Goal: Task Accomplishment & Management: Use online tool/utility

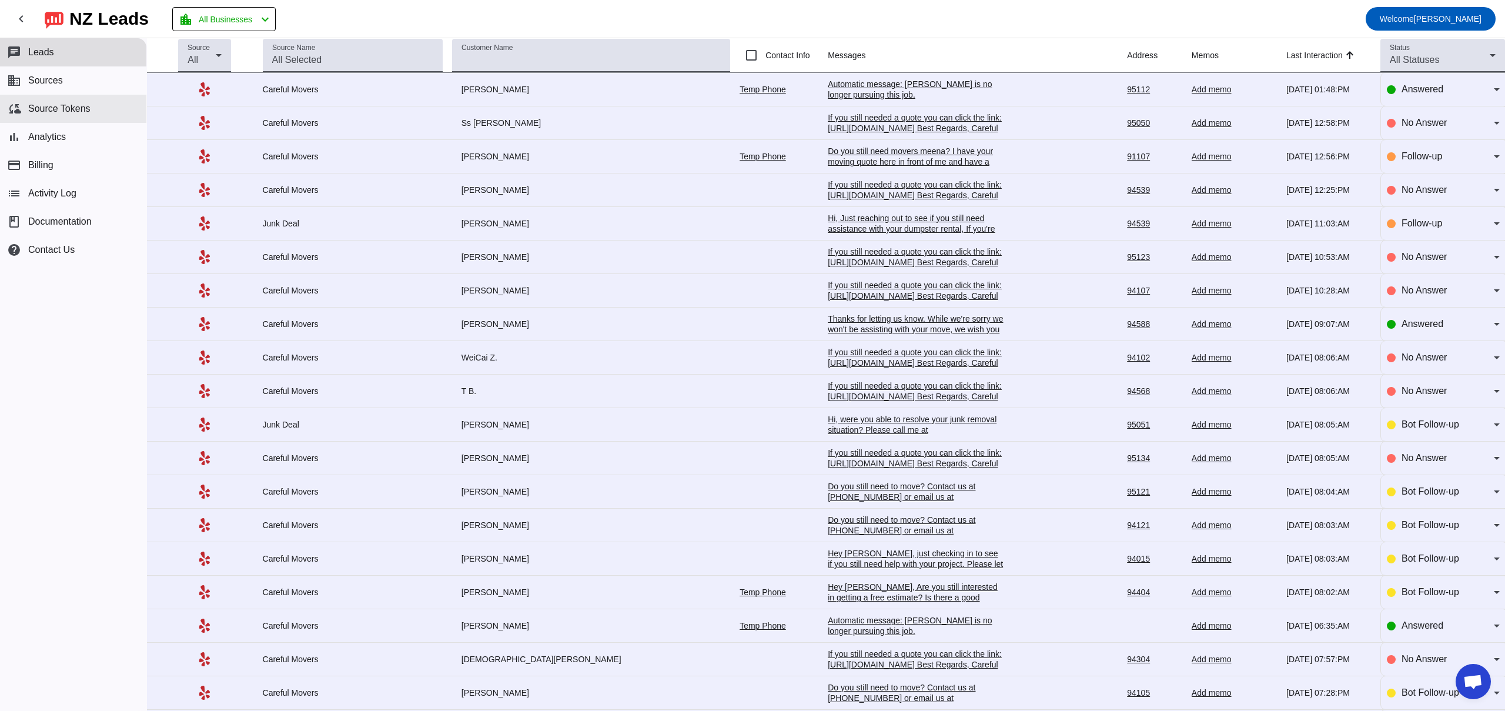
click at [53, 103] on span "Source Tokens" at bounding box center [59, 108] width 62 height 11
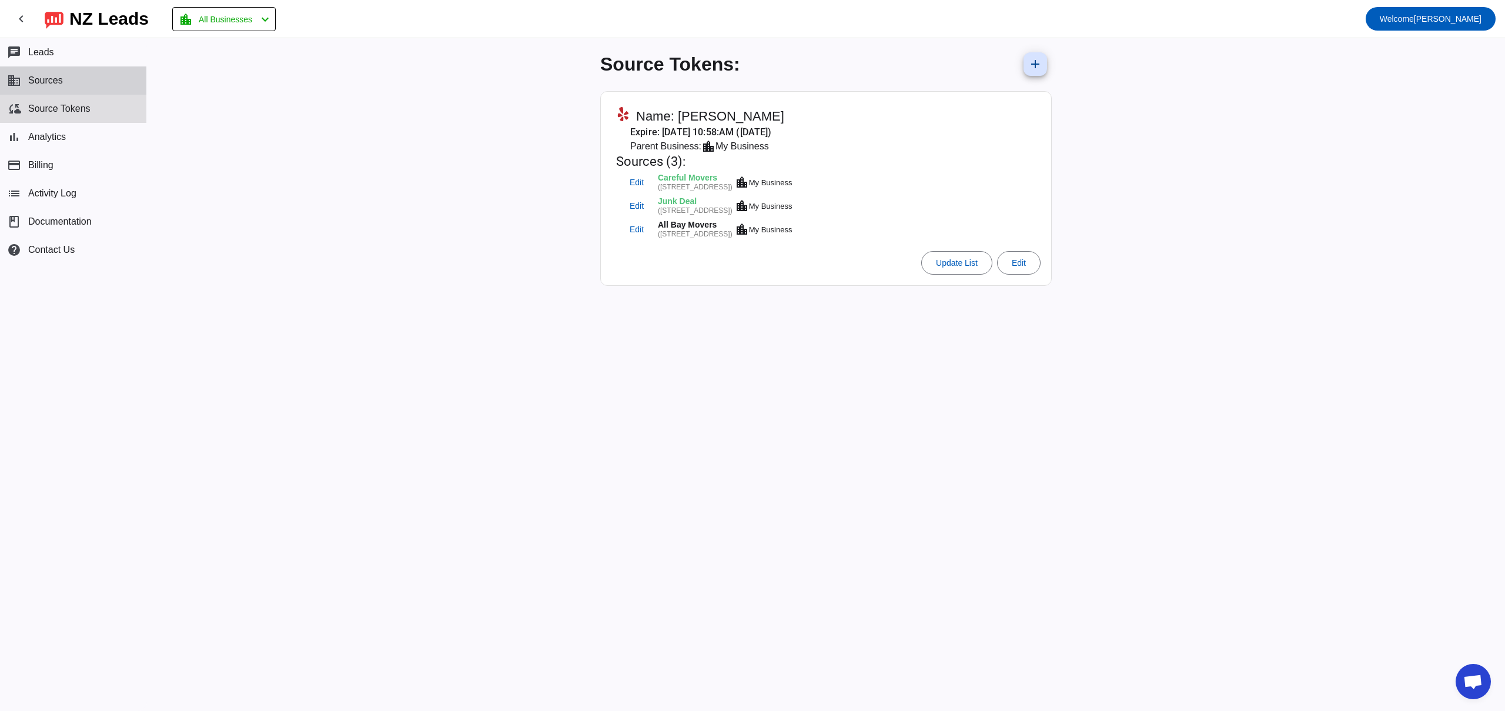
click at [52, 88] on button "business Sources" at bounding box center [73, 80] width 146 height 28
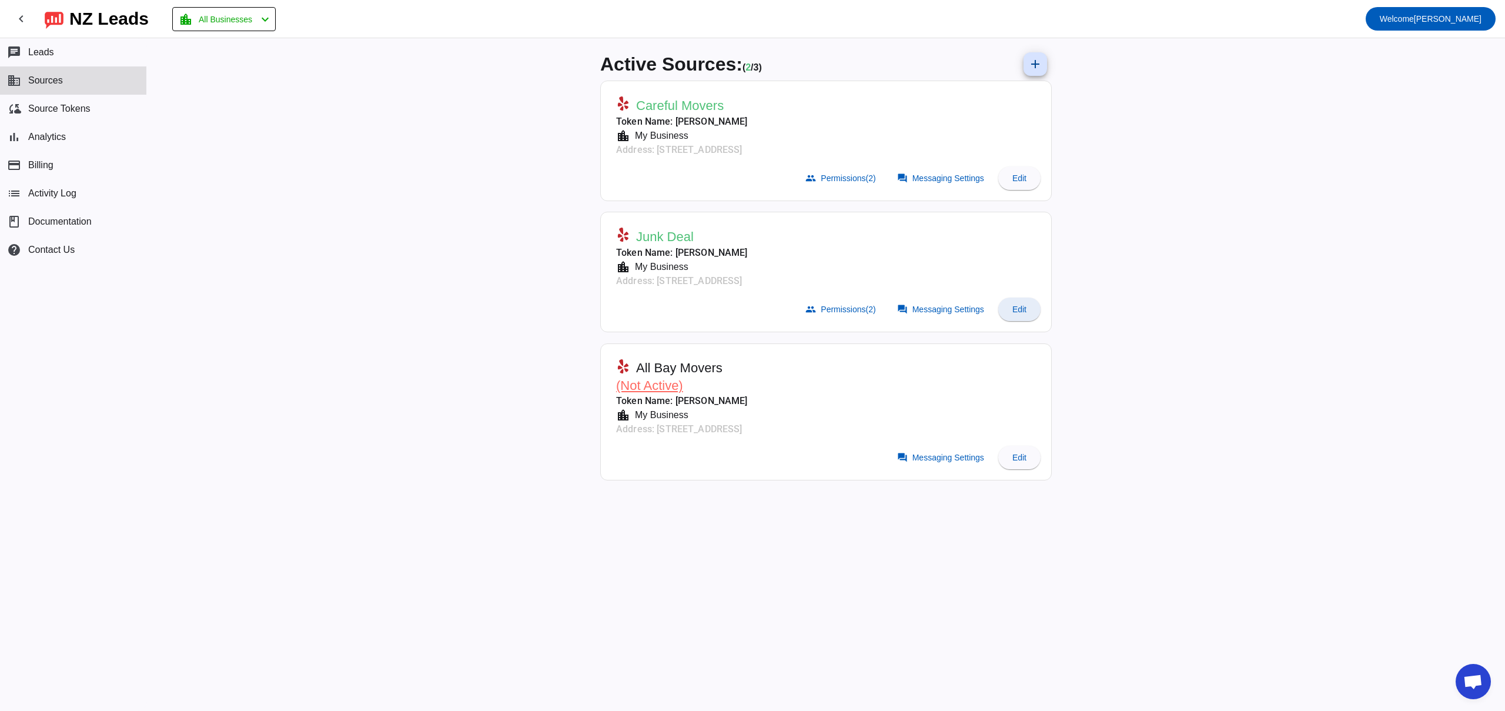
click at [1028, 309] on span at bounding box center [1019, 309] width 42 height 28
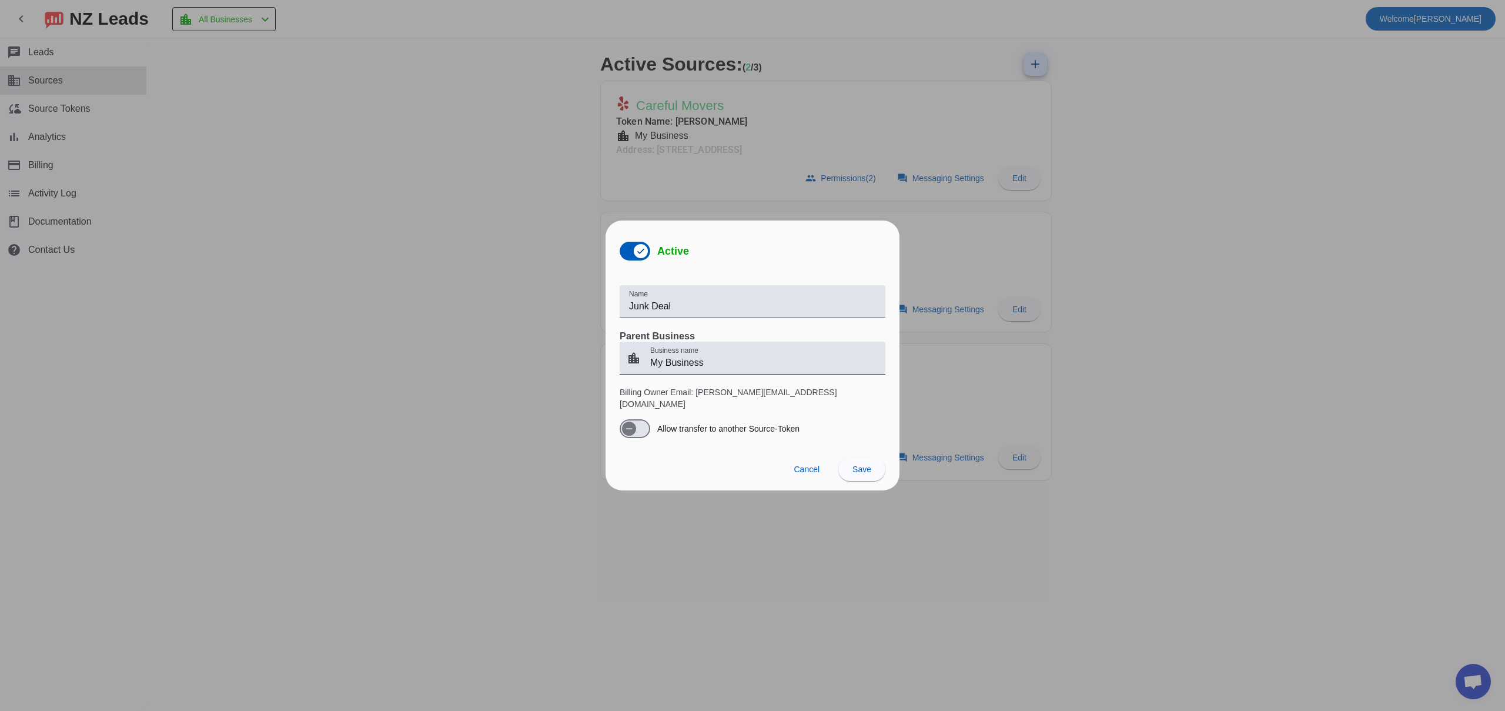
click at [940, 380] on div at bounding box center [752, 355] width 1505 height 711
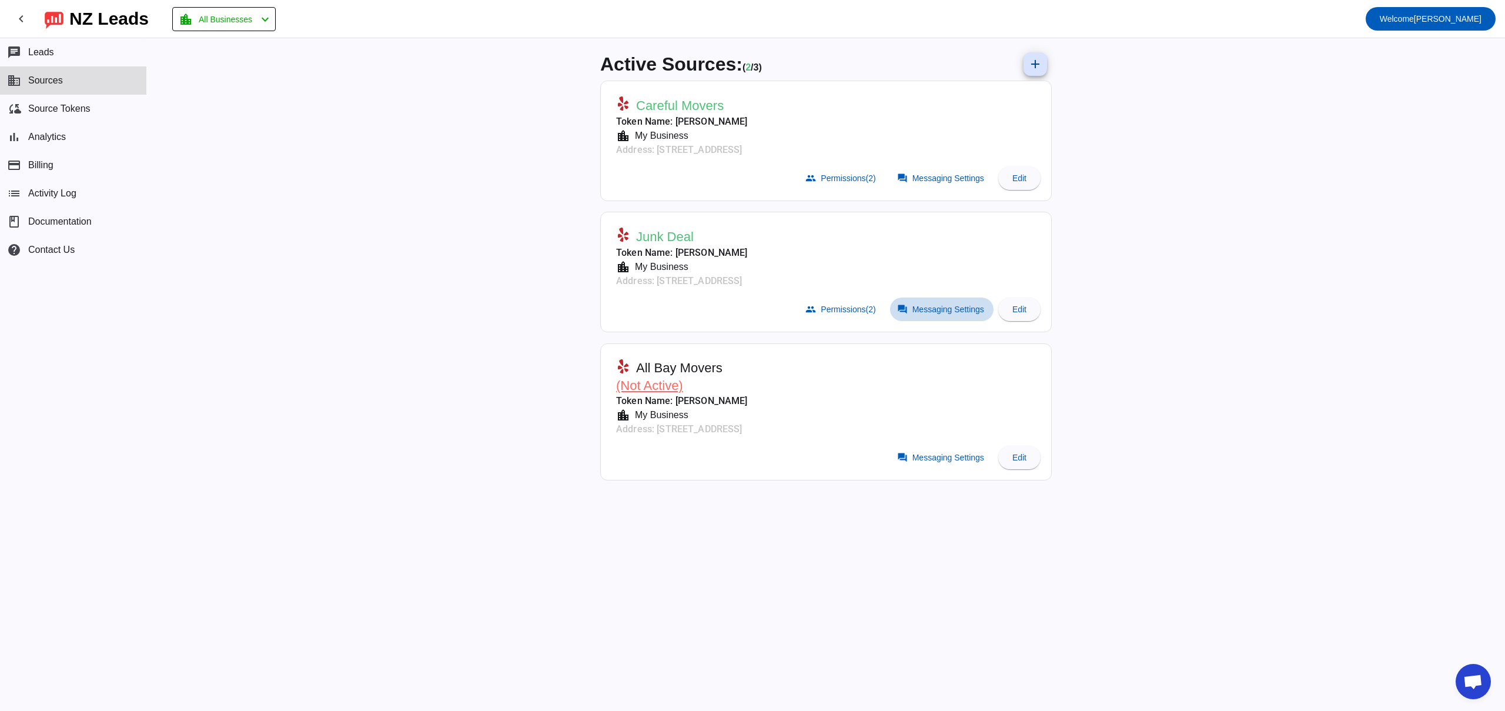
click at [931, 313] on span "Messaging Settings" at bounding box center [948, 308] width 72 height 9
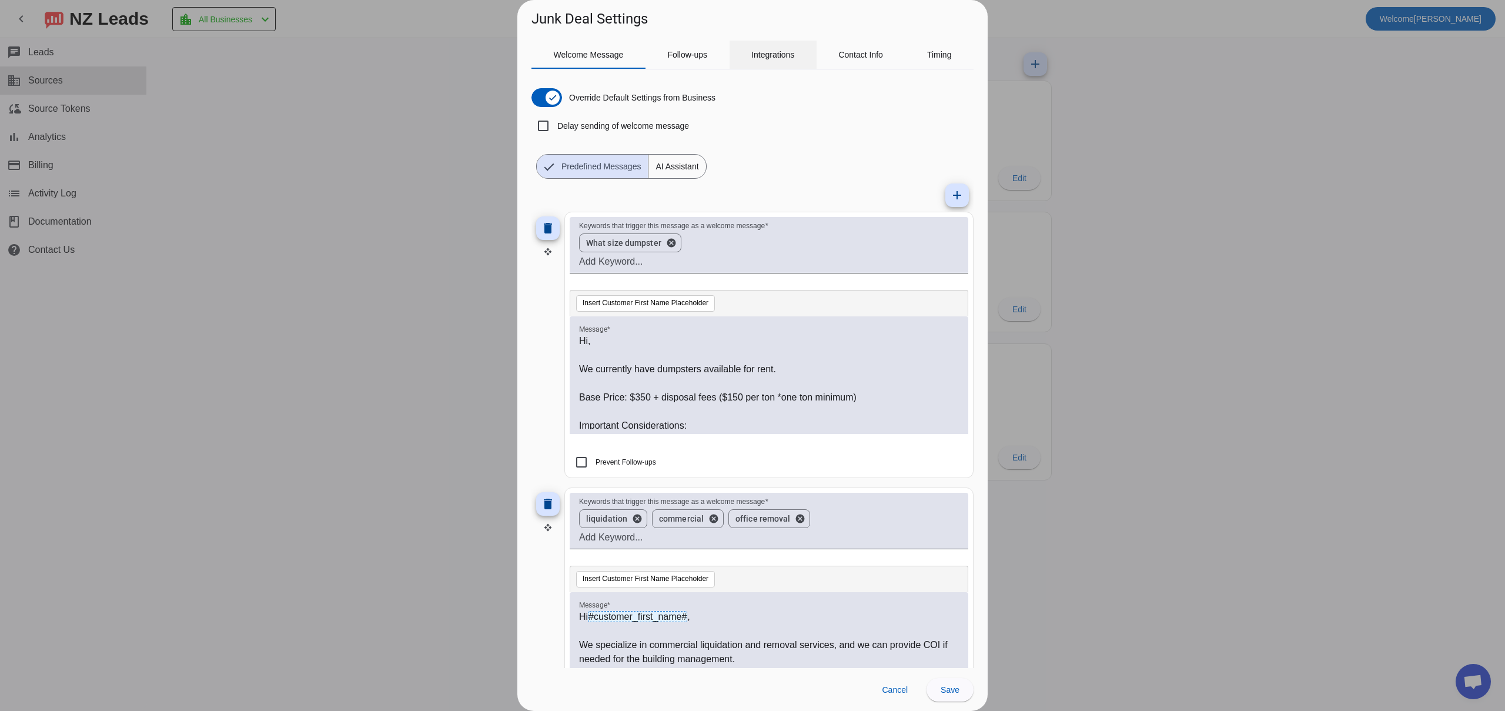
click at [757, 58] on span "Integrations" at bounding box center [772, 55] width 43 height 8
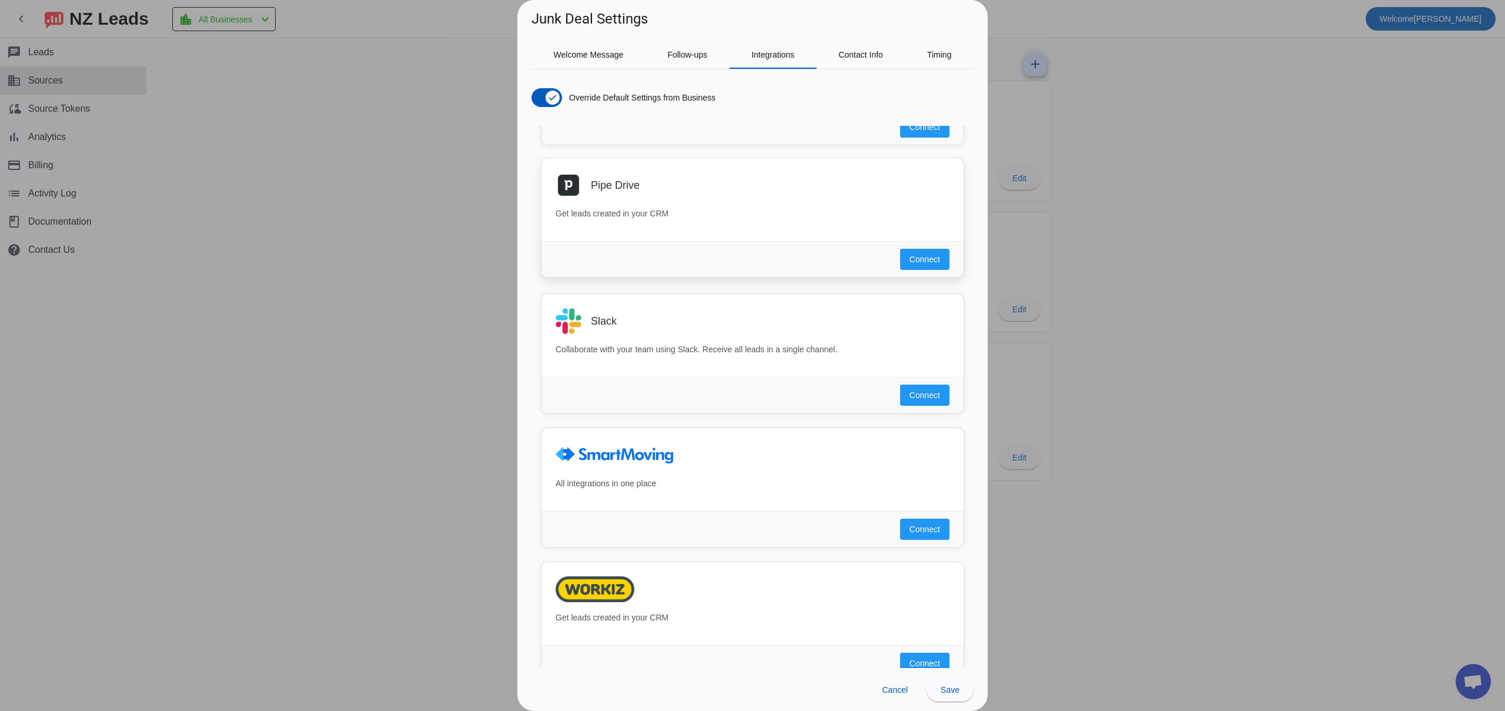
scroll to position [826, 0]
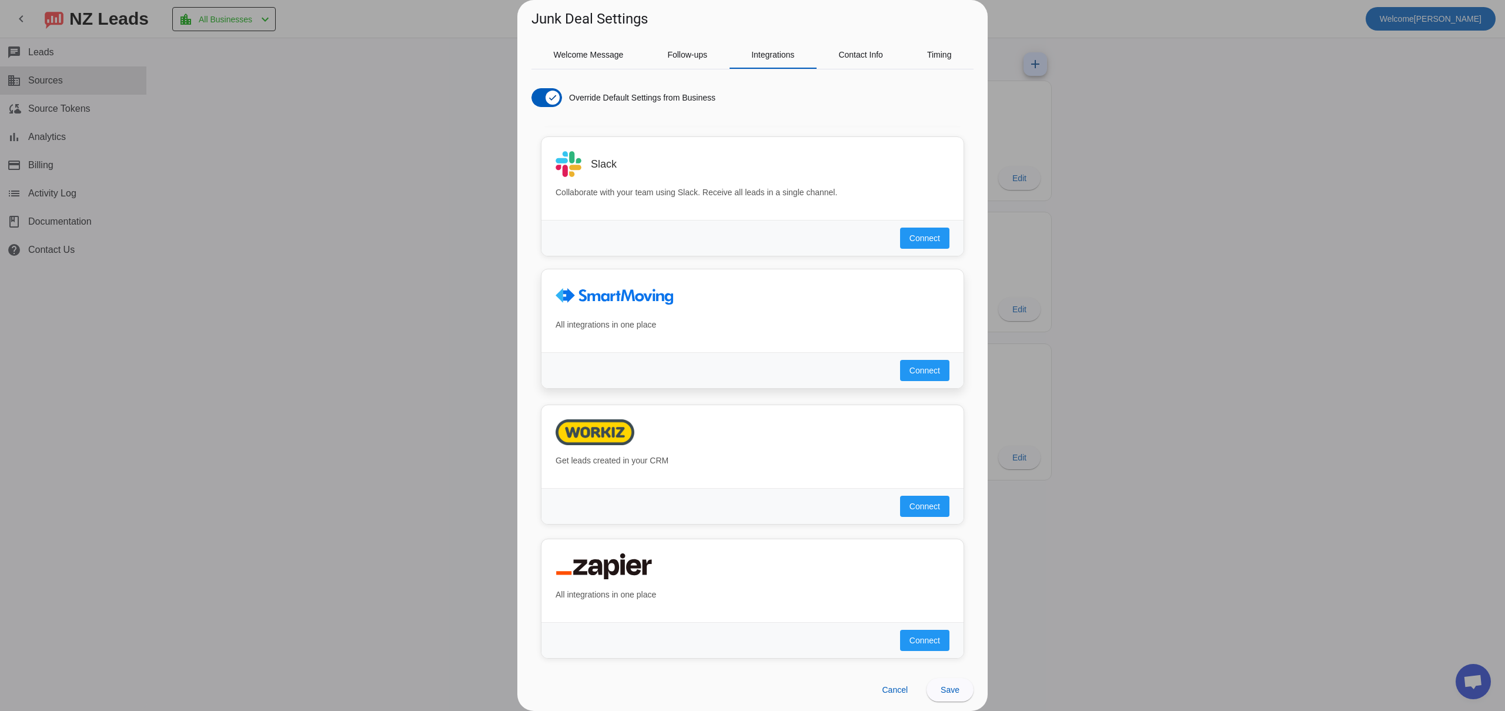
click at [781, 299] on div at bounding box center [752, 296] width 394 height 26
click at [1470, 677] on div at bounding box center [752, 355] width 1505 height 711
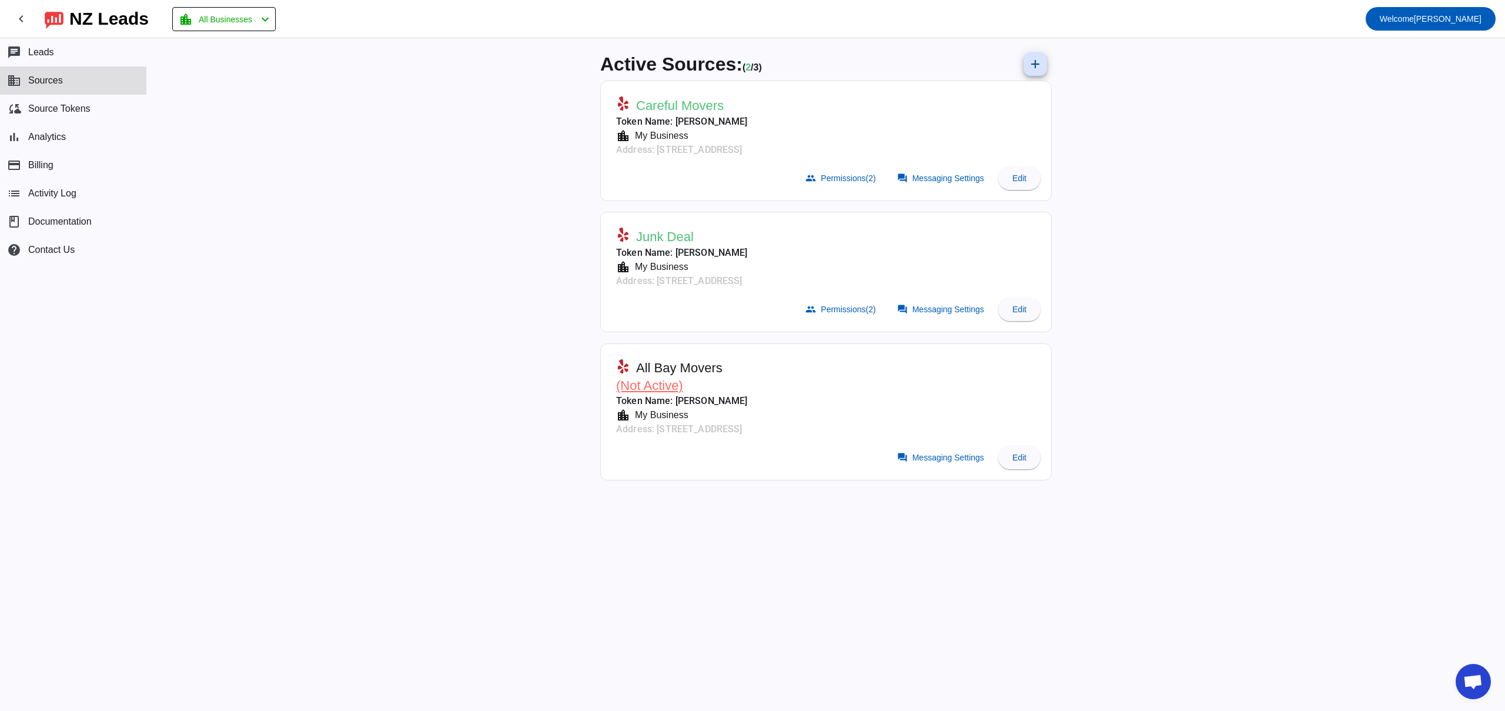
click at [1465, 676] on span "Open chat" at bounding box center [1472, 682] width 19 height 16
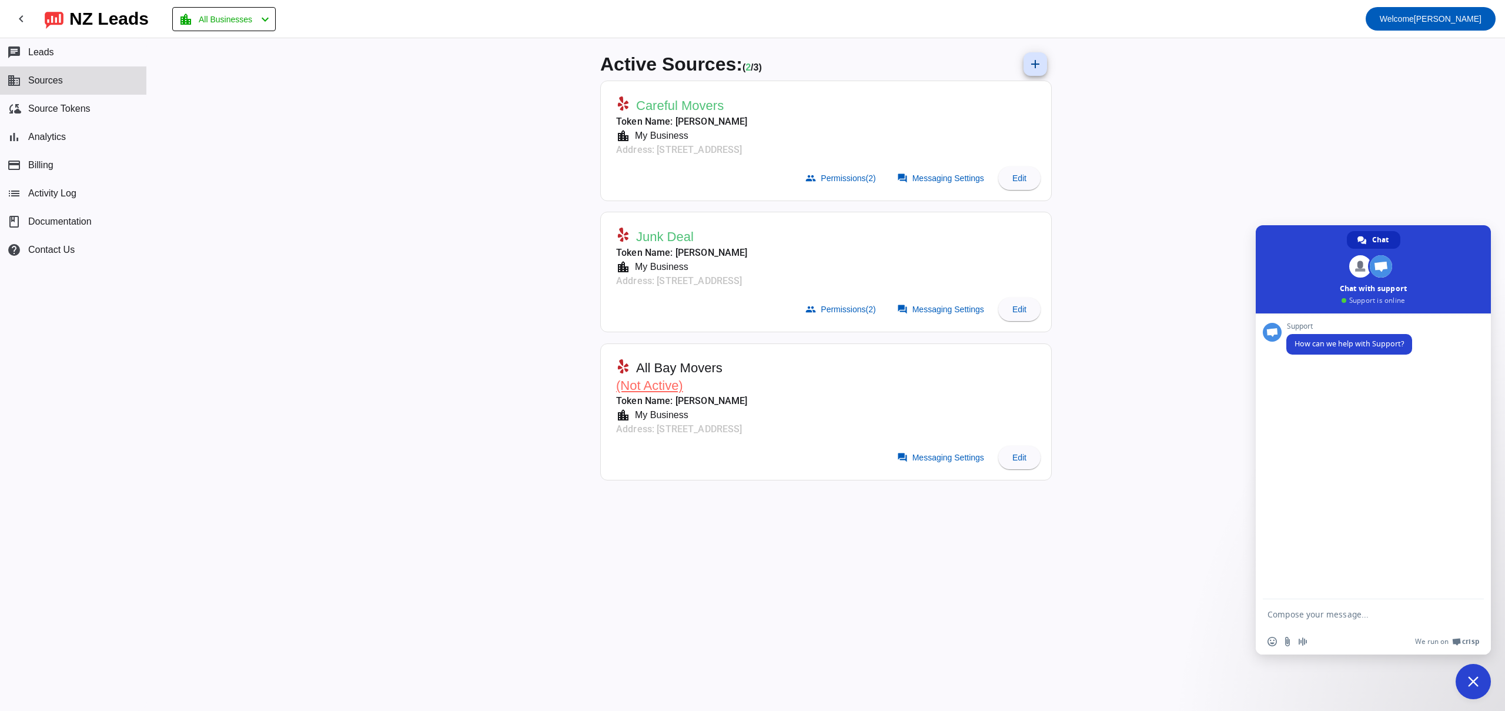
click at [1296, 610] on textarea "Compose your message..." at bounding box center [1361, 613] width 188 height 29
type textarea "Regarding the smart moving integration - is it possible to import leads from ye…"
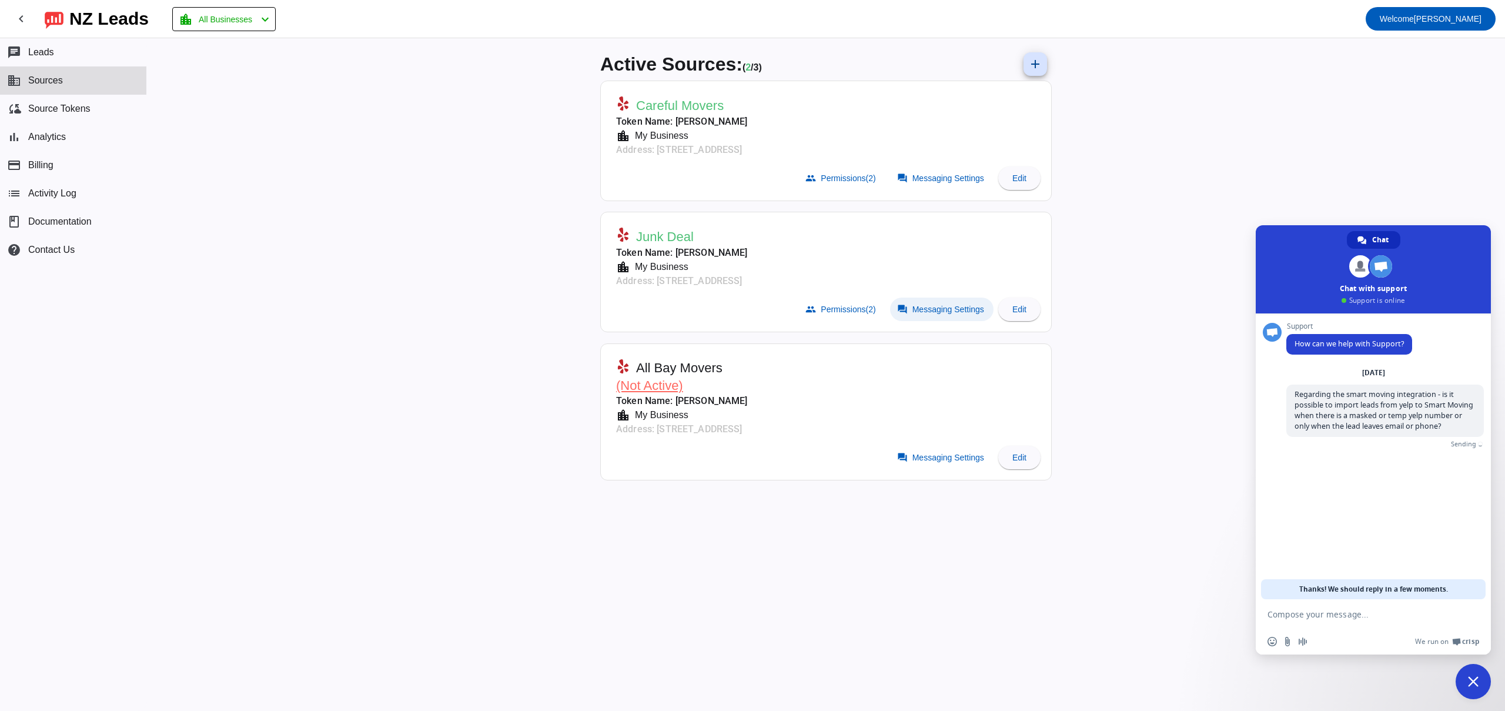
click at [912, 306] on span "Messaging Settings" at bounding box center [948, 308] width 72 height 9
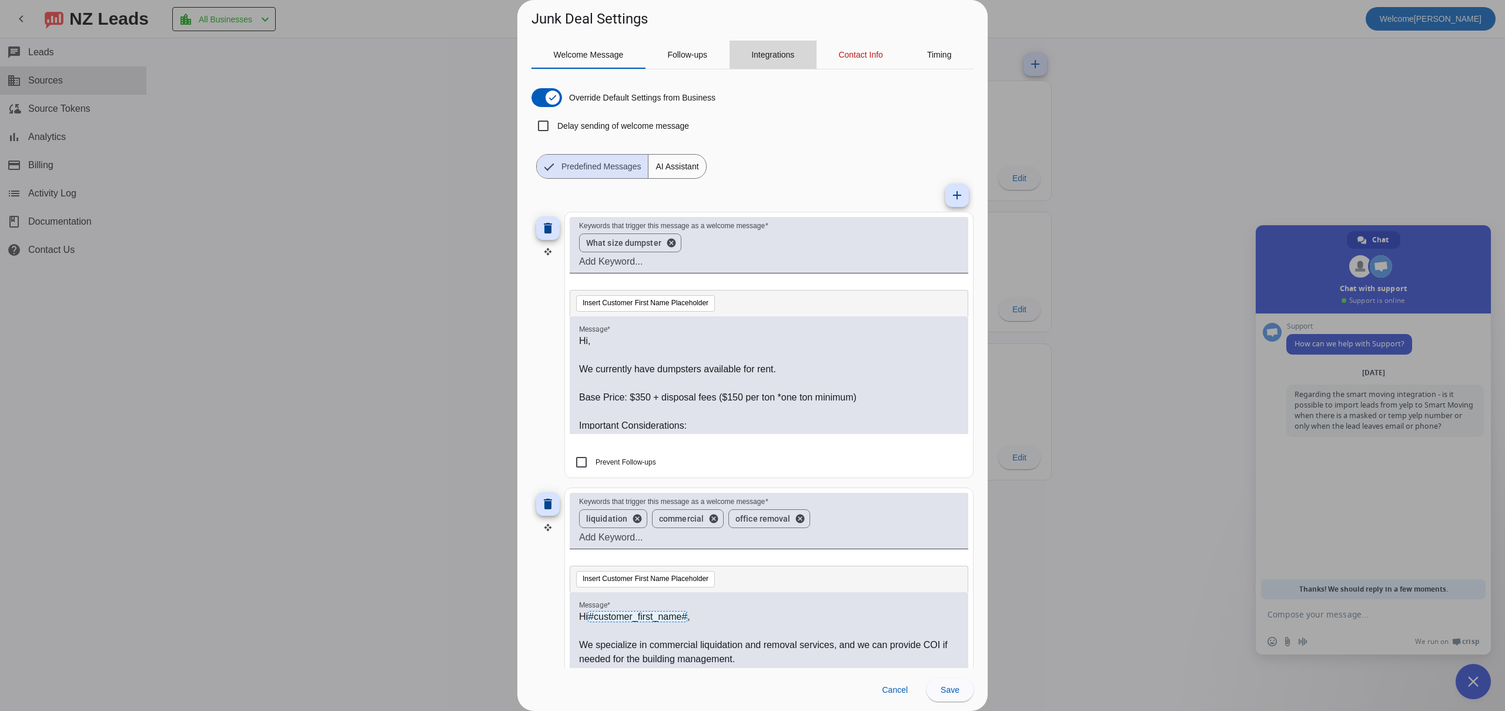
click at [786, 52] on span "Integrations" at bounding box center [772, 55] width 43 height 8
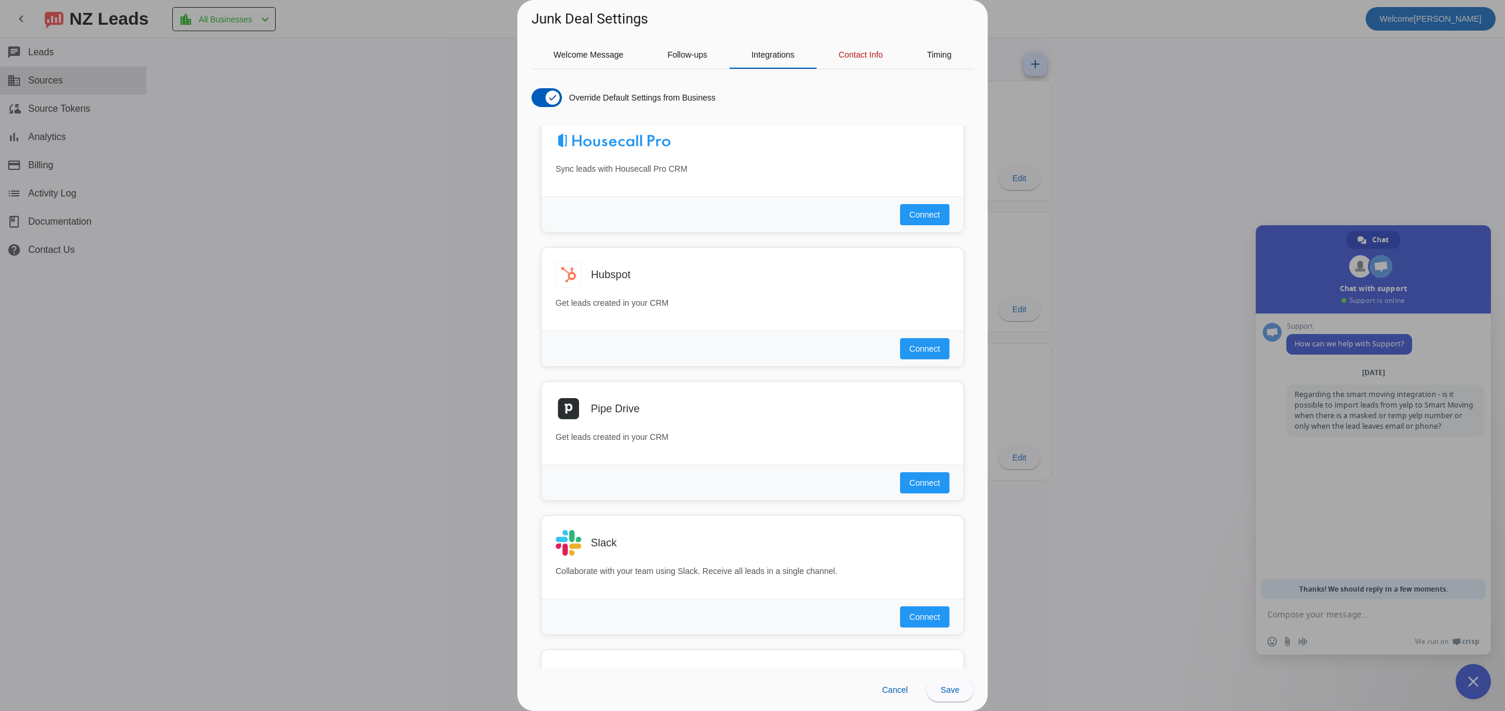
scroll to position [451, 0]
click at [920, 610] on span "Connect" at bounding box center [924, 612] width 31 height 12
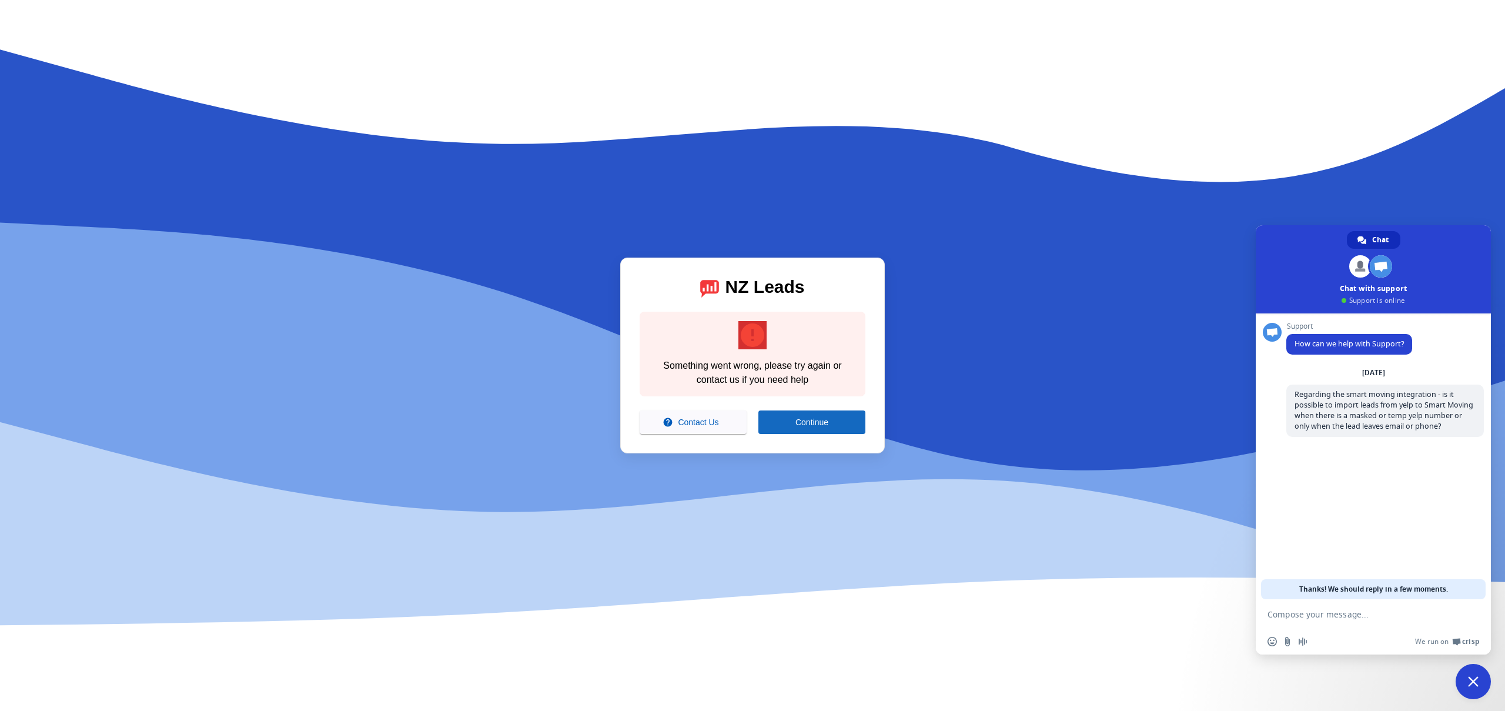
click at [774, 425] on span at bounding box center [811, 422] width 107 height 28
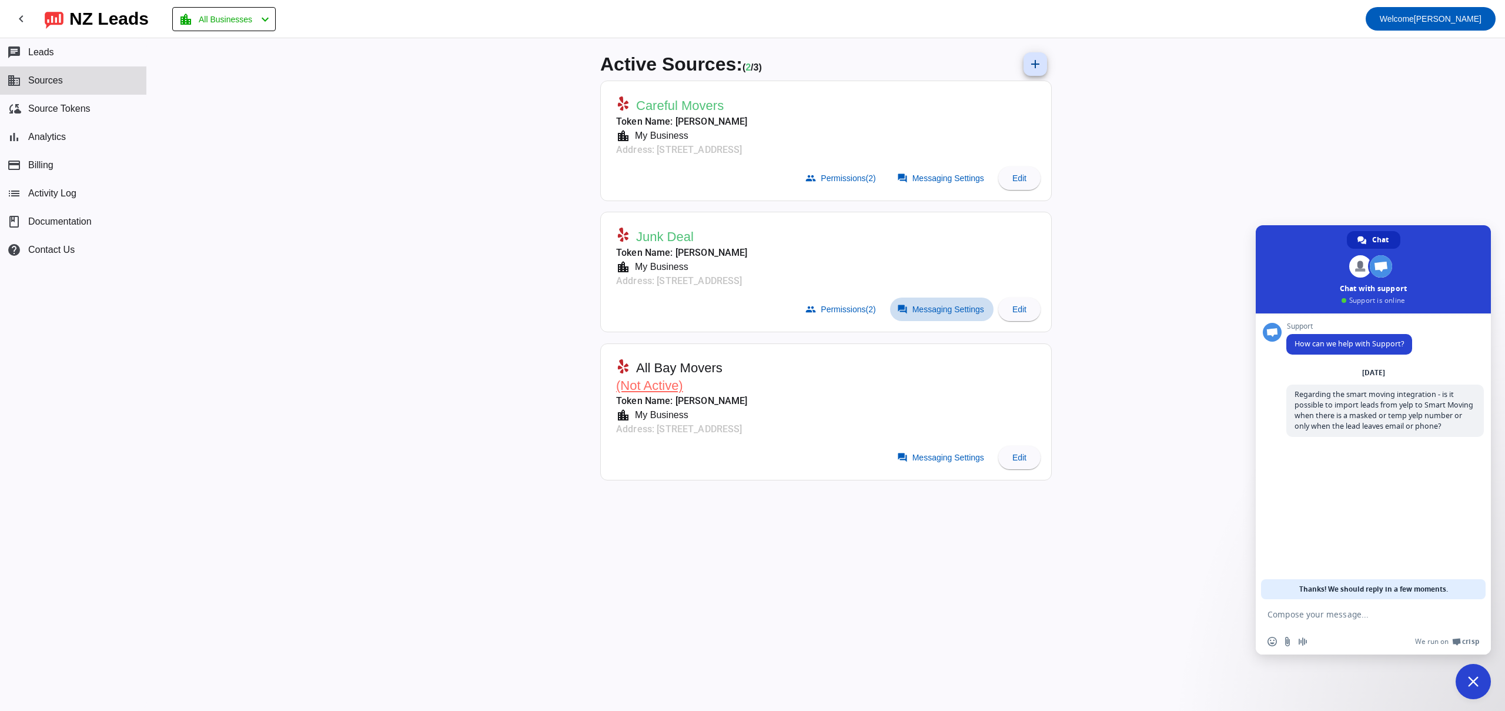
click at [918, 316] on span at bounding box center [941, 309] width 103 height 24
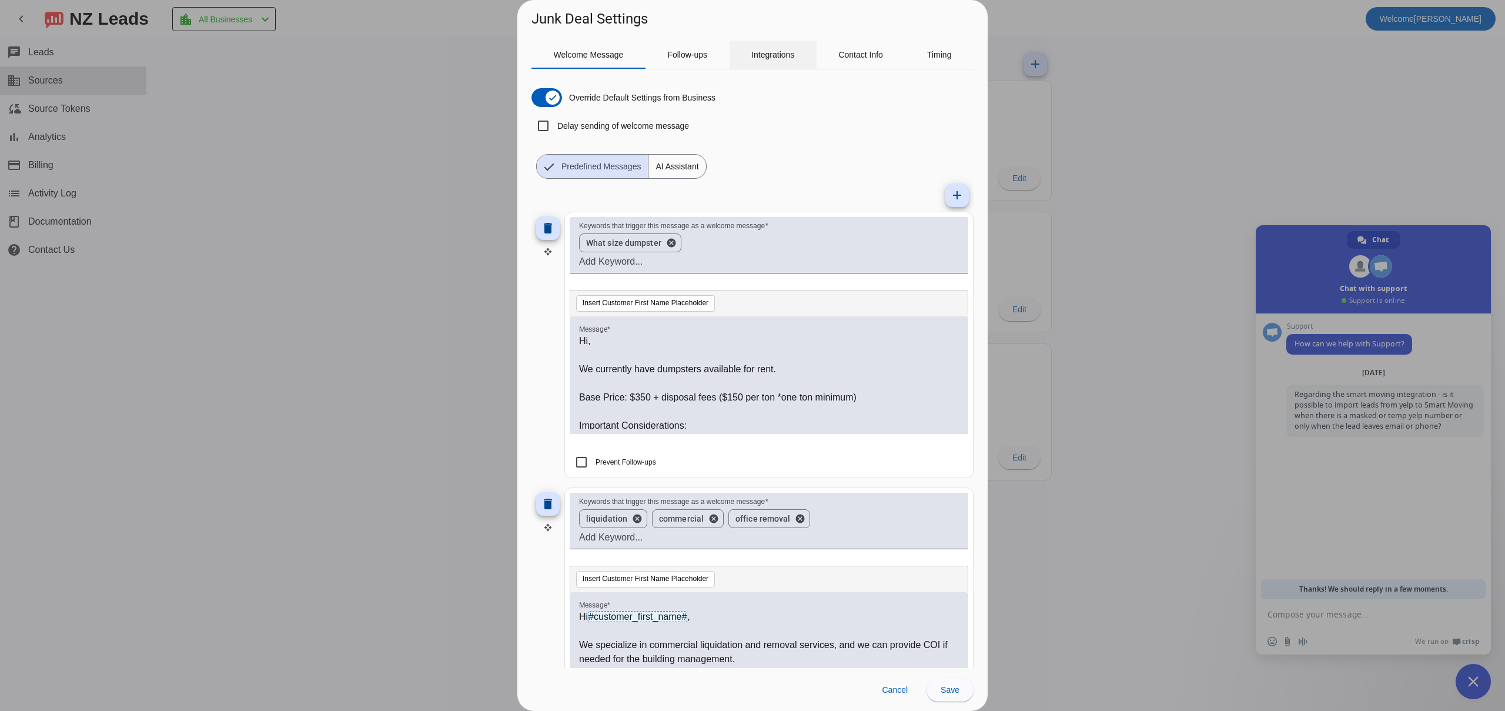
click at [776, 54] on span "Integrations" at bounding box center [772, 55] width 43 height 8
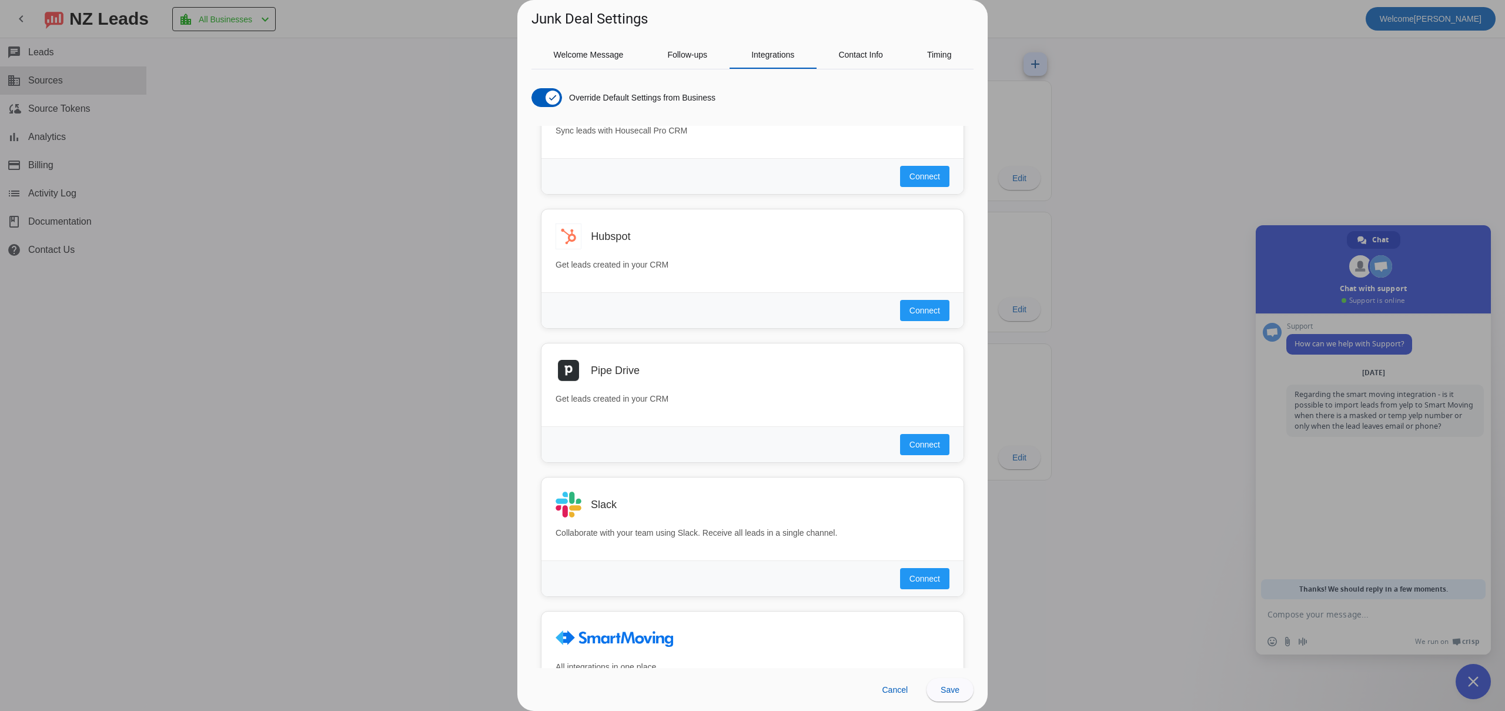
scroll to position [714, 0]
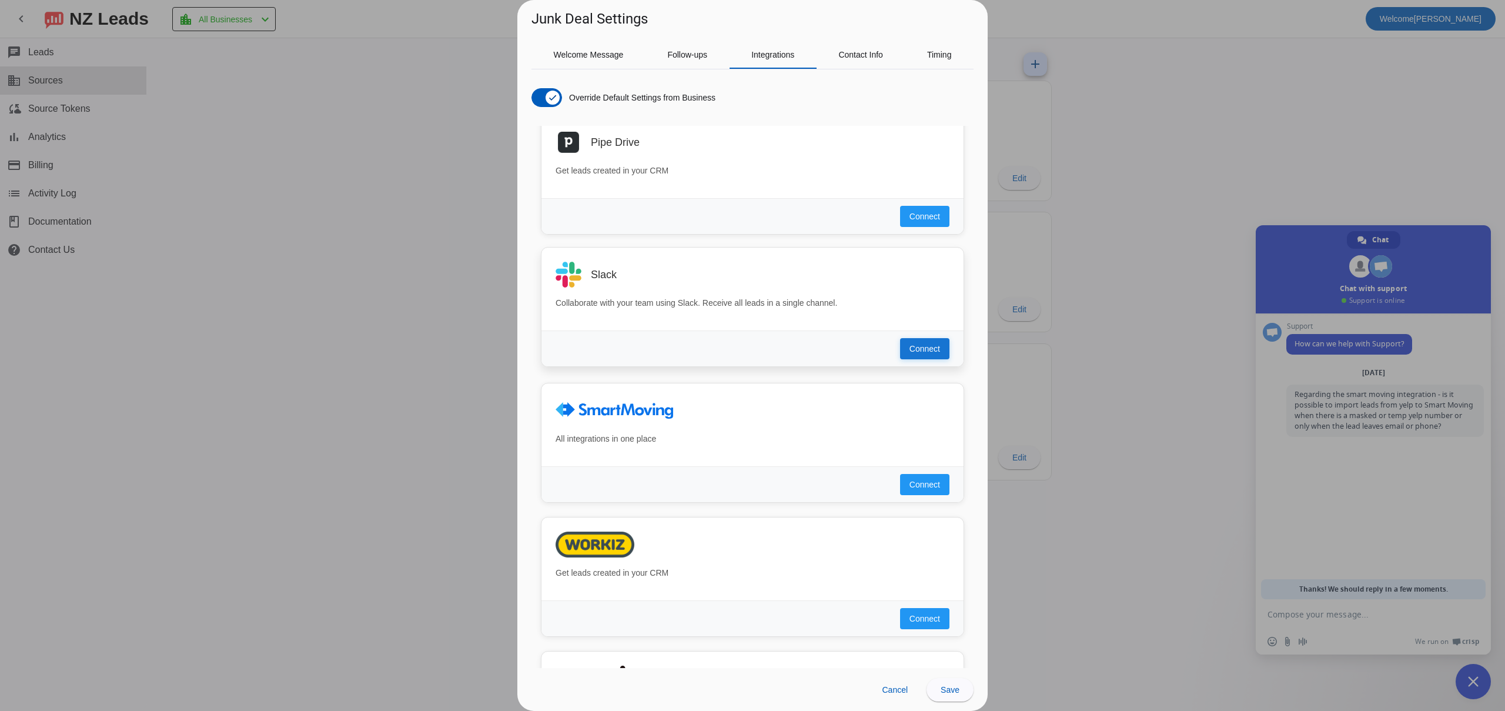
click at [926, 350] on span "Connect" at bounding box center [924, 349] width 31 height 12
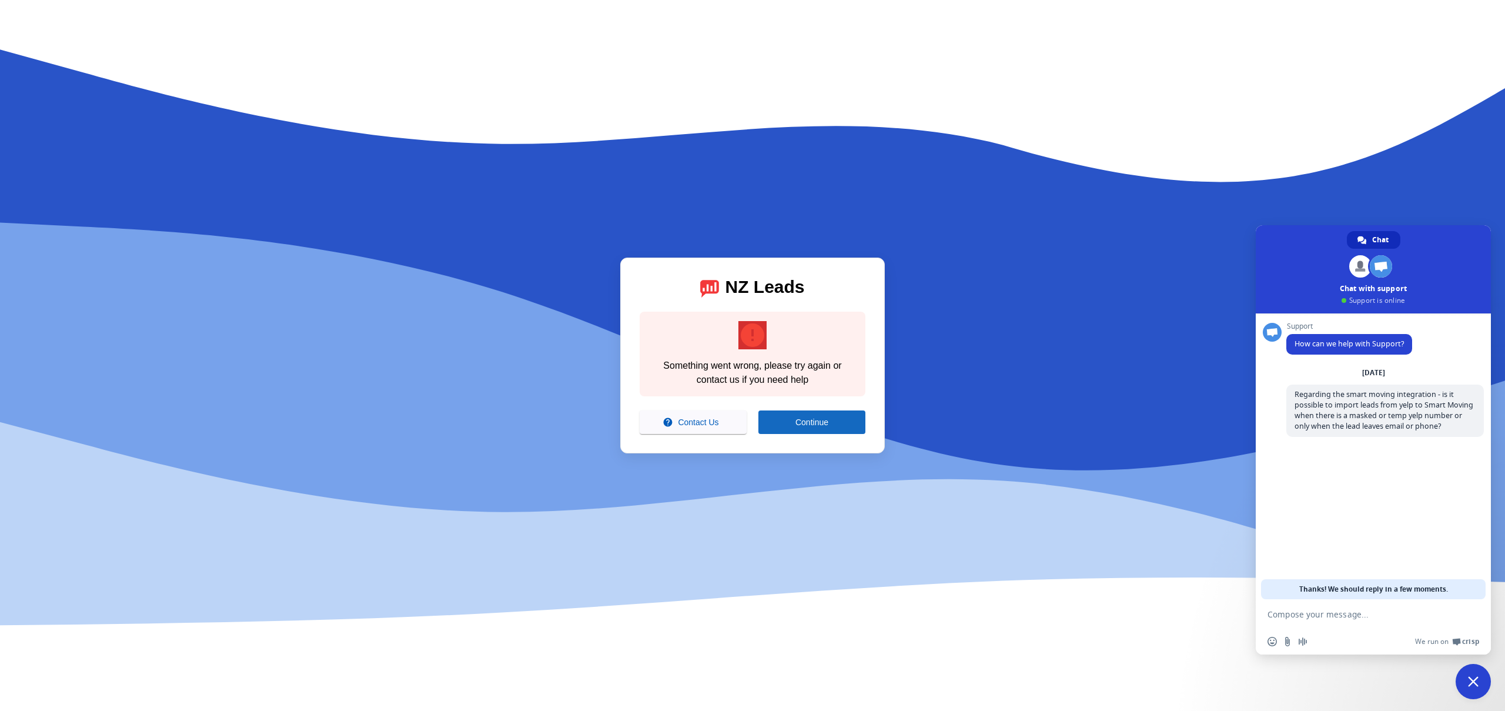
click at [778, 420] on span at bounding box center [811, 422] width 107 height 28
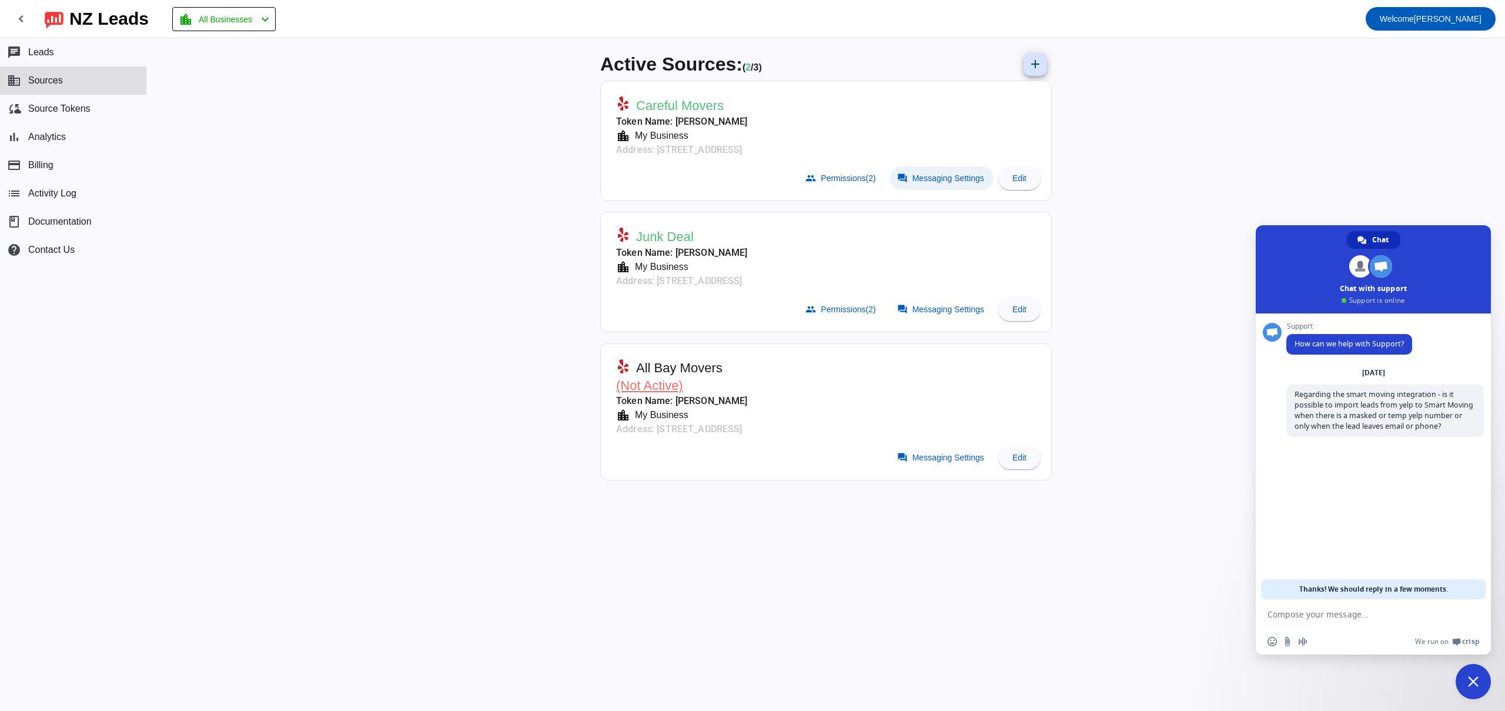
click at [915, 184] on span at bounding box center [941, 178] width 103 height 24
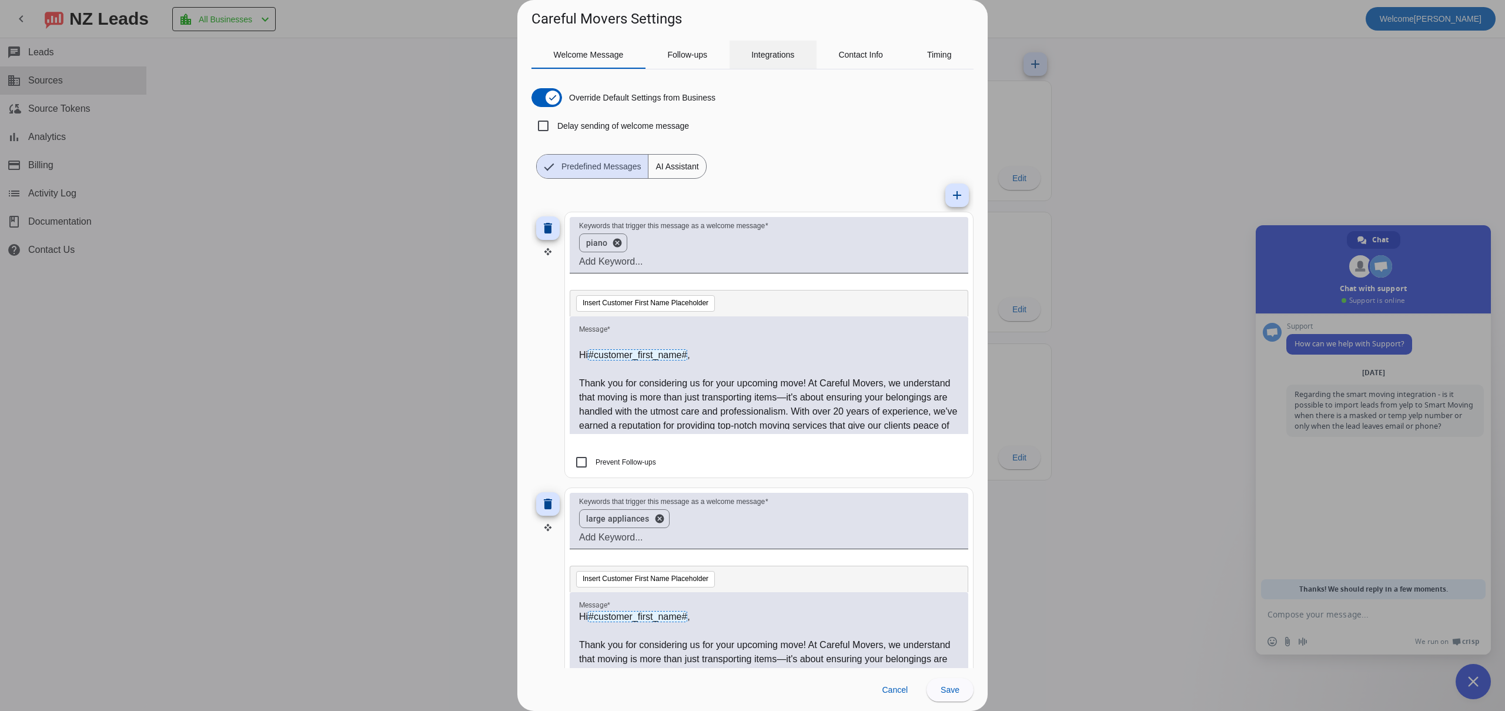
click at [774, 54] on span "Integrations" at bounding box center [772, 55] width 43 height 8
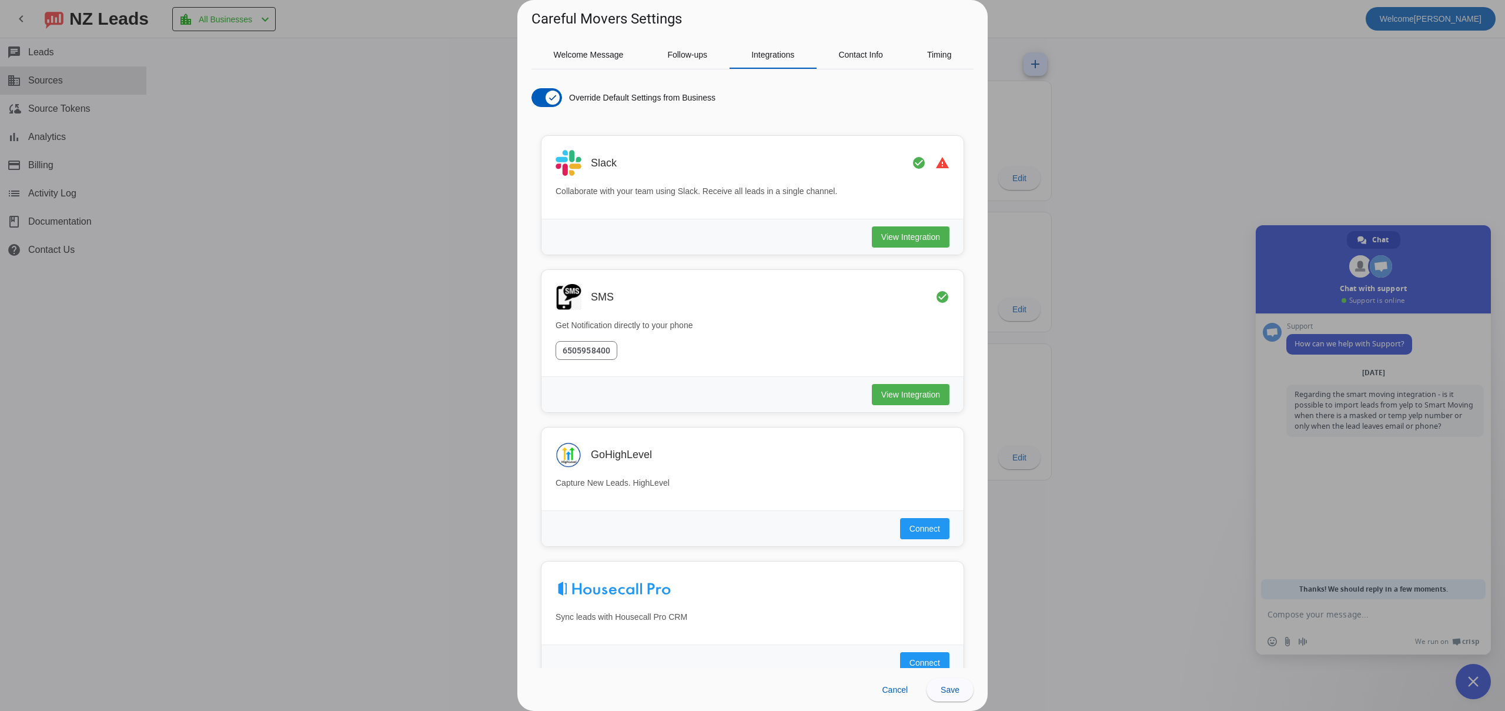
click at [1069, 173] on div at bounding box center [752, 355] width 1505 height 711
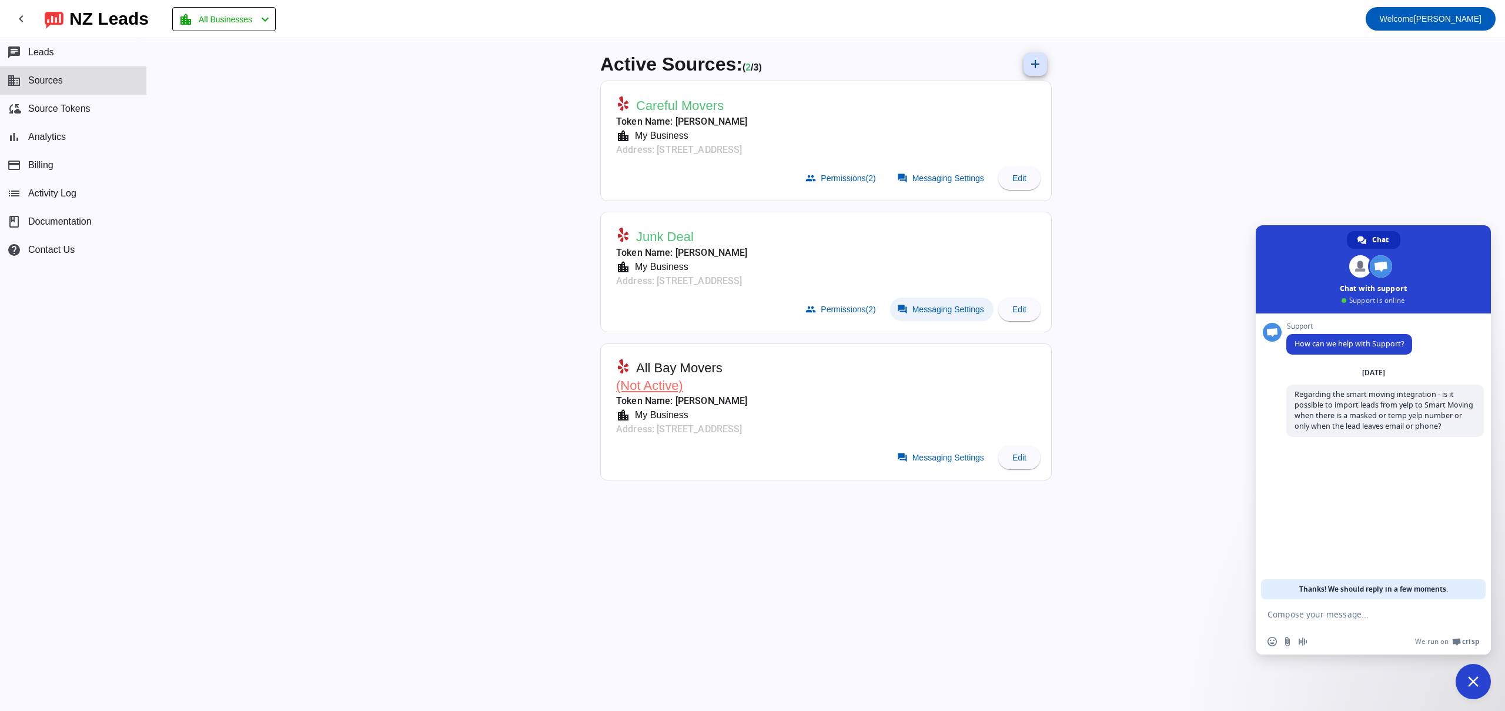
click at [913, 313] on span "Messaging Settings" at bounding box center [948, 308] width 72 height 9
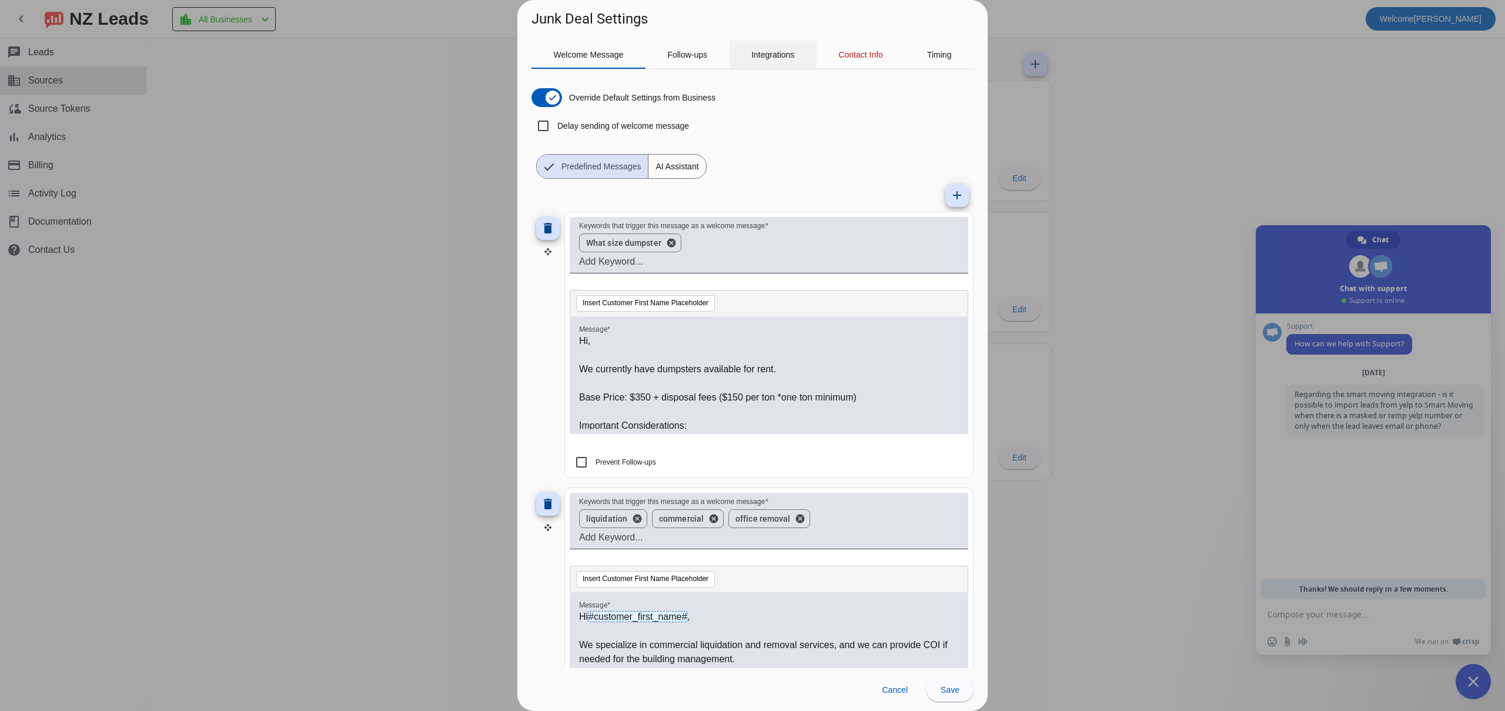
click at [791, 55] on span "Integrations" at bounding box center [772, 55] width 43 height 8
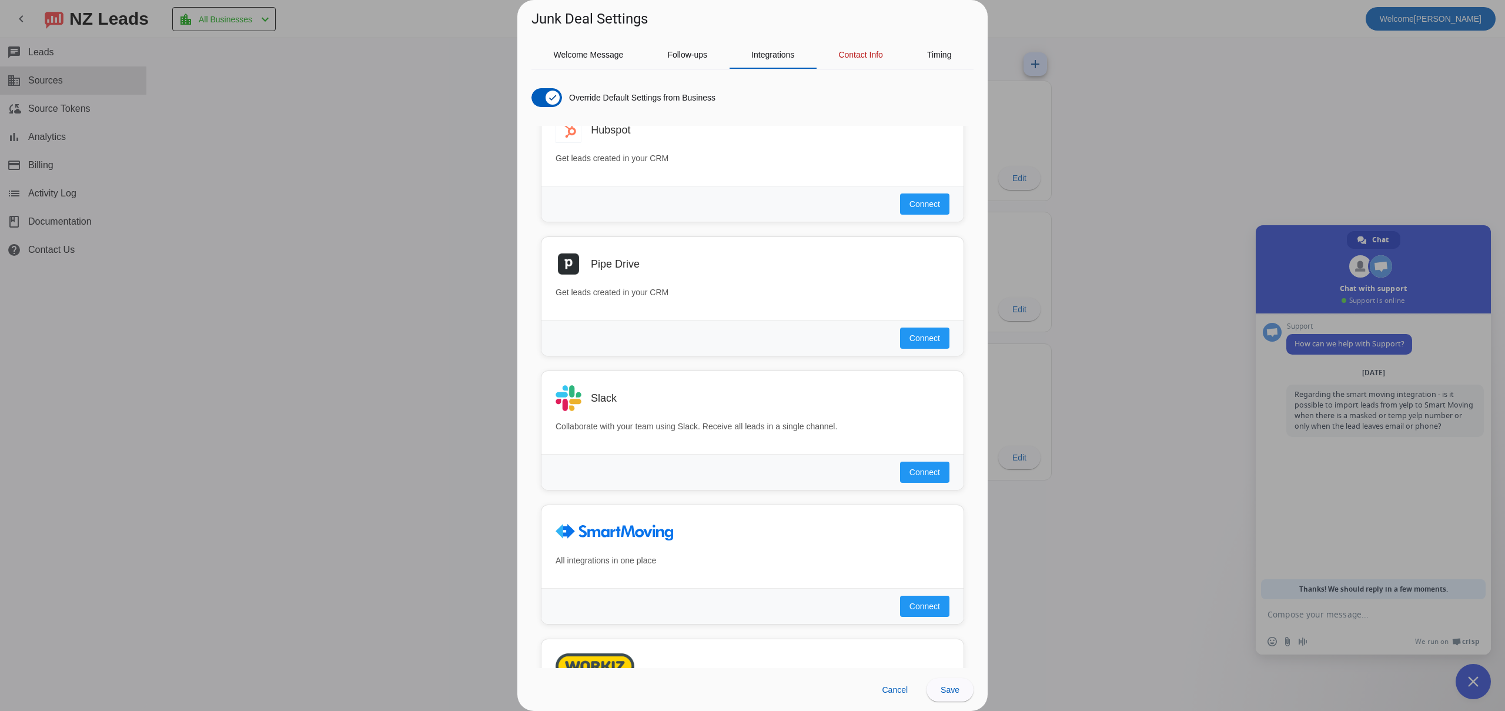
scroll to position [598, 0]
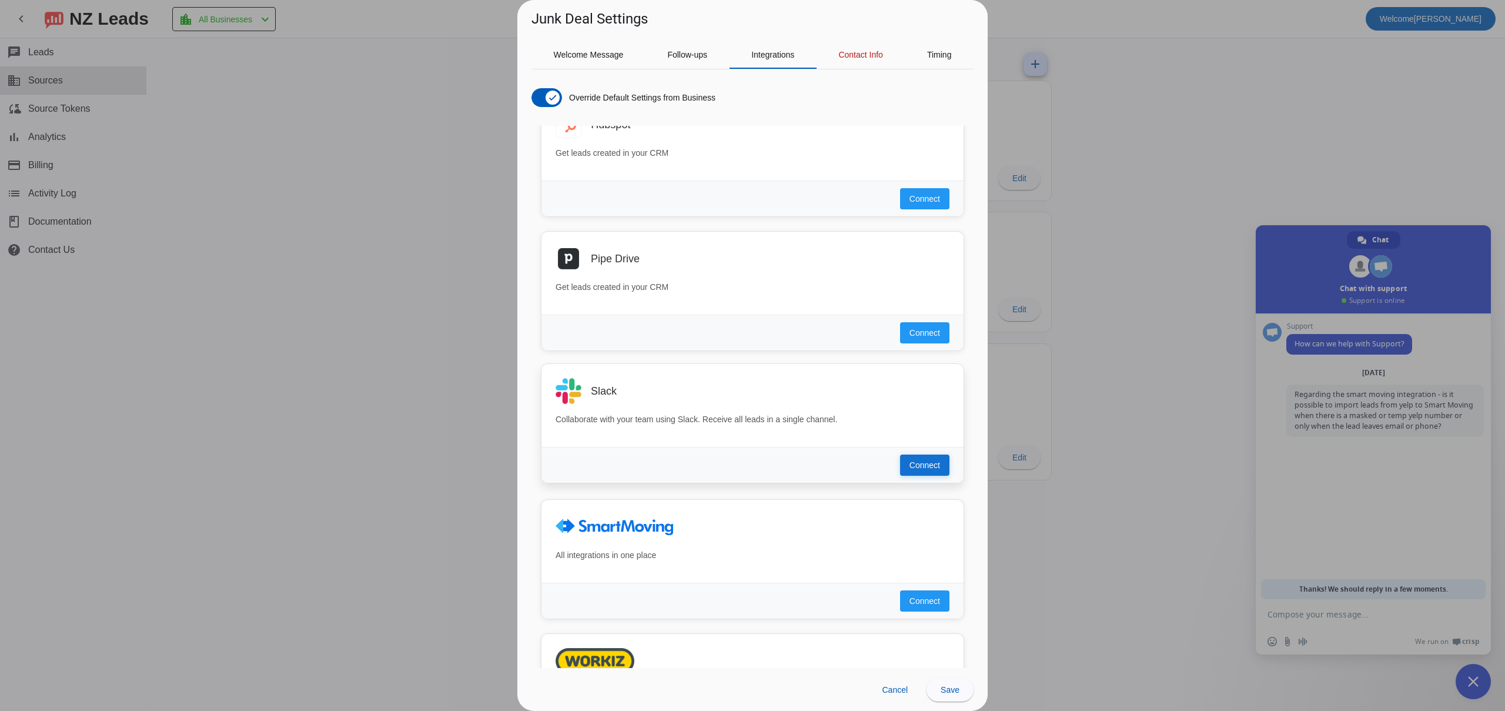
click at [922, 463] on span "Connect" at bounding box center [924, 465] width 31 height 12
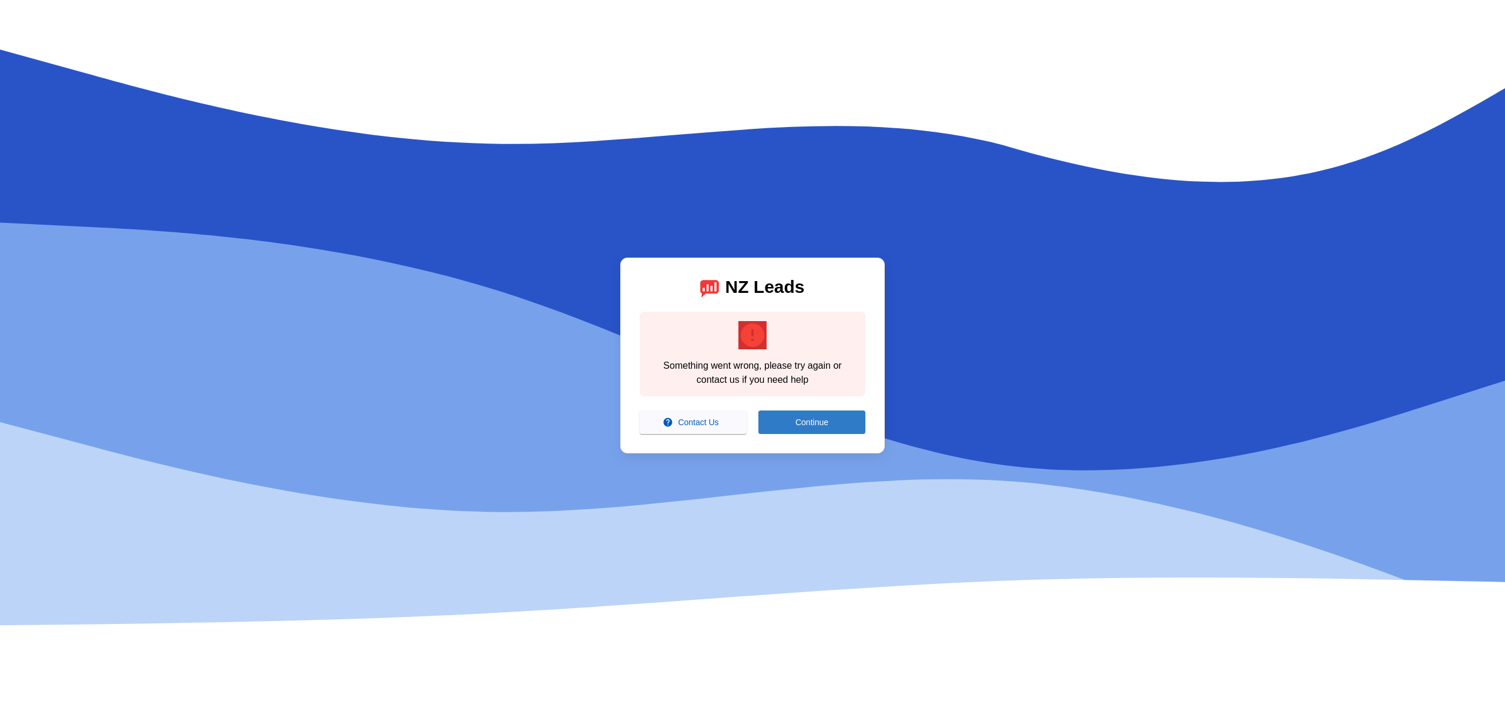
click at [810, 423] on span "Continue" at bounding box center [811, 421] width 33 height 9
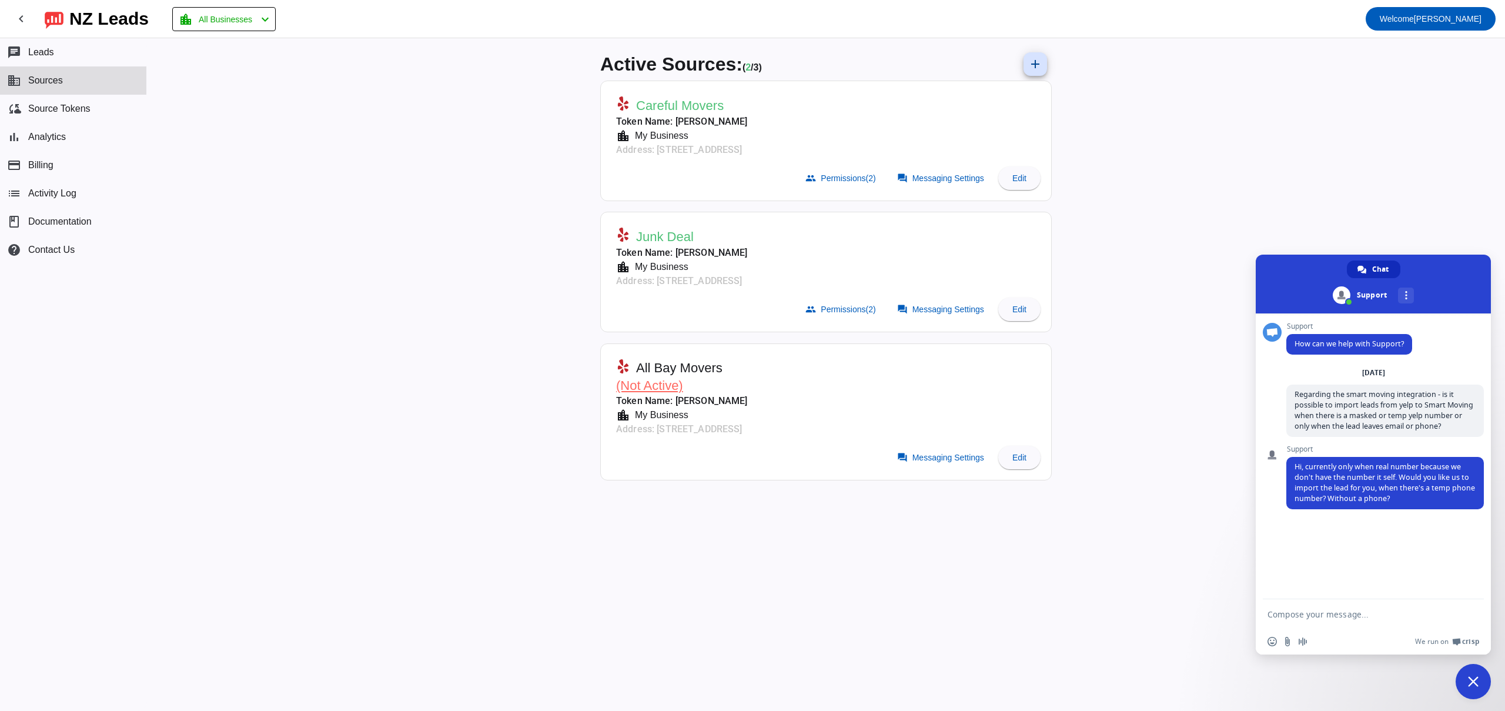
click at [1303, 612] on textarea "Compose your message..." at bounding box center [1361, 613] width 188 height 29
type textarea "Also, I set up the slack integratino with Careful Movers, and its still working…"
type textarea "No i don't want to import the lead"
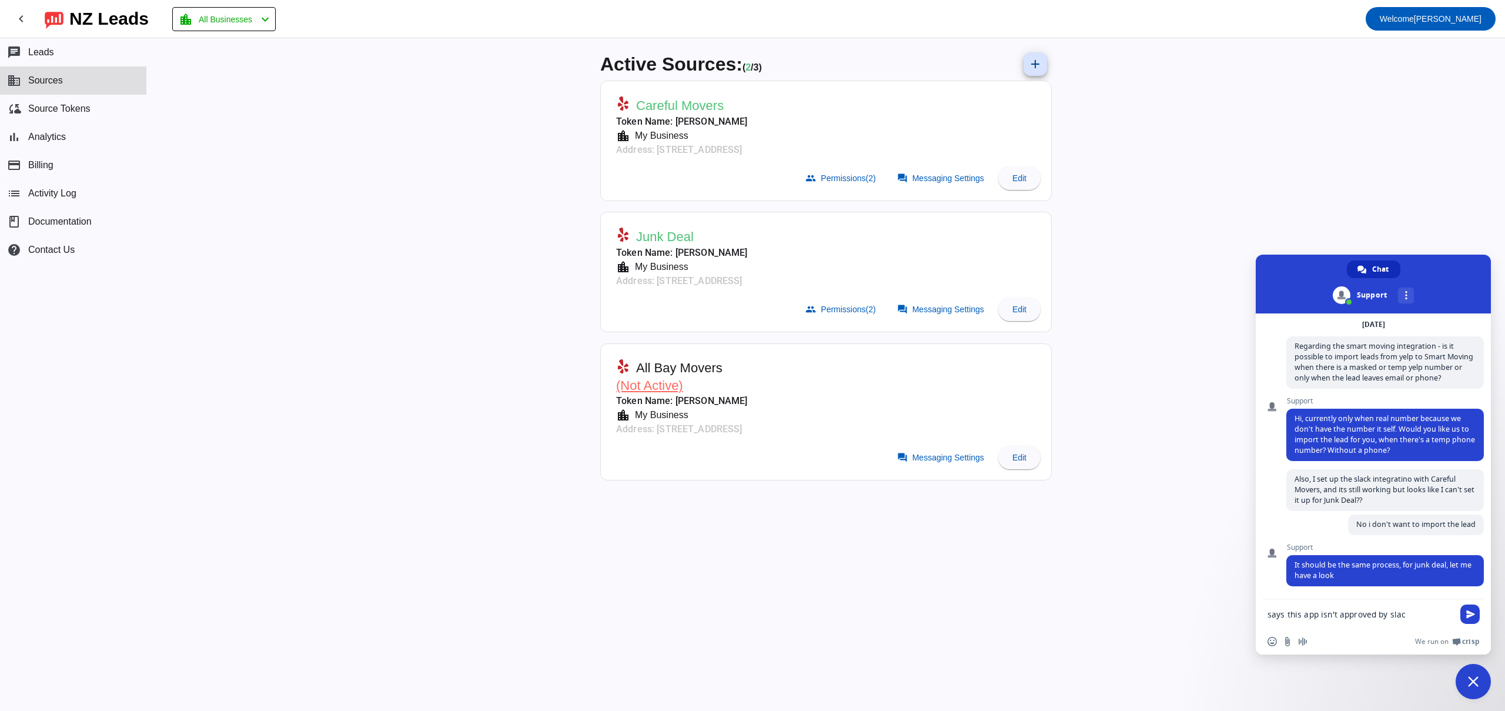
type textarea "says this app isn't approved by slack"
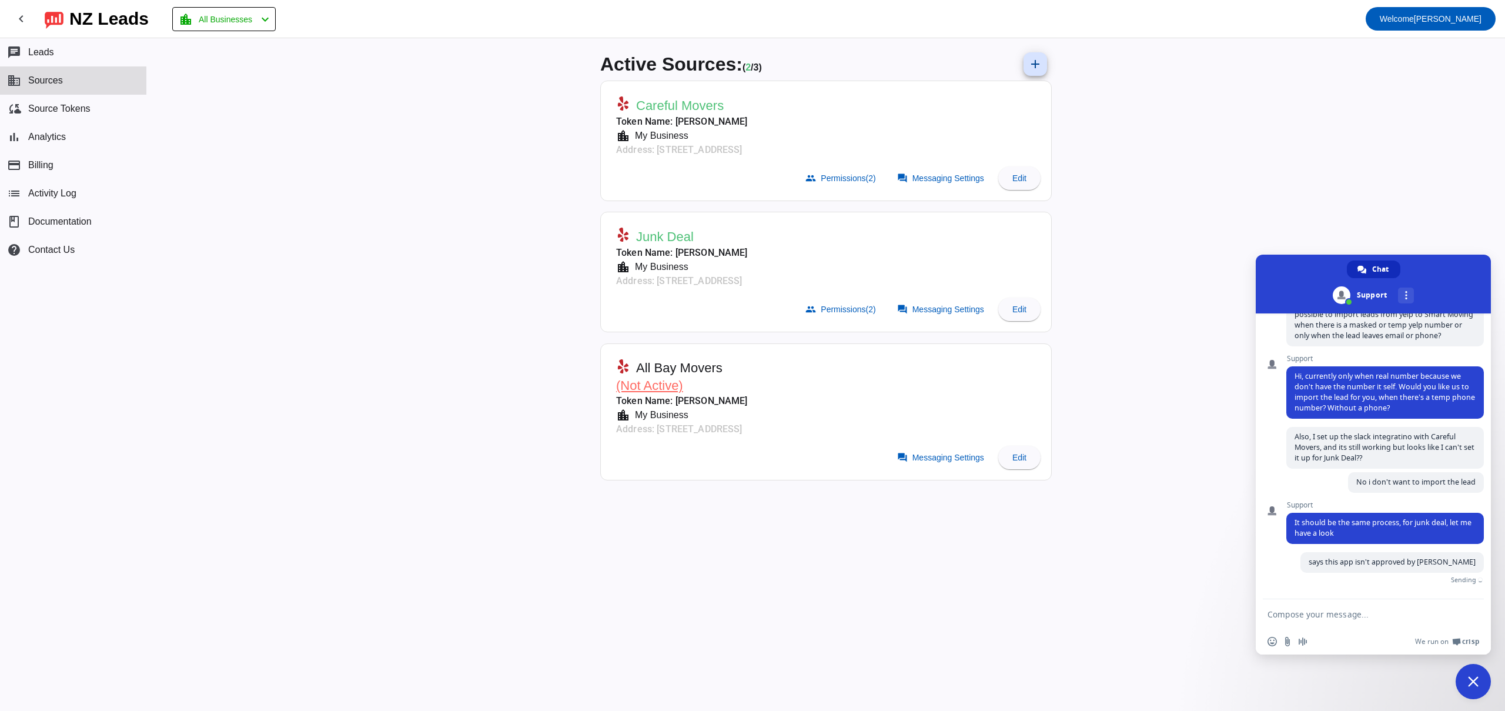
scroll to position [77, 0]
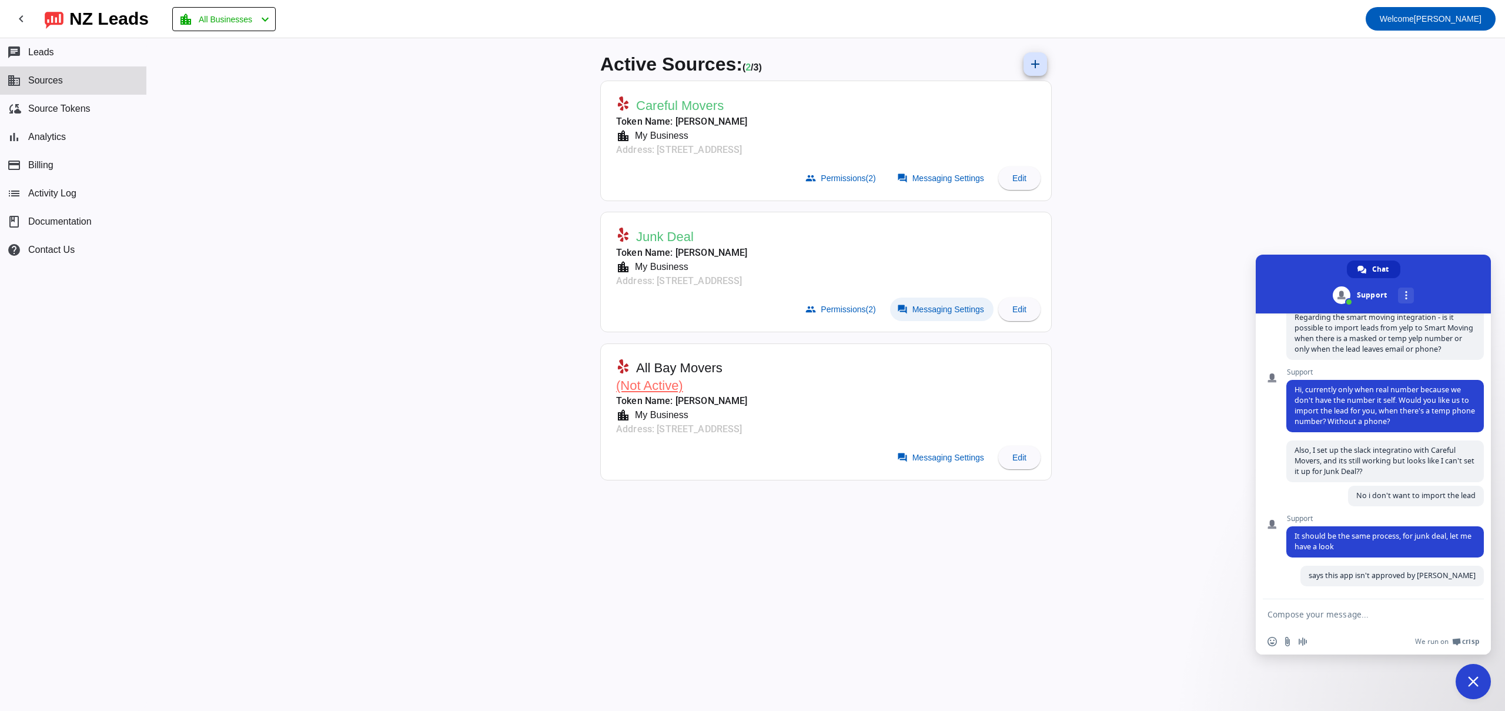
click at [930, 301] on span at bounding box center [941, 309] width 103 height 24
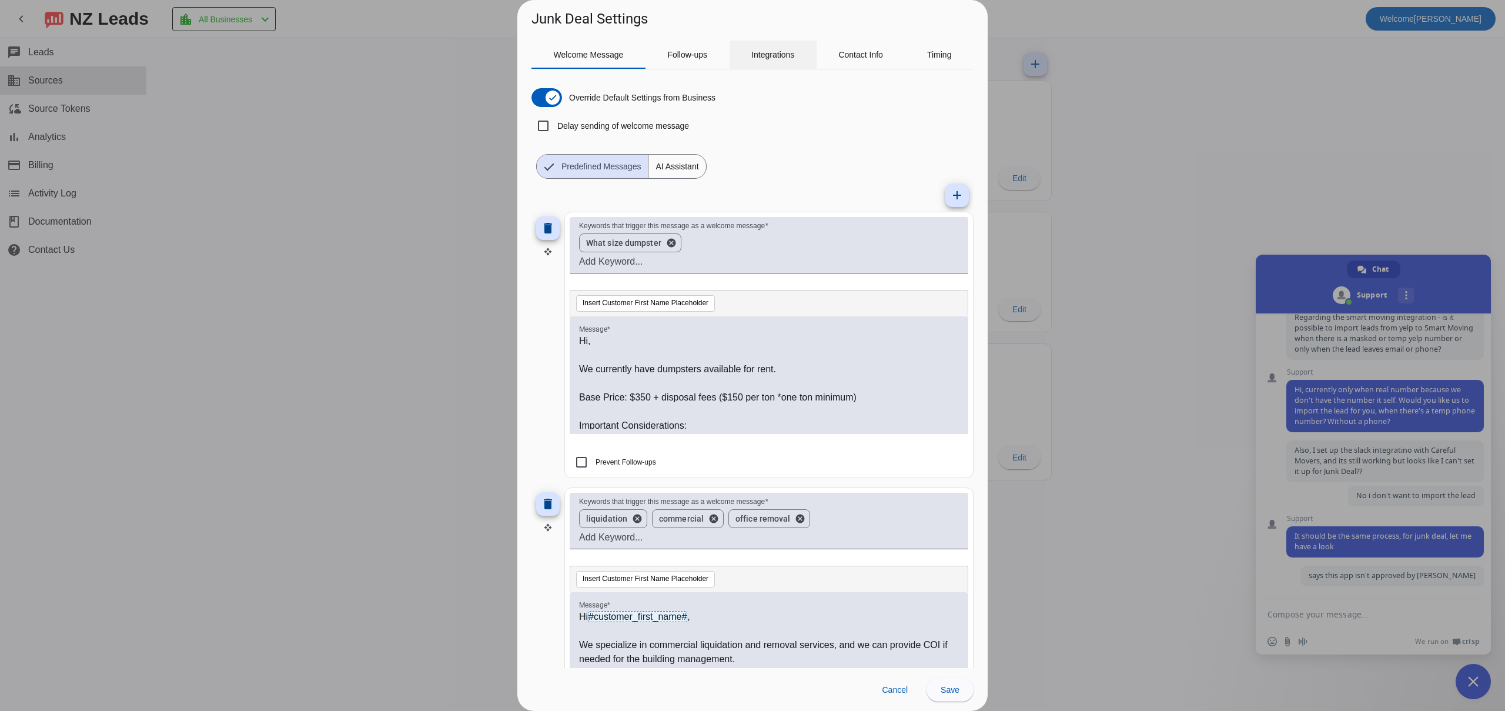
click at [774, 66] on span "Integrations" at bounding box center [772, 55] width 43 height 28
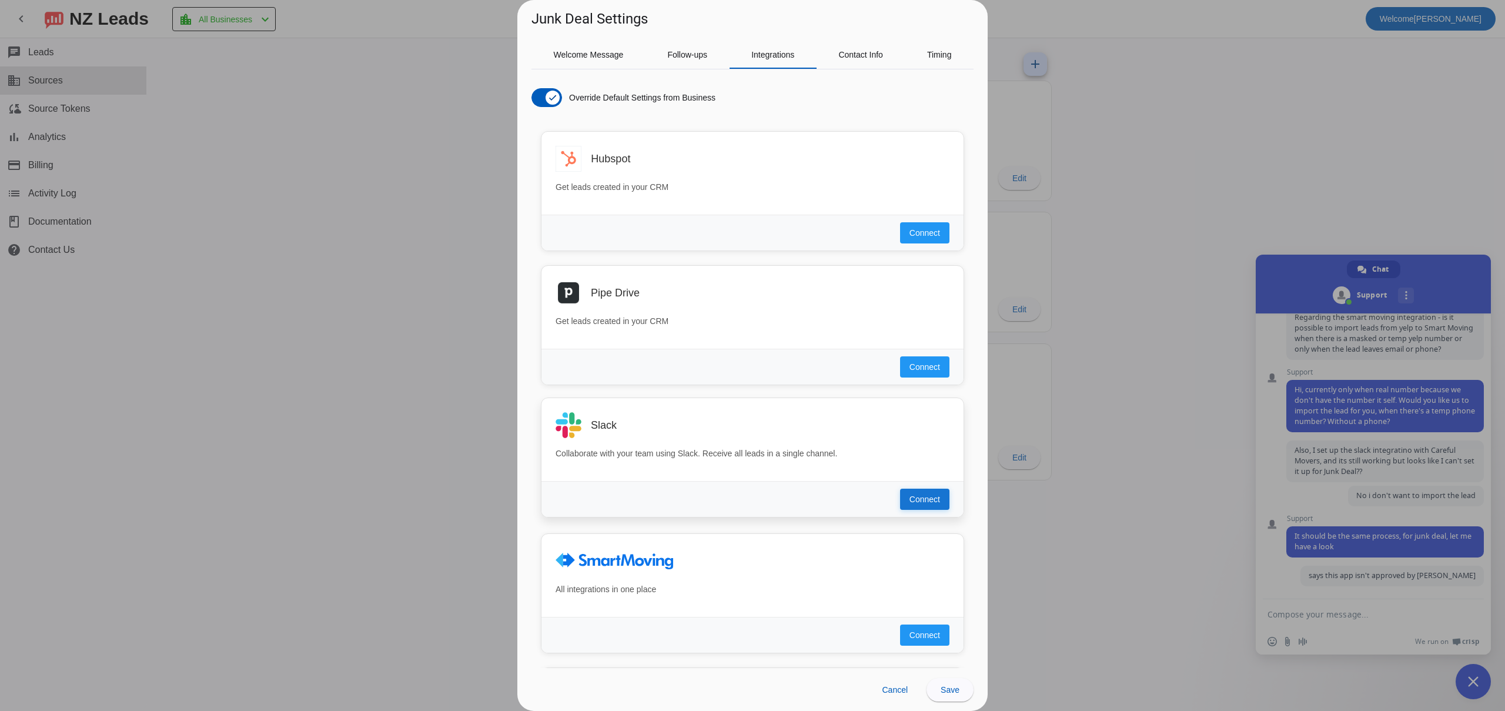
scroll to position [564, 0]
click at [923, 498] on span "Connect" at bounding box center [924, 499] width 31 height 12
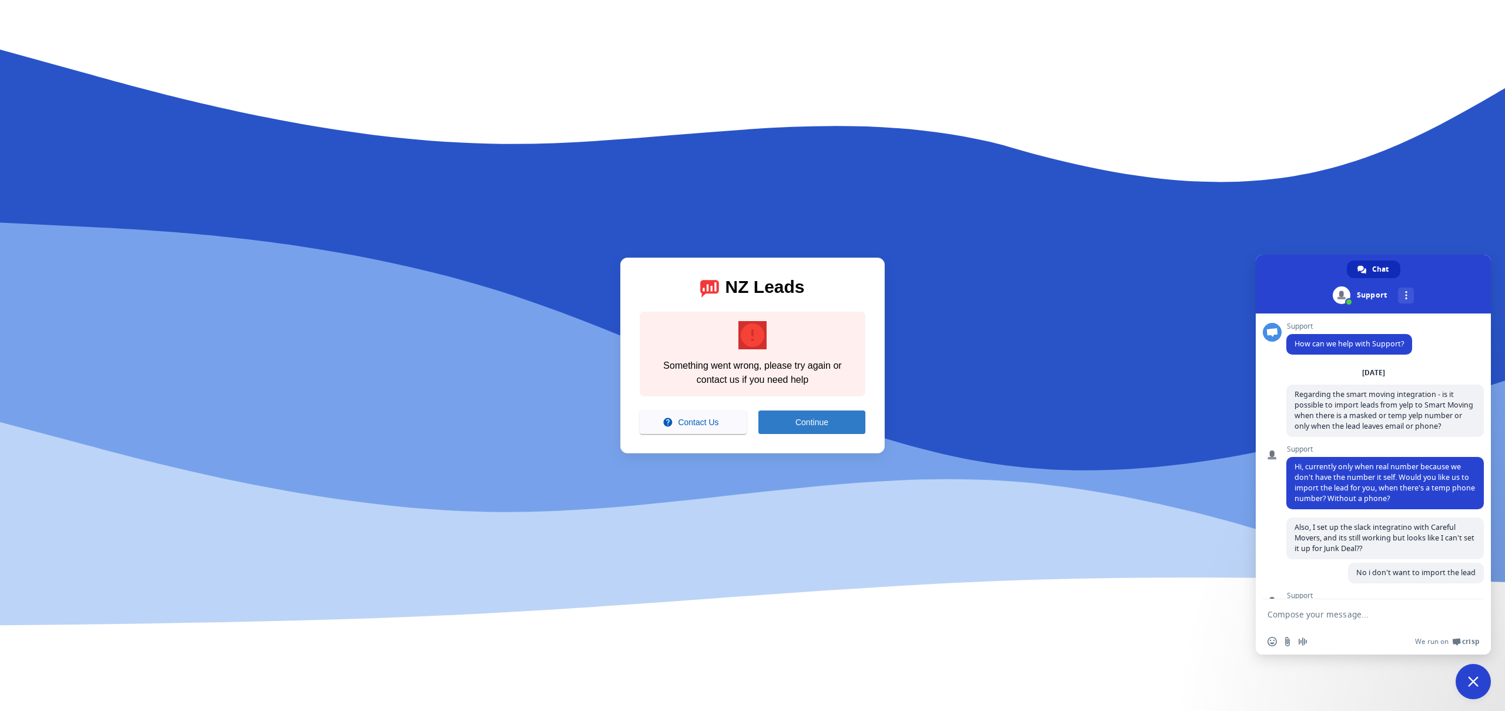
click at [810, 425] on span "Continue" at bounding box center [811, 421] width 33 height 9
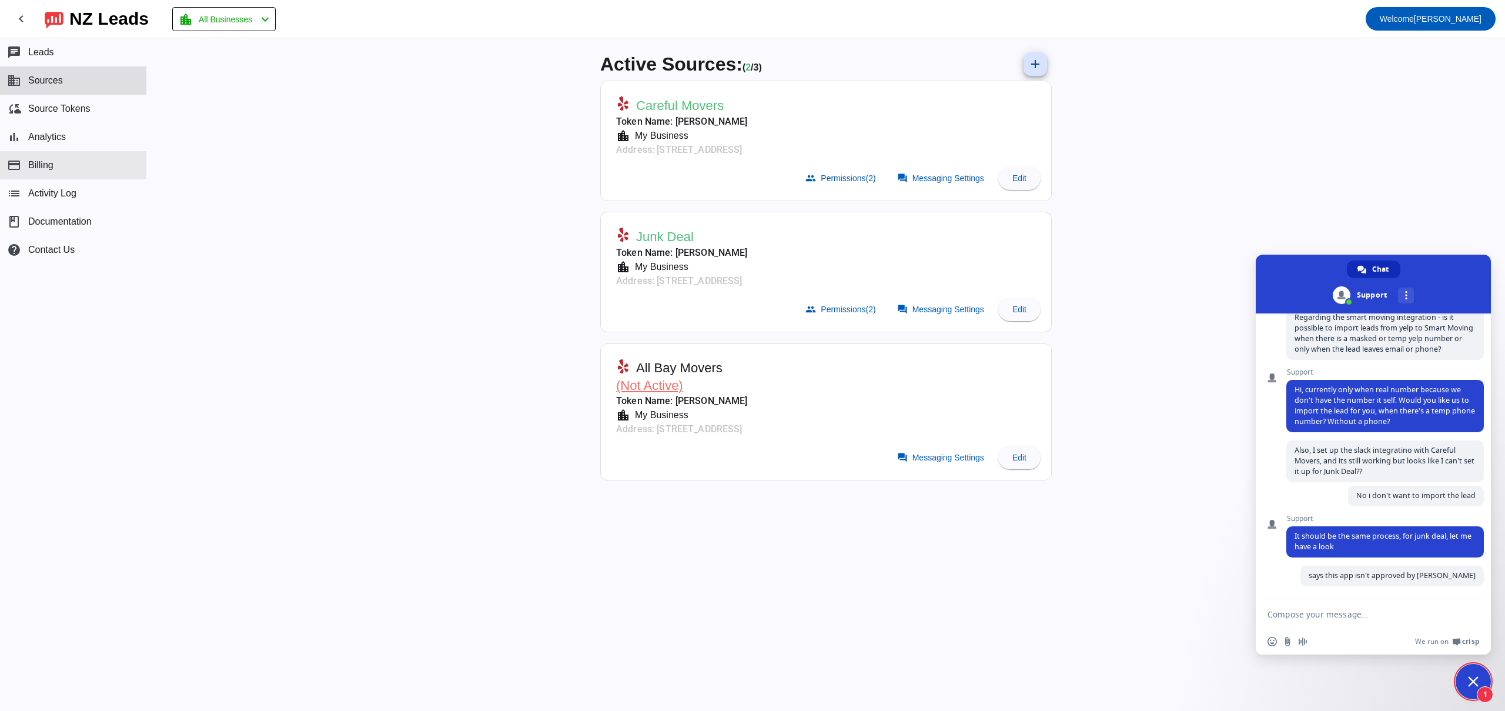
scroll to position [128, 0]
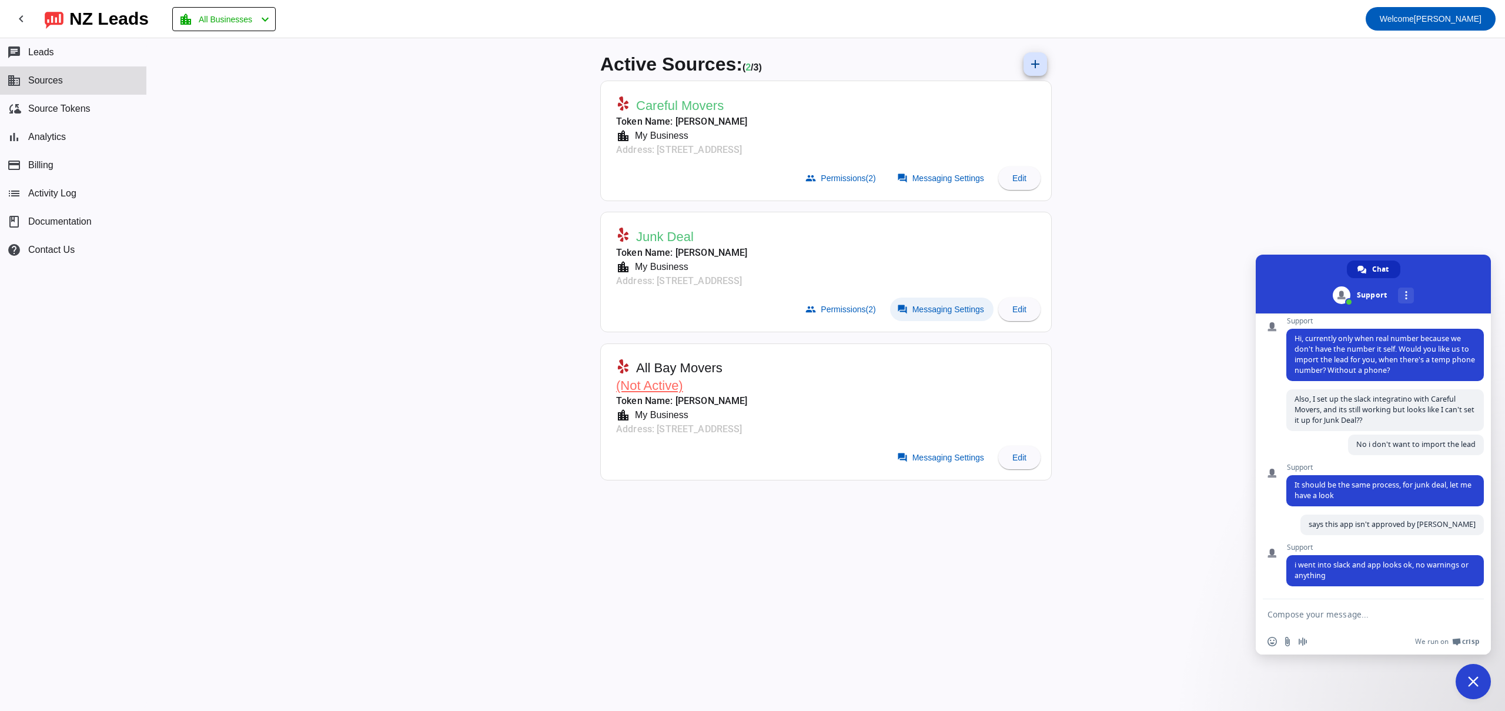
click at [928, 306] on span "Messaging Settings" at bounding box center [948, 308] width 72 height 9
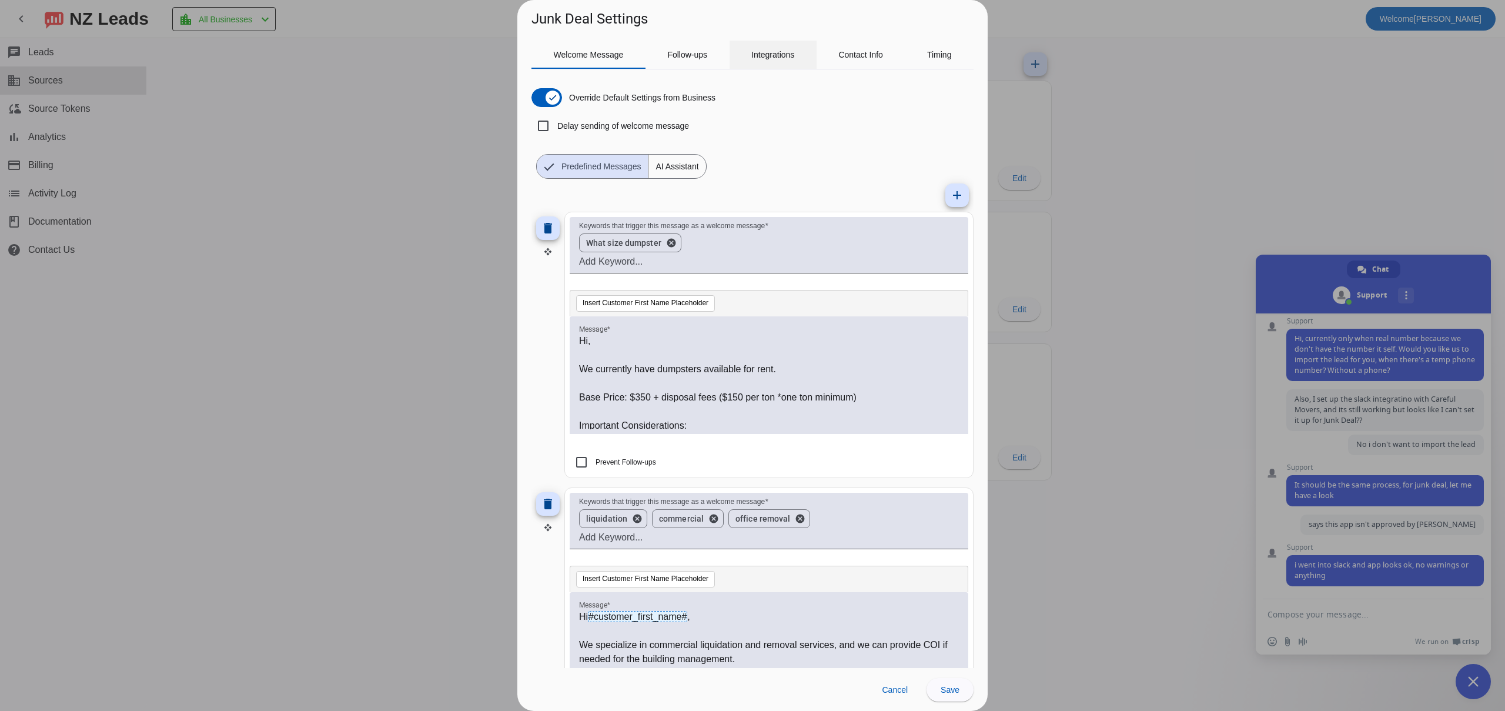
click at [779, 52] on span "Integrations" at bounding box center [772, 55] width 43 height 8
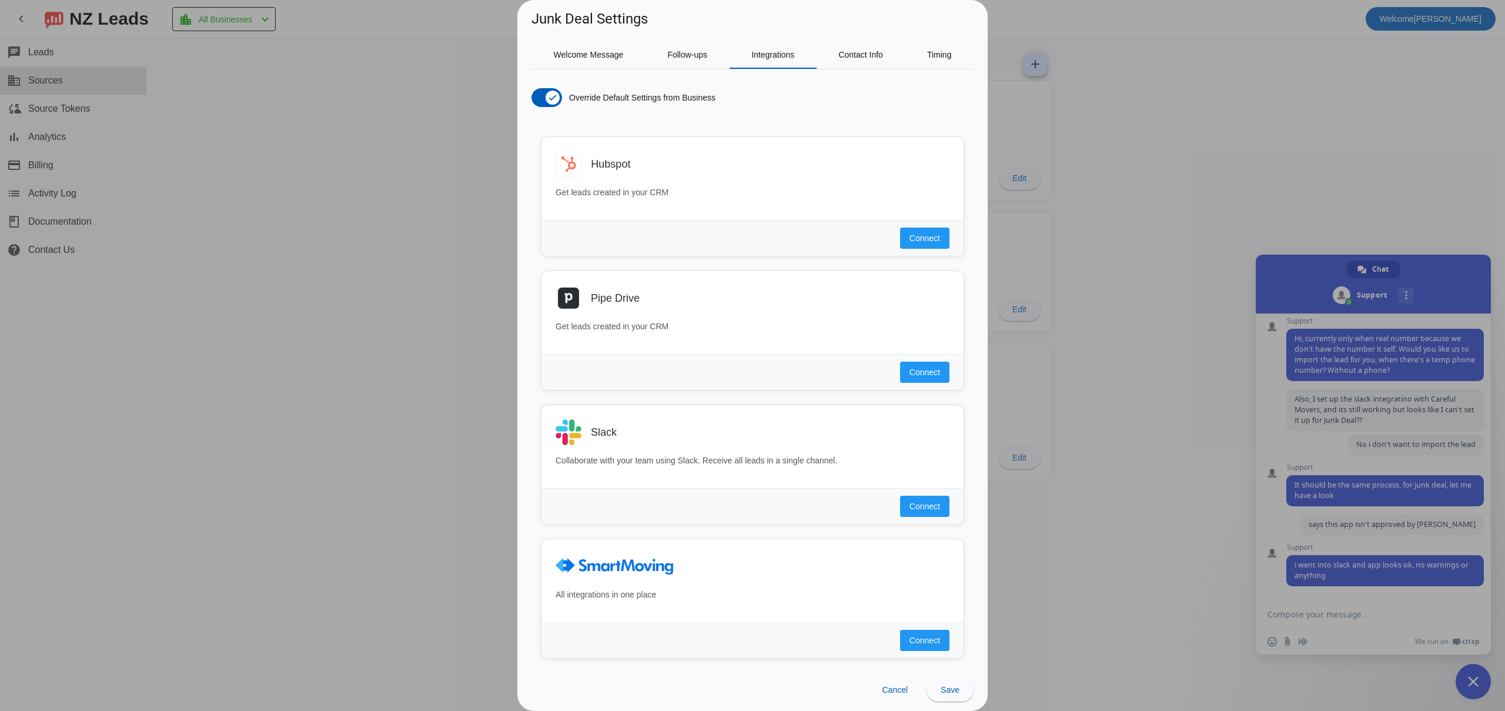
scroll to position [561, 0]
click at [934, 497] on span "Connect" at bounding box center [924, 502] width 31 height 12
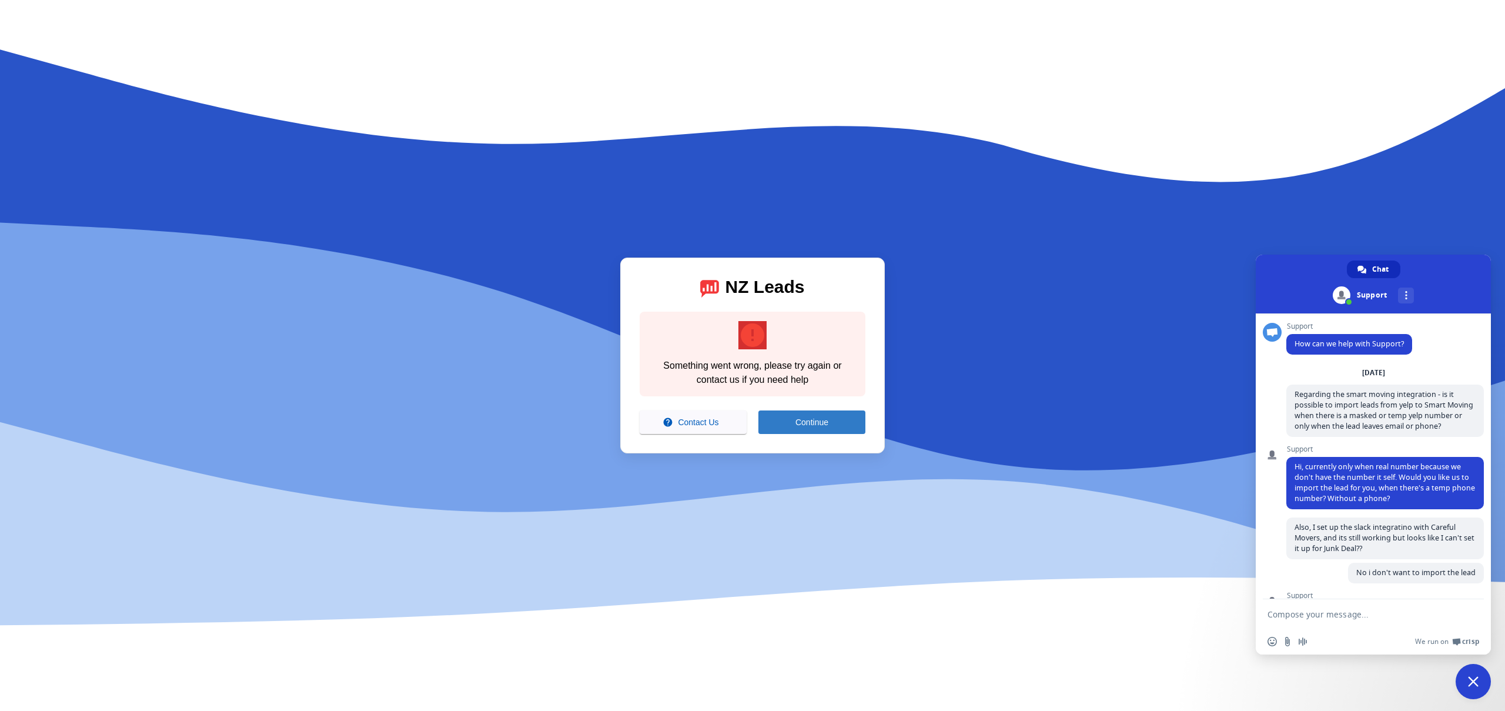
click at [815, 428] on span at bounding box center [811, 422] width 107 height 28
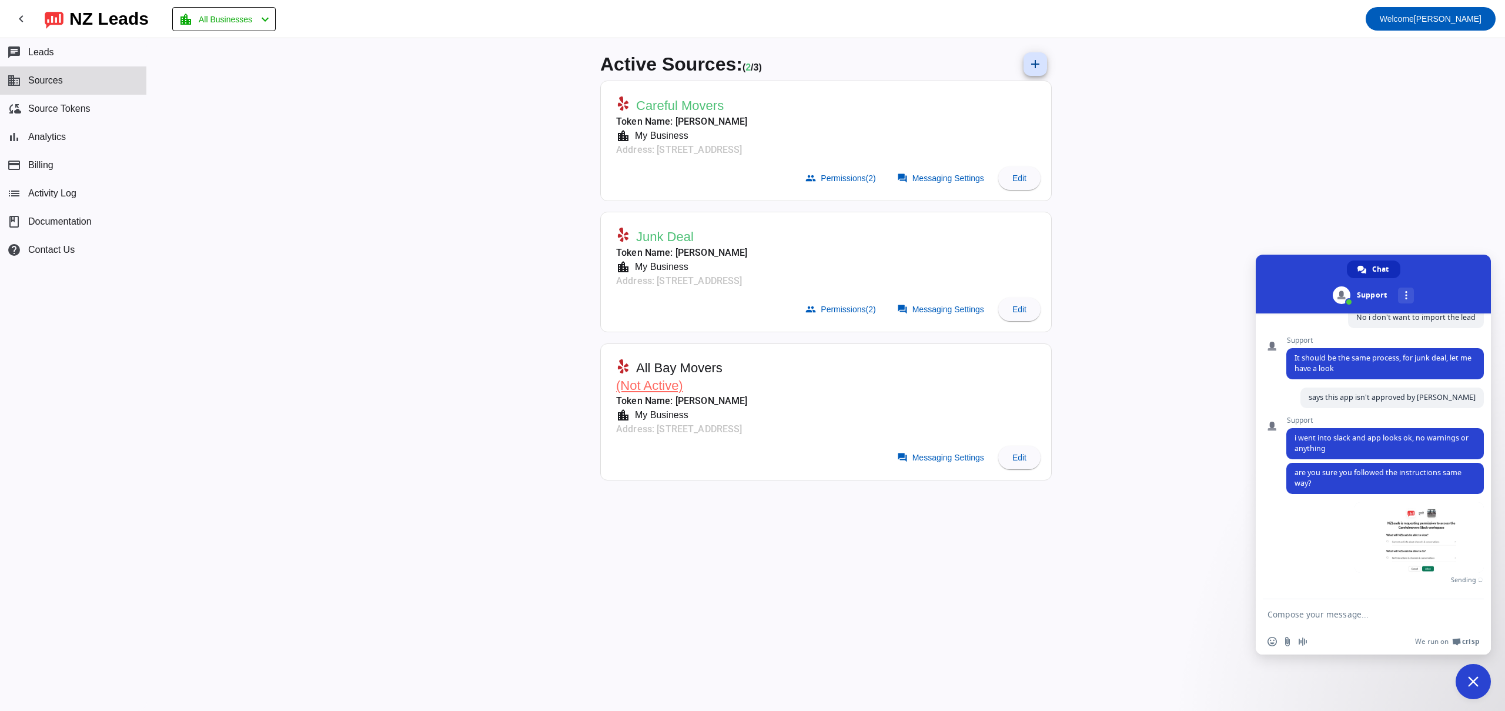
scroll to position [242, 0]
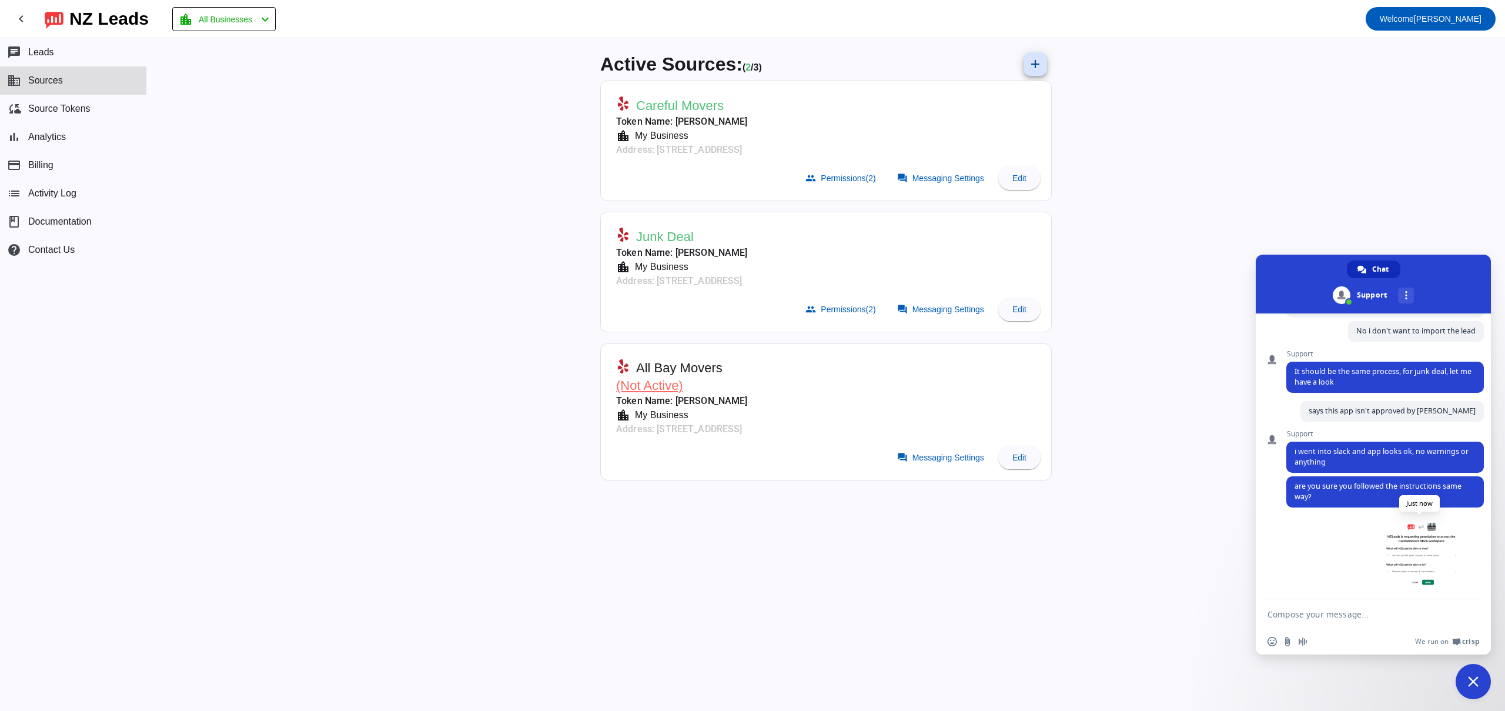
click at [1410, 583] on span at bounding box center [1418, 551] width 129 height 71
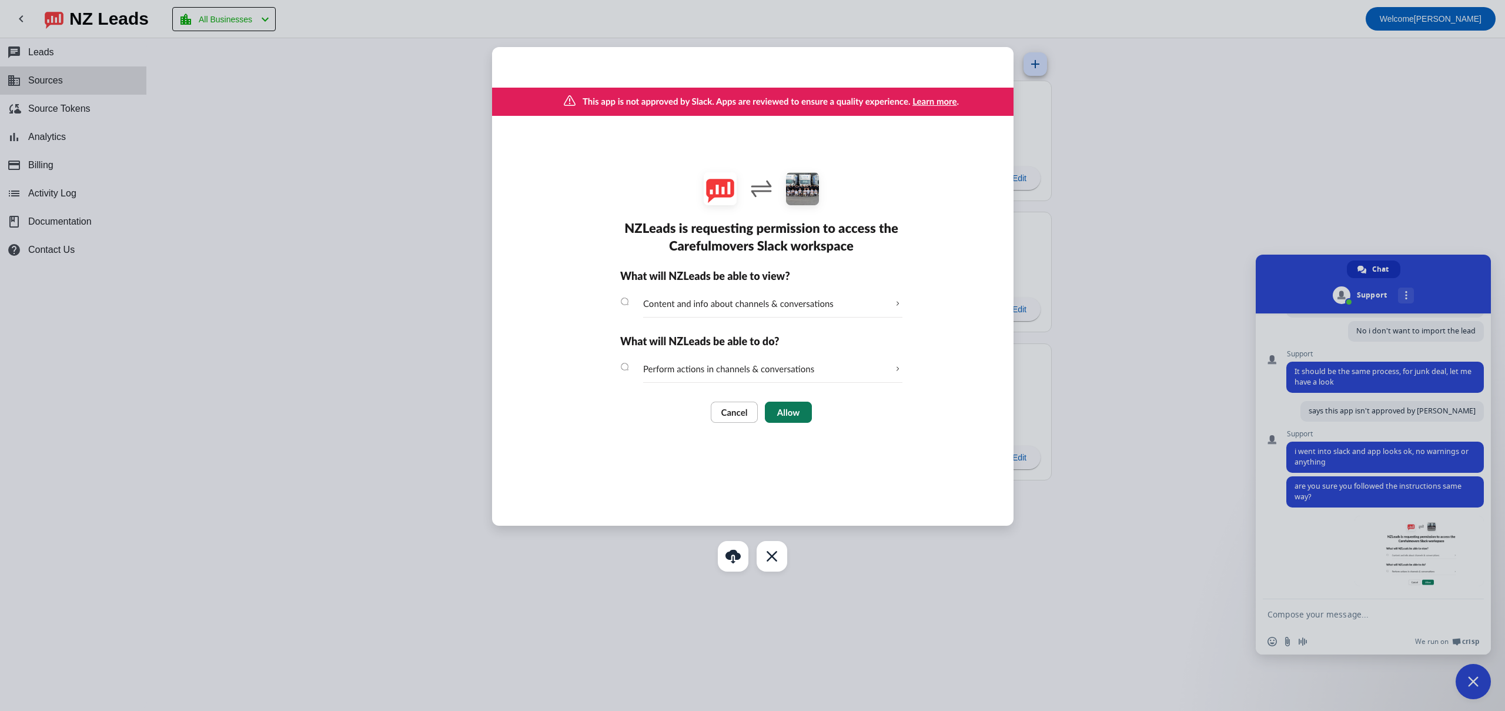
click at [1056, 386] on div at bounding box center [752, 355] width 1505 height 711
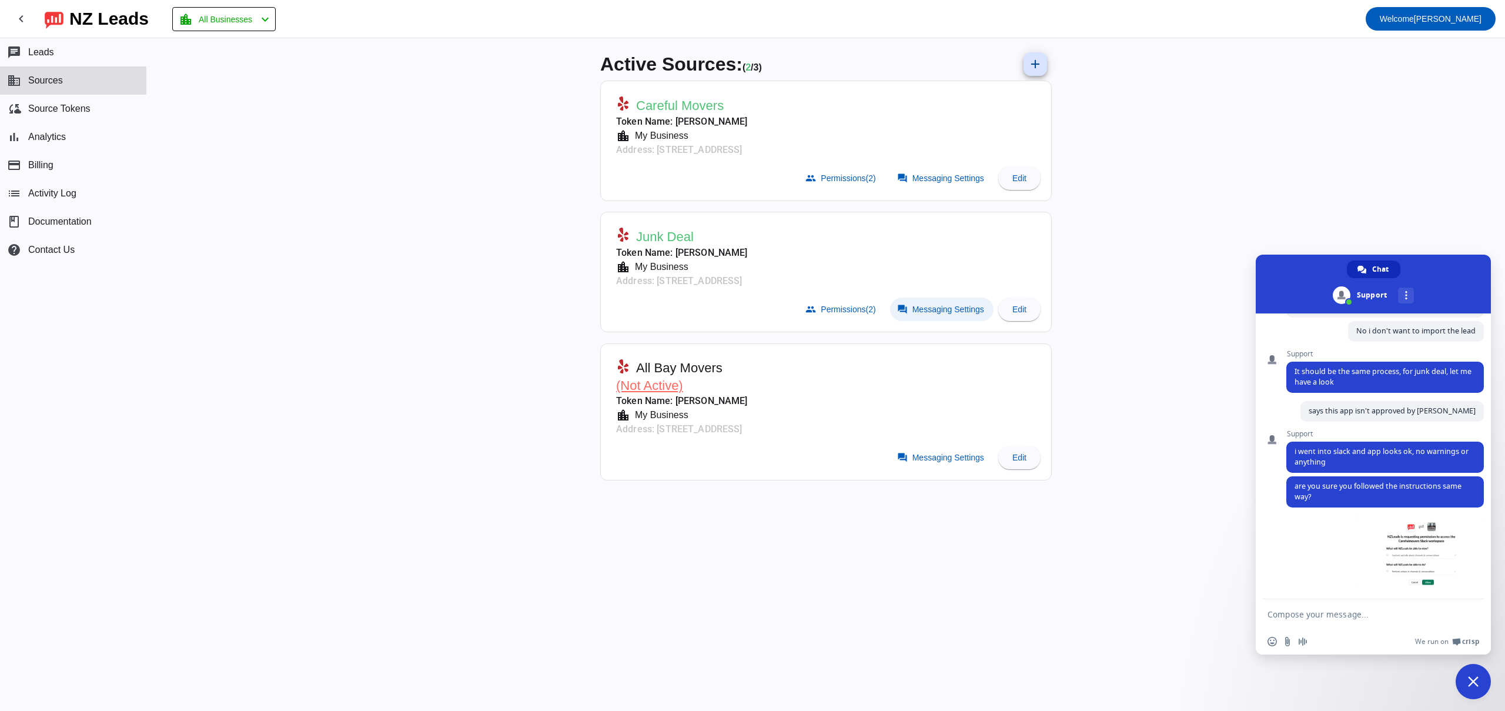
click at [923, 311] on span "Messaging Settings" at bounding box center [948, 308] width 72 height 9
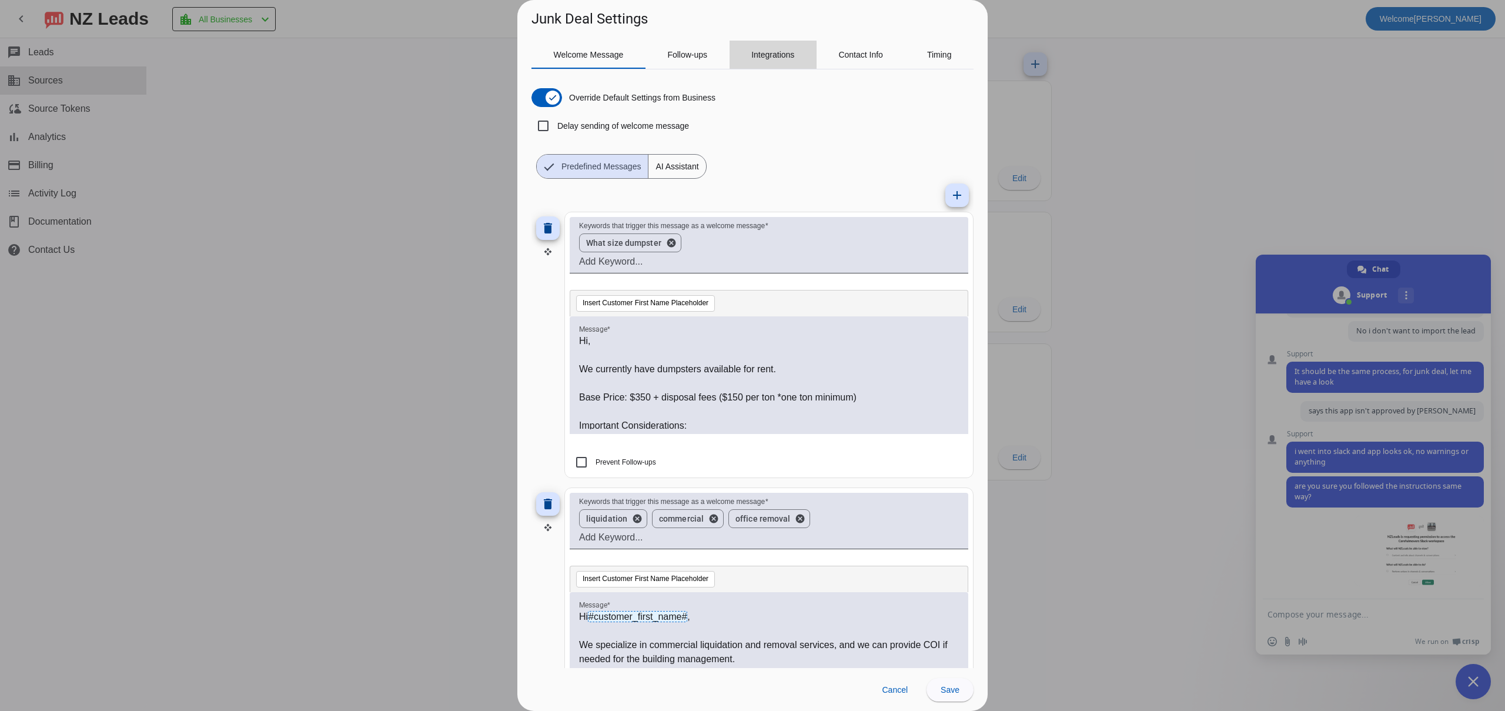
click at [772, 56] on span "Integrations" at bounding box center [772, 55] width 43 height 8
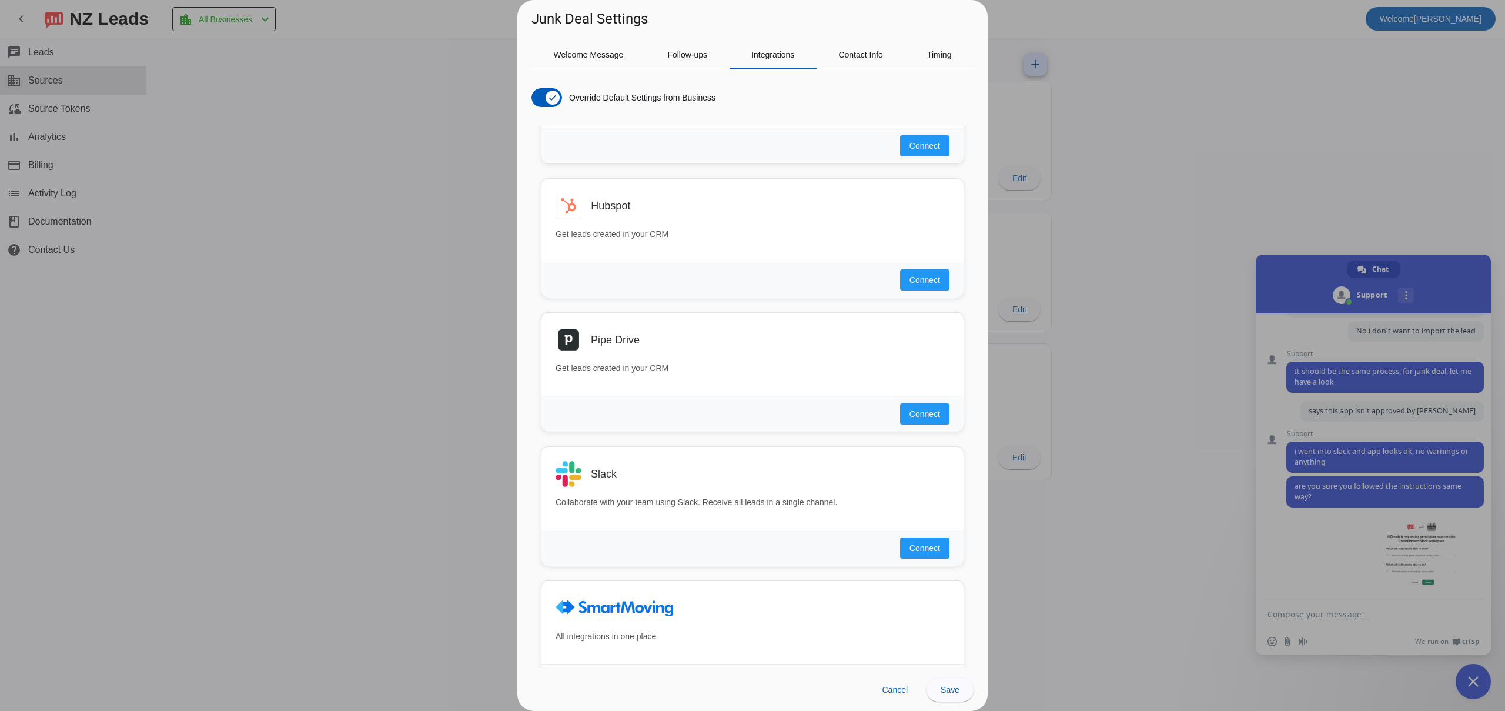
scroll to position [576, 0]
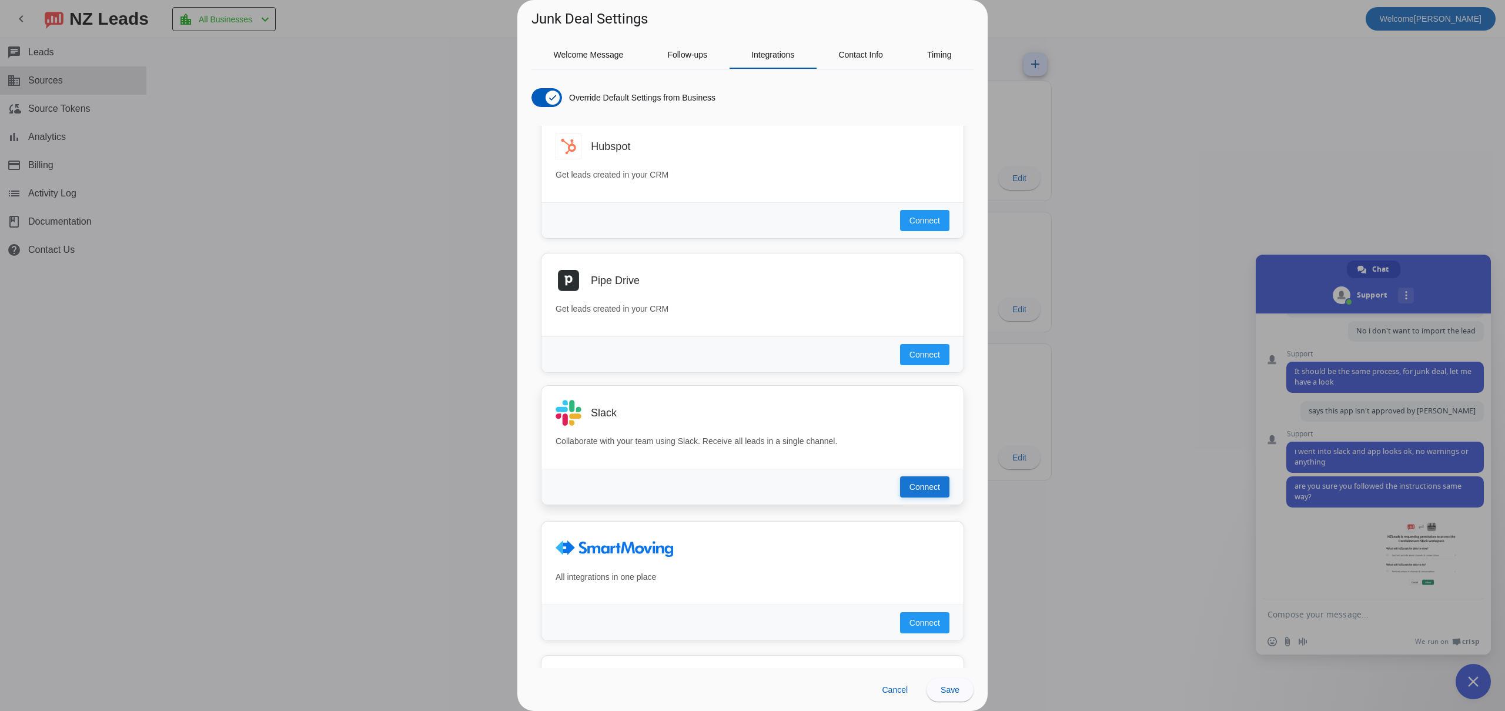
click at [931, 484] on span "Connect" at bounding box center [924, 487] width 31 height 12
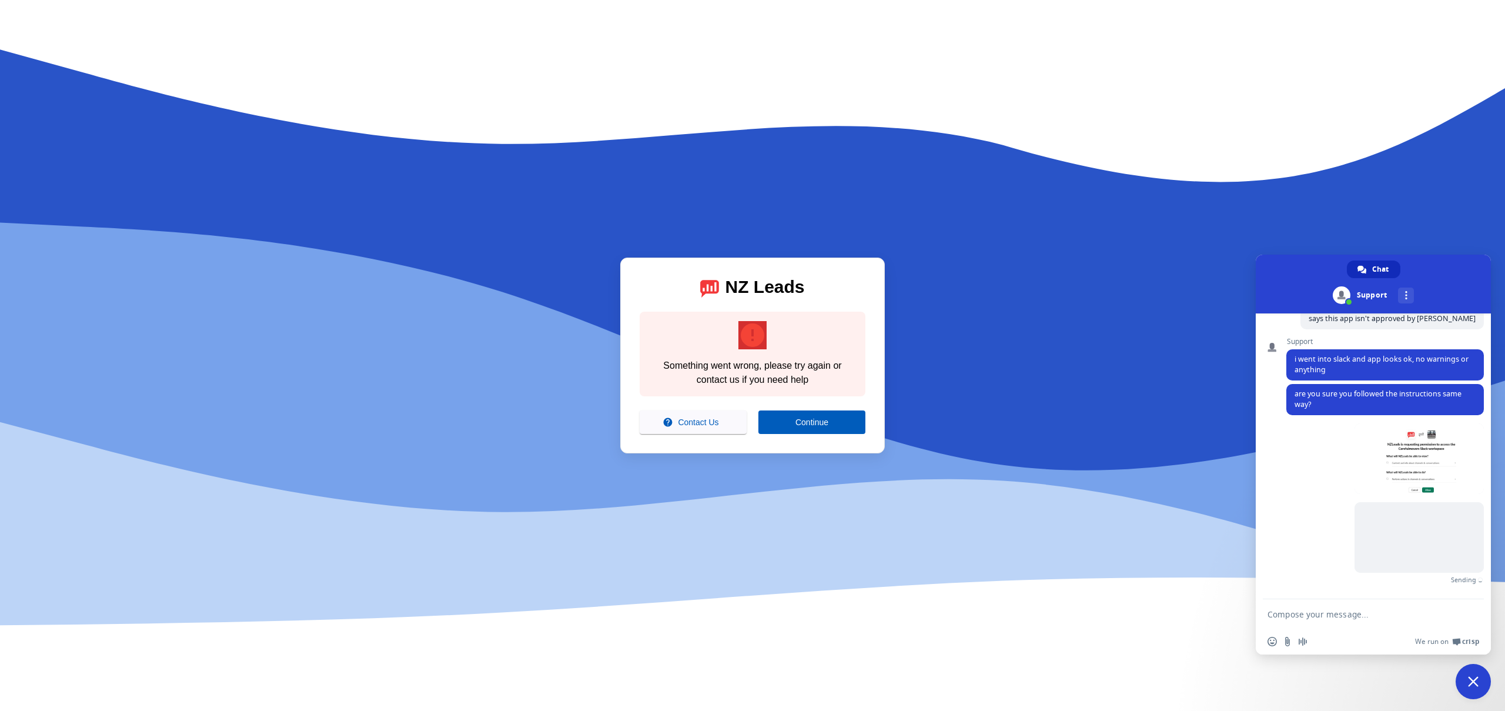
scroll to position [316, 0]
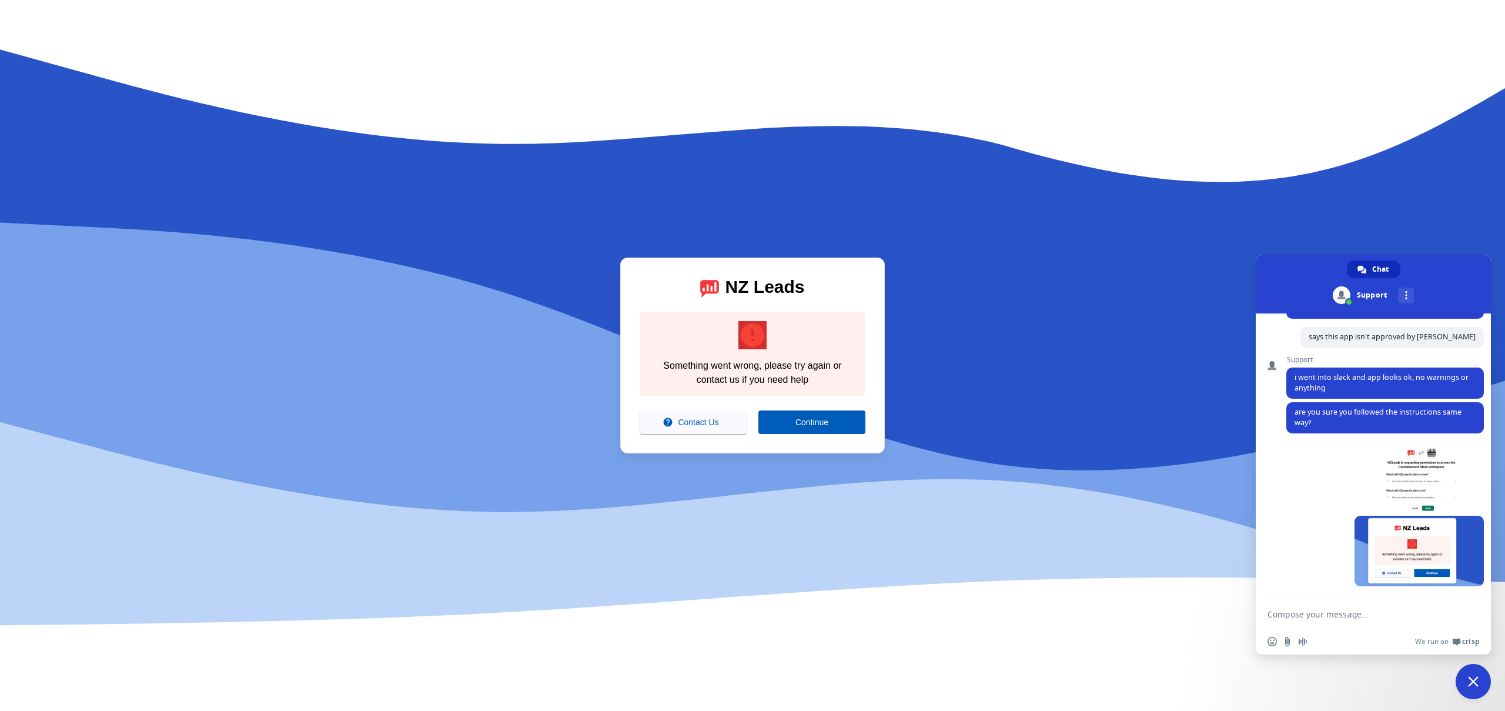
click at [570, 322] on div "NZ Leads error Something went wrong, please try again or contact us if you need…" at bounding box center [752, 355] width 1505 height 711
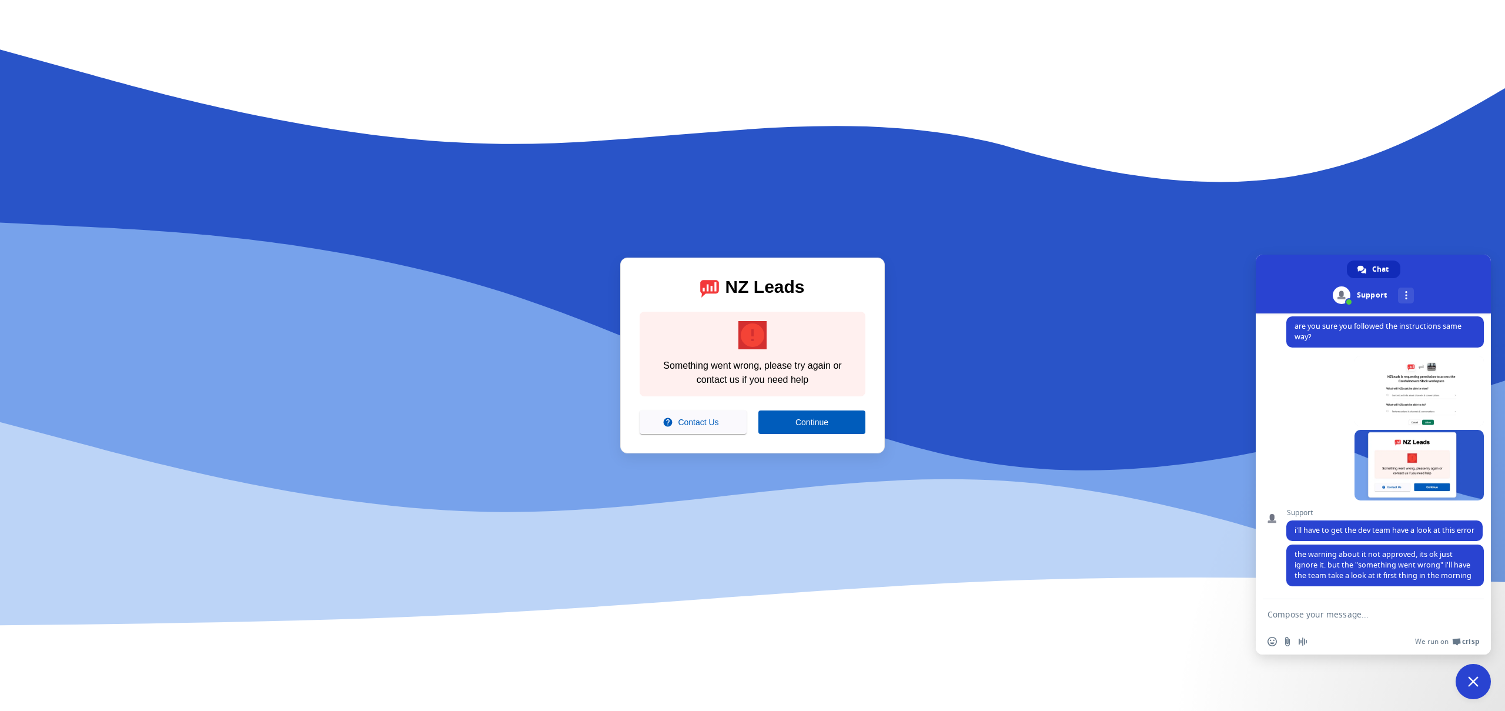
click at [1287, 611] on textarea "Compose your message..." at bounding box center [1361, 613] width 188 height 29
type textarea "Maybe because we already have one integration set up for a different account?"
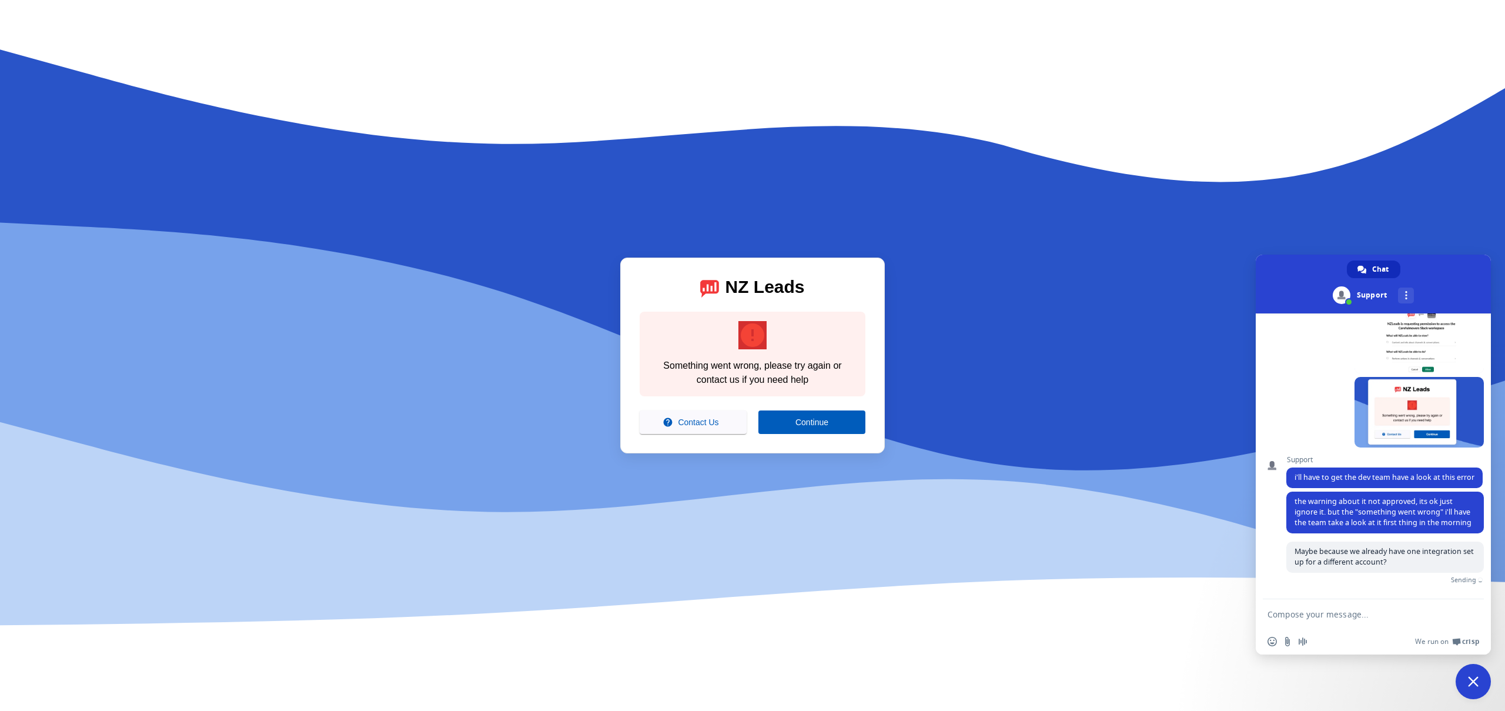
scroll to position [441, 0]
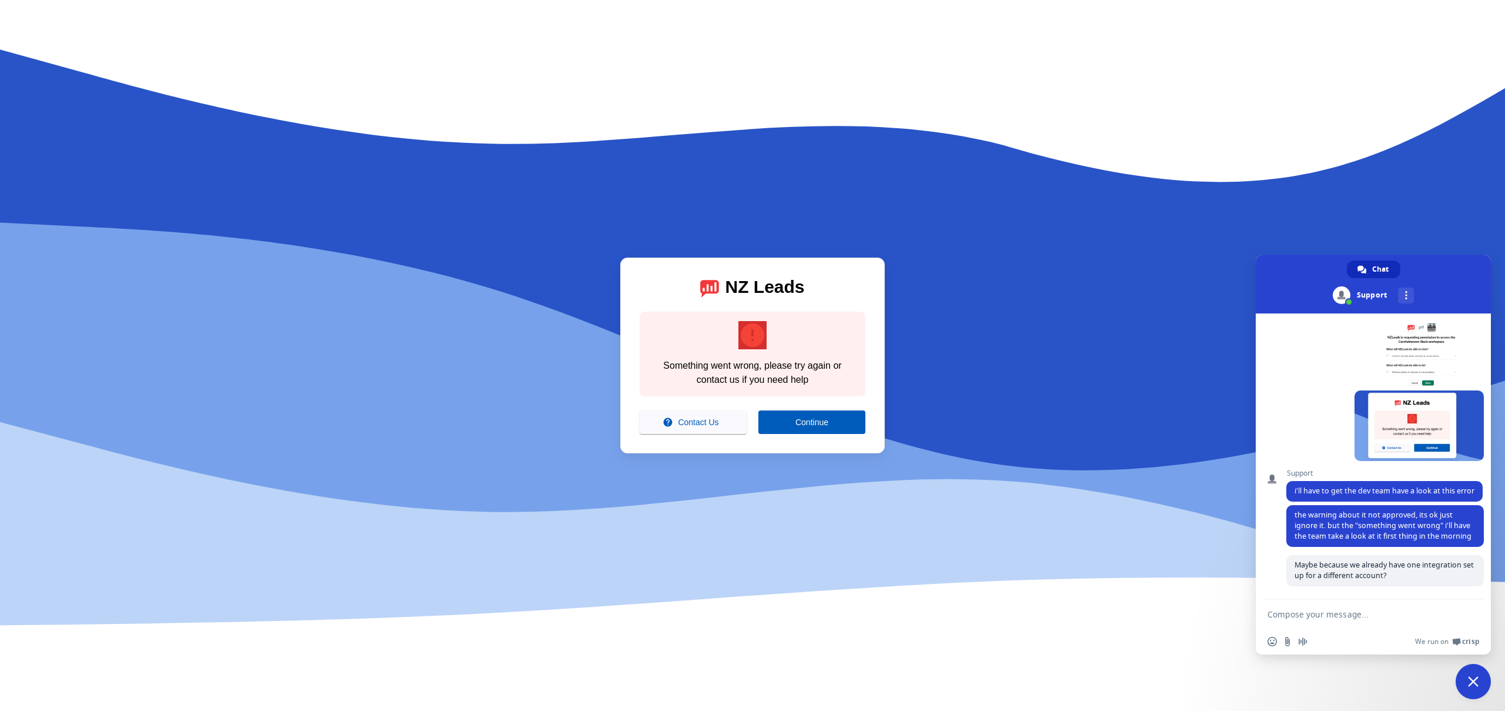
drag, startPoint x: 861, startPoint y: 350, endPoint x: 860, endPoint y: 356, distance: 6.6
click at [861, 350] on div "error Something went wrong, please try again or contact us if you need help" at bounding box center [753, 354] width 226 height 85
click at [819, 420] on span "Continue" at bounding box center [811, 421] width 33 height 9
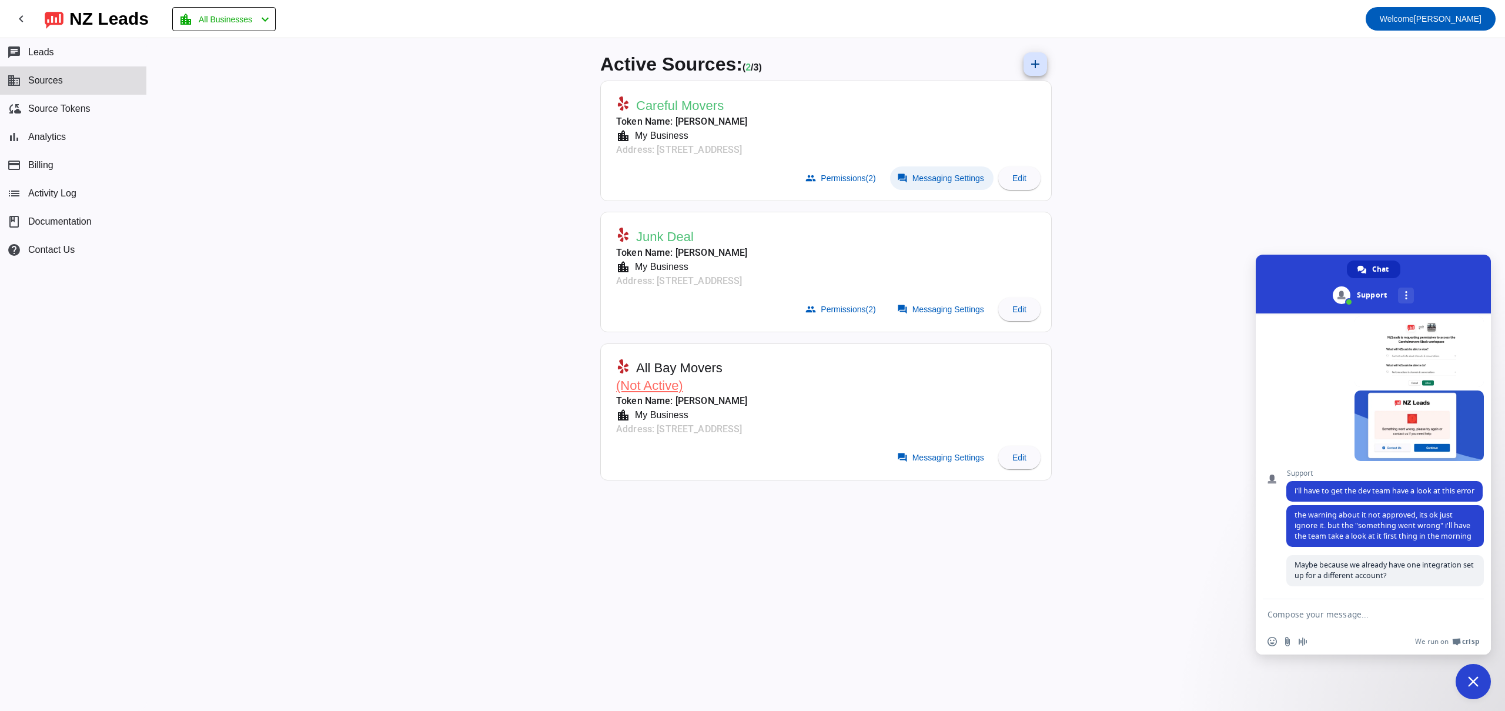
click at [921, 170] on span at bounding box center [941, 178] width 103 height 24
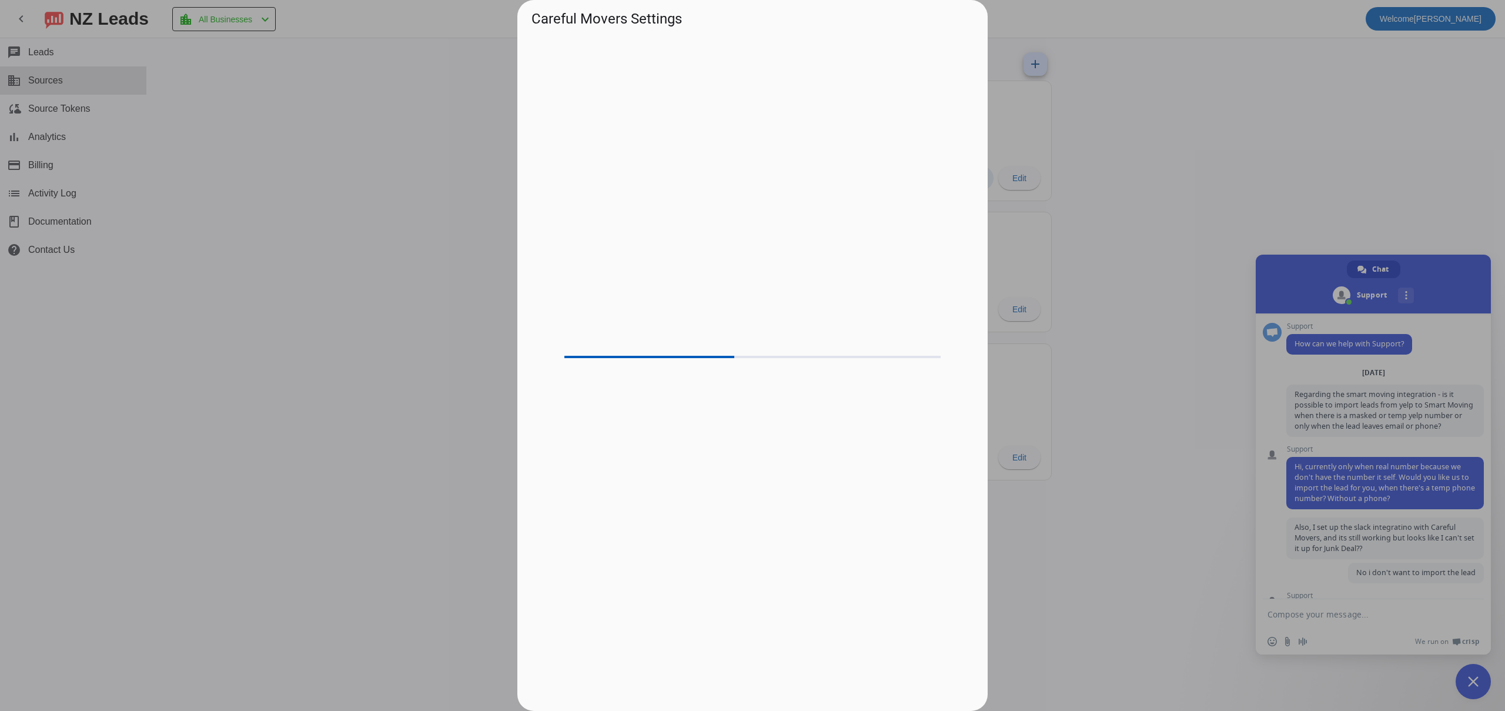
scroll to position [441, 0]
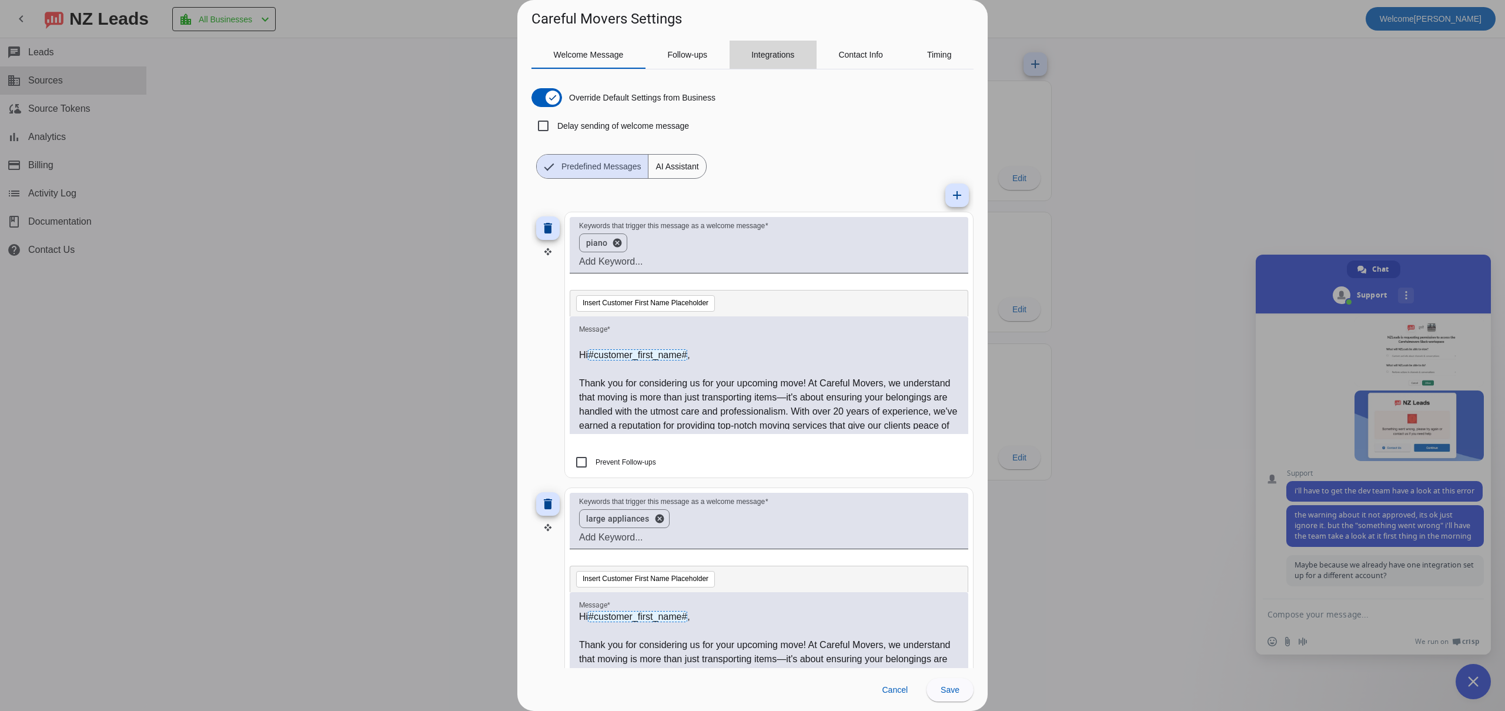
click at [778, 65] on span "Integrations" at bounding box center [772, 55] width 43 height 28
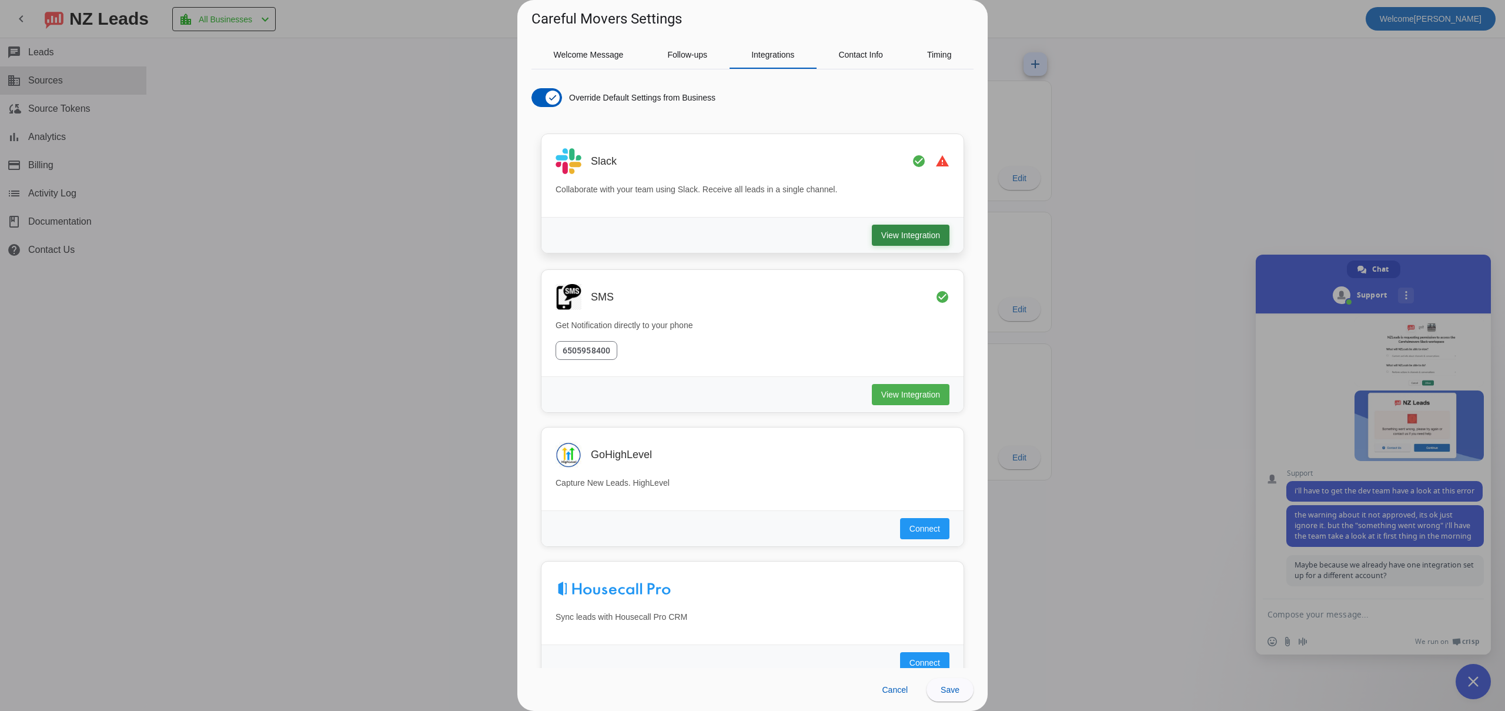
click at [899, 239] on span "View Integration" at bounding box center [910, 235] width 59 height 12
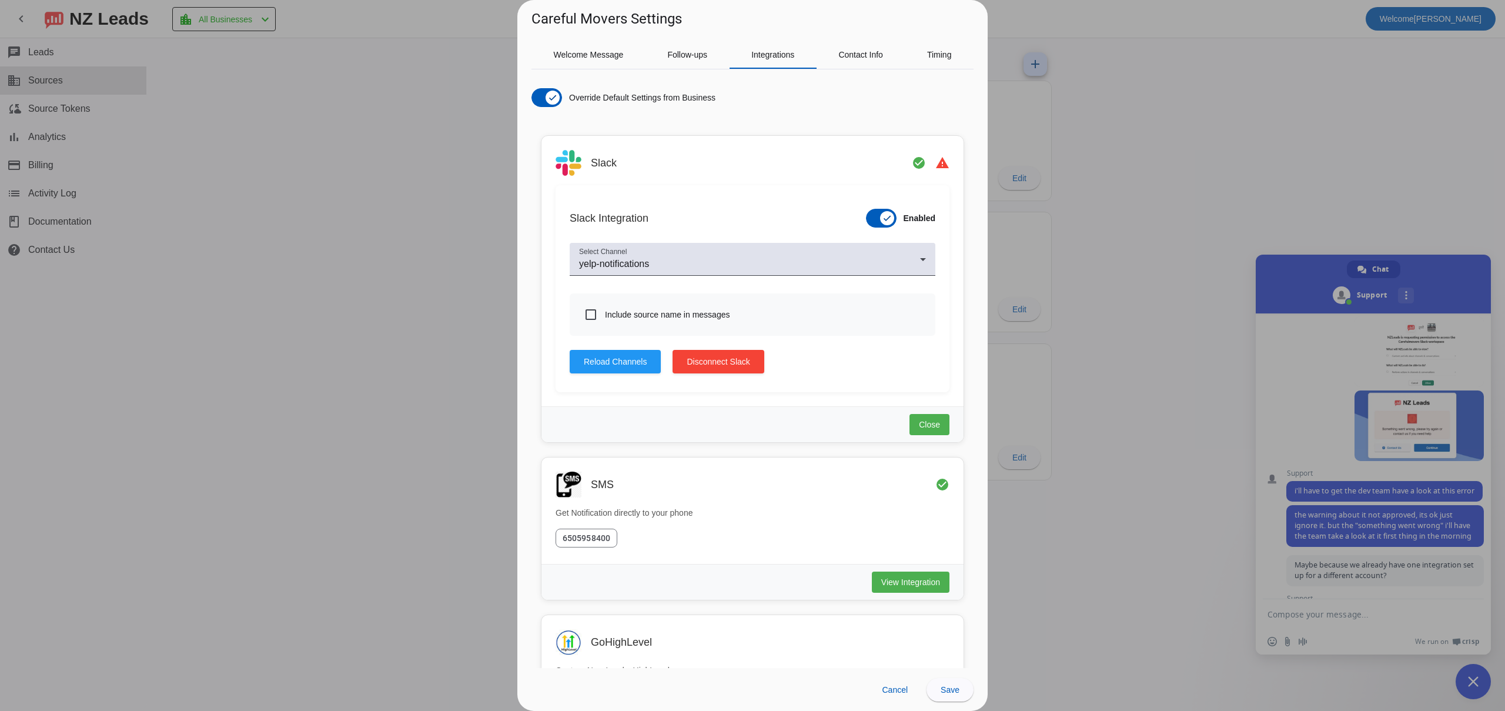
scroll to position [481, 0]
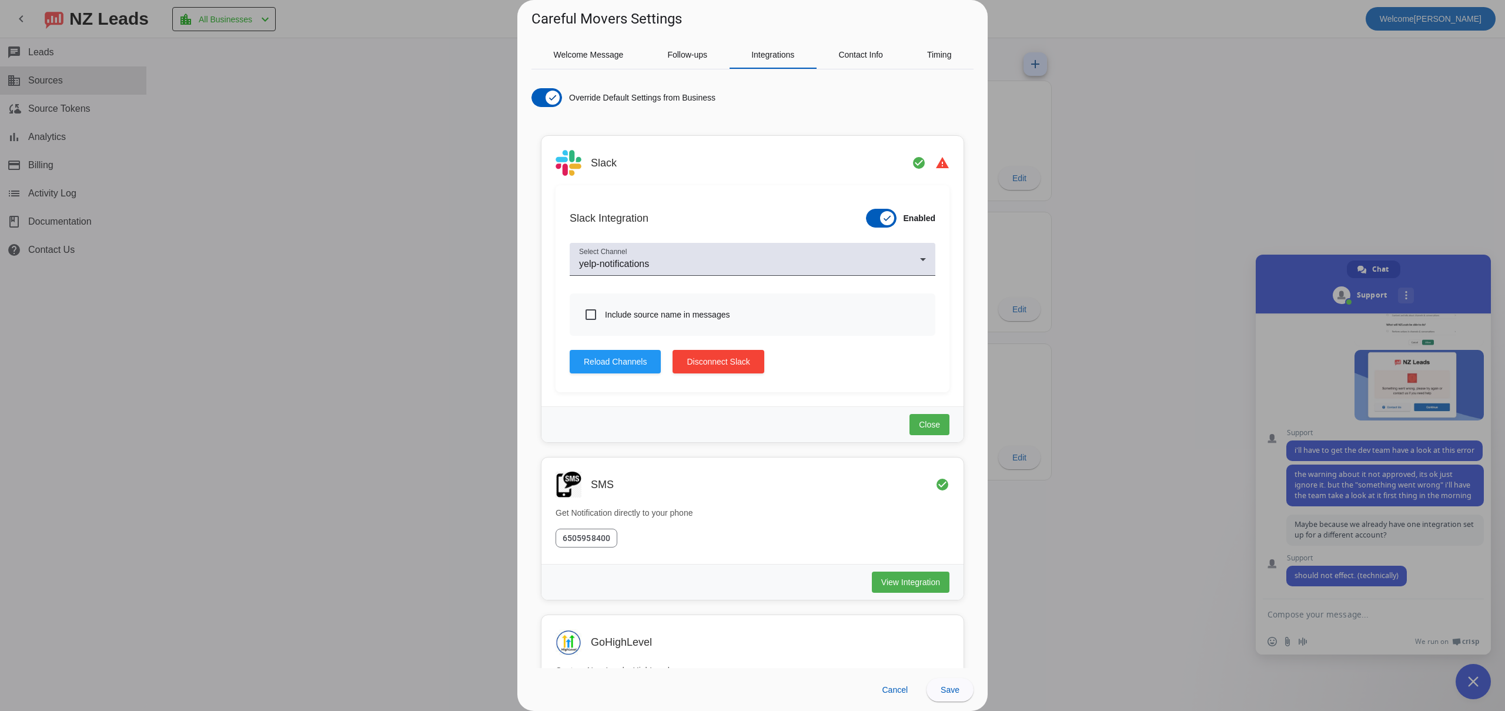
click at [467, 566] on div at bounding box center [752, 355] width 1505 height 711
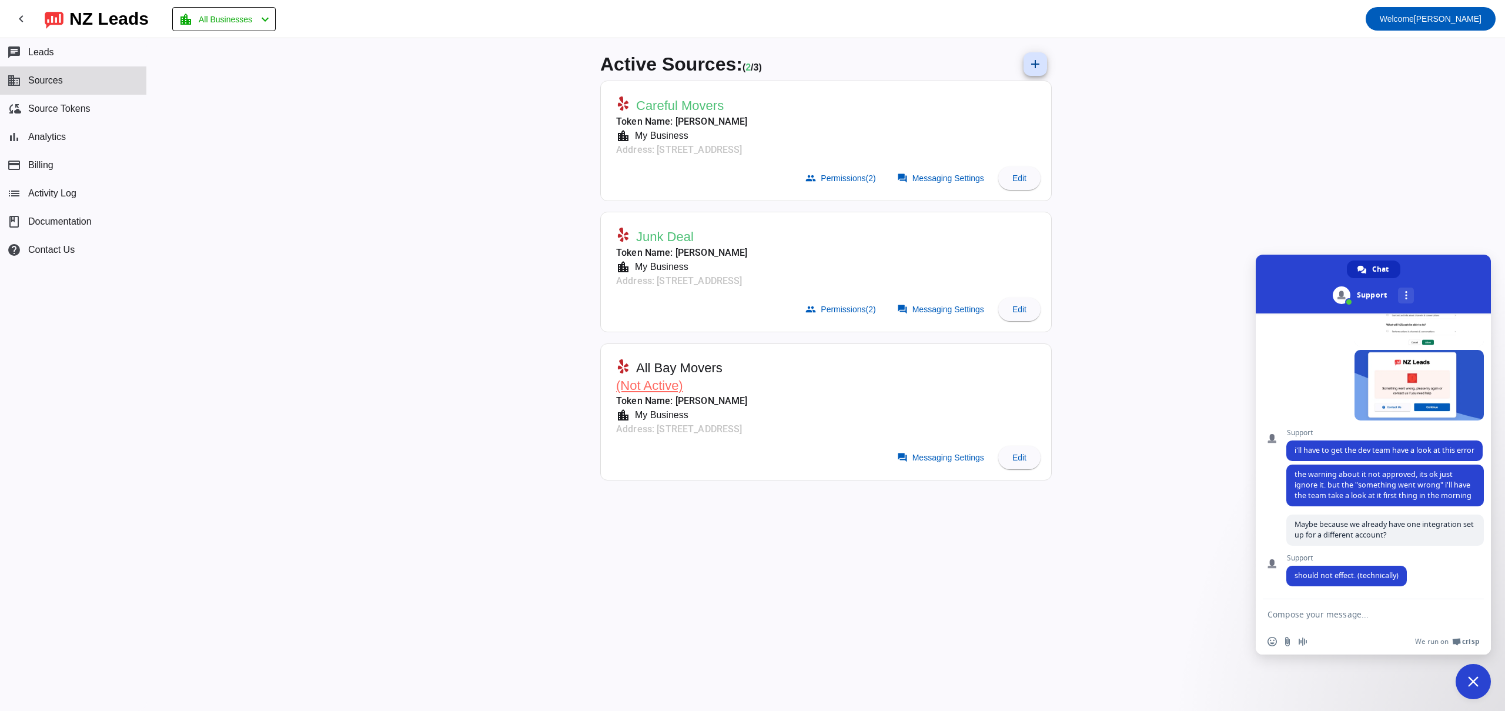
click at [1344, 620] on textarea "Compose your message..." at bounding box center [1361, 613] width 188 height 29
type textarea "ok, just let me know when you can"
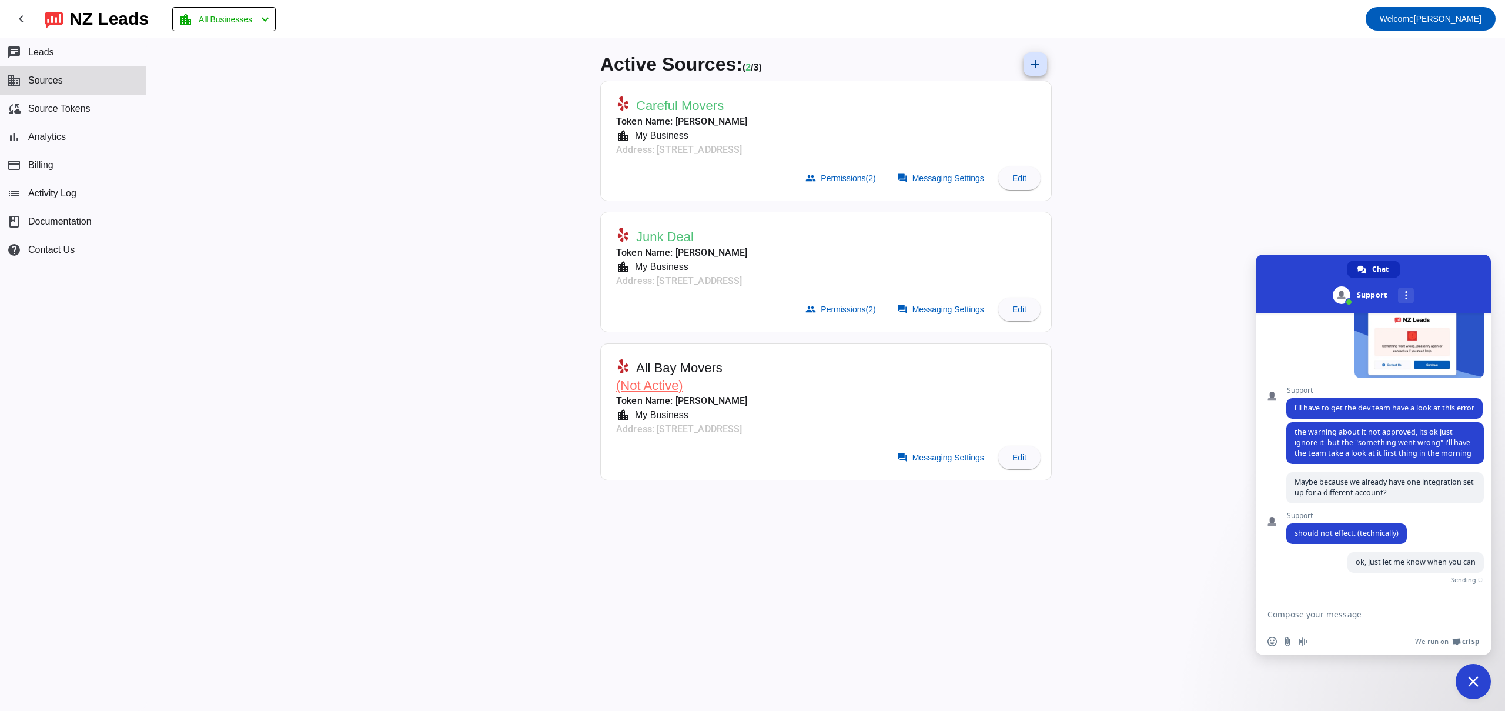
scroll to position [510, 0]
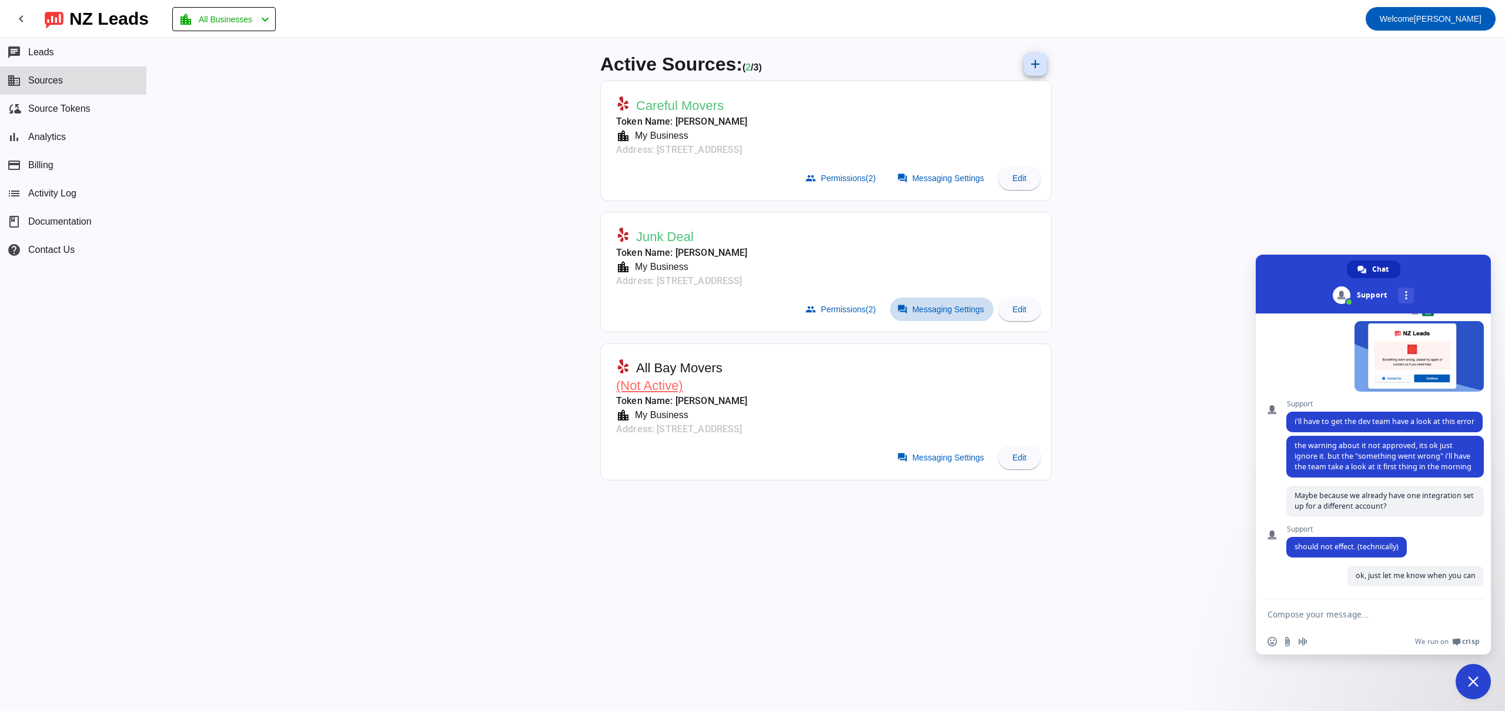
click at [916, 307] on span "Messaging Settings" at bounding box center [948, 308] width 72 height 9
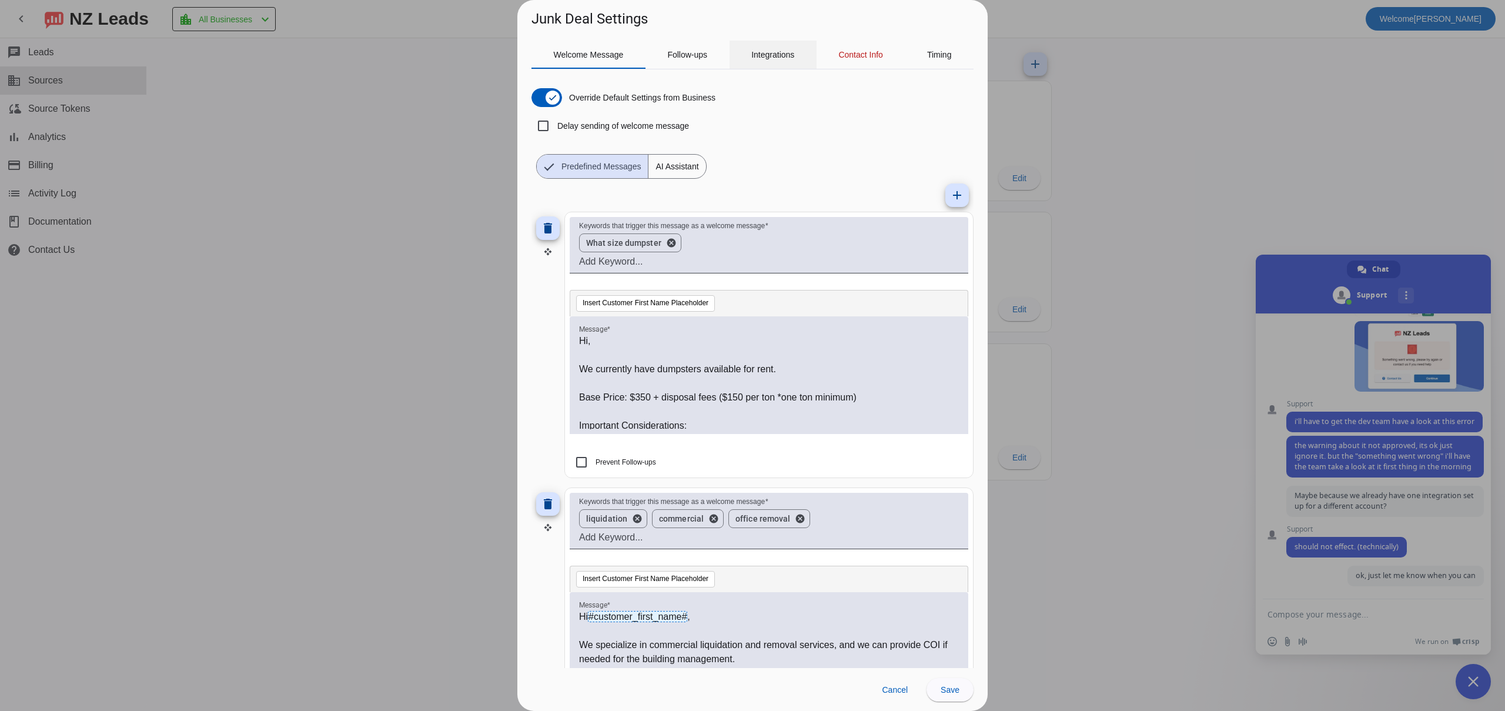
click at [785, 58] on span "Integrations" at bounding box center [772, 55] width 43 height 8
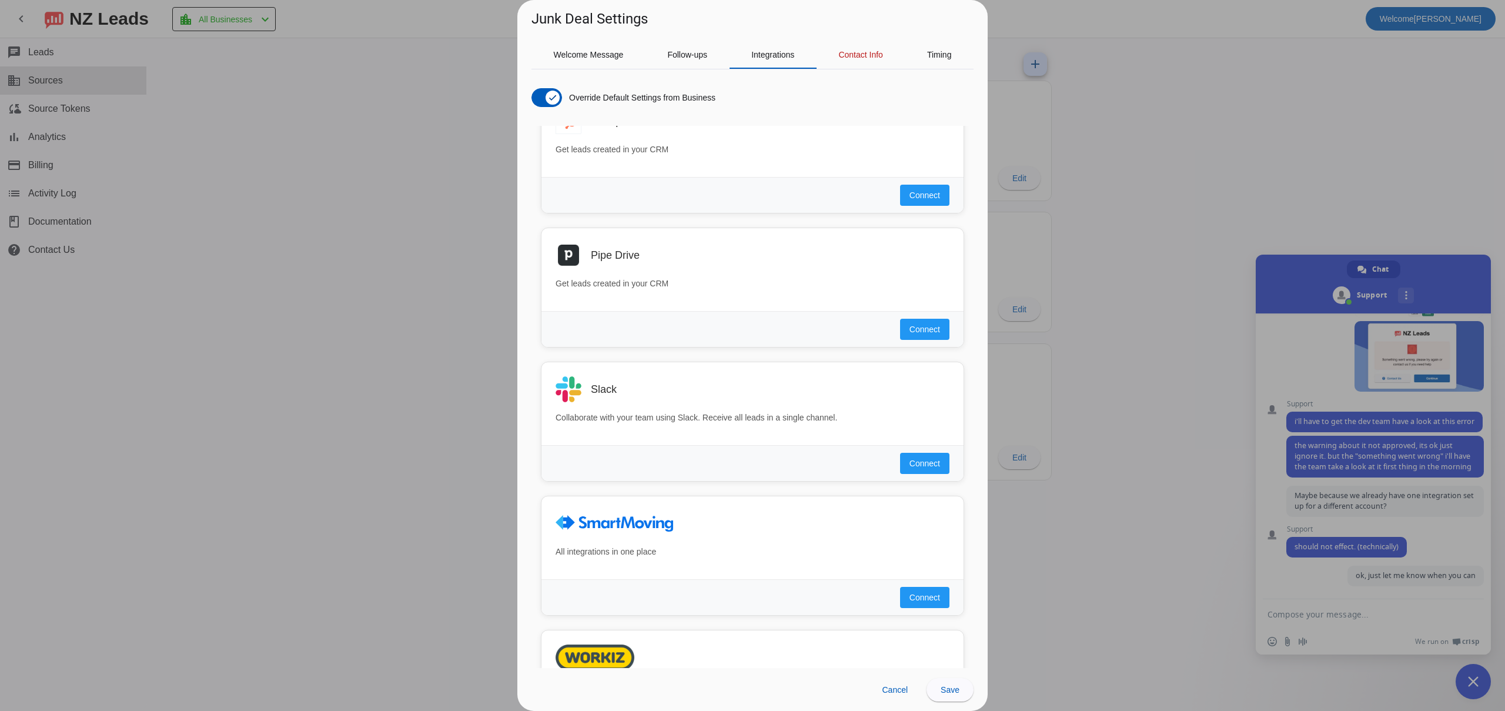
scroll to position [613, 0]
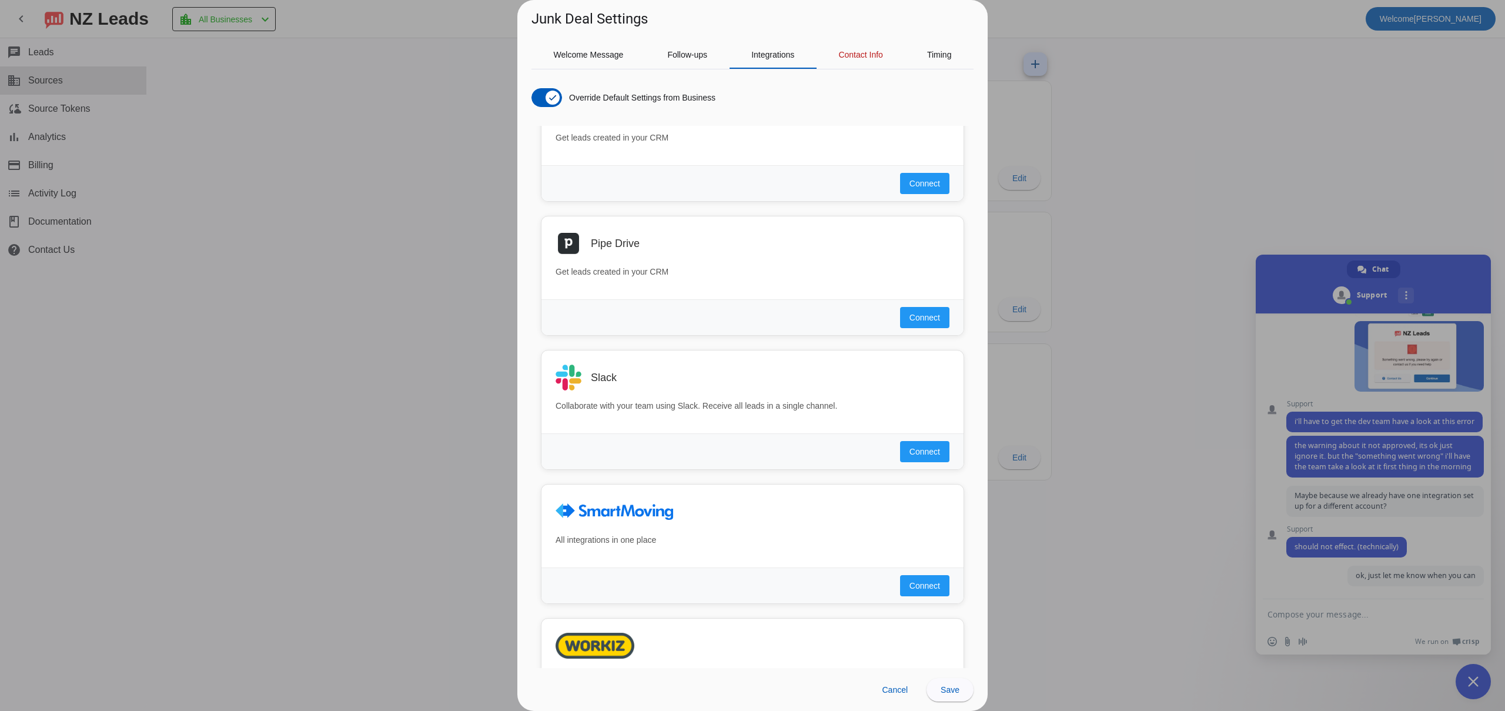
click at [377, 209] on div at bounding box center [752, 355] width 1505 height 711
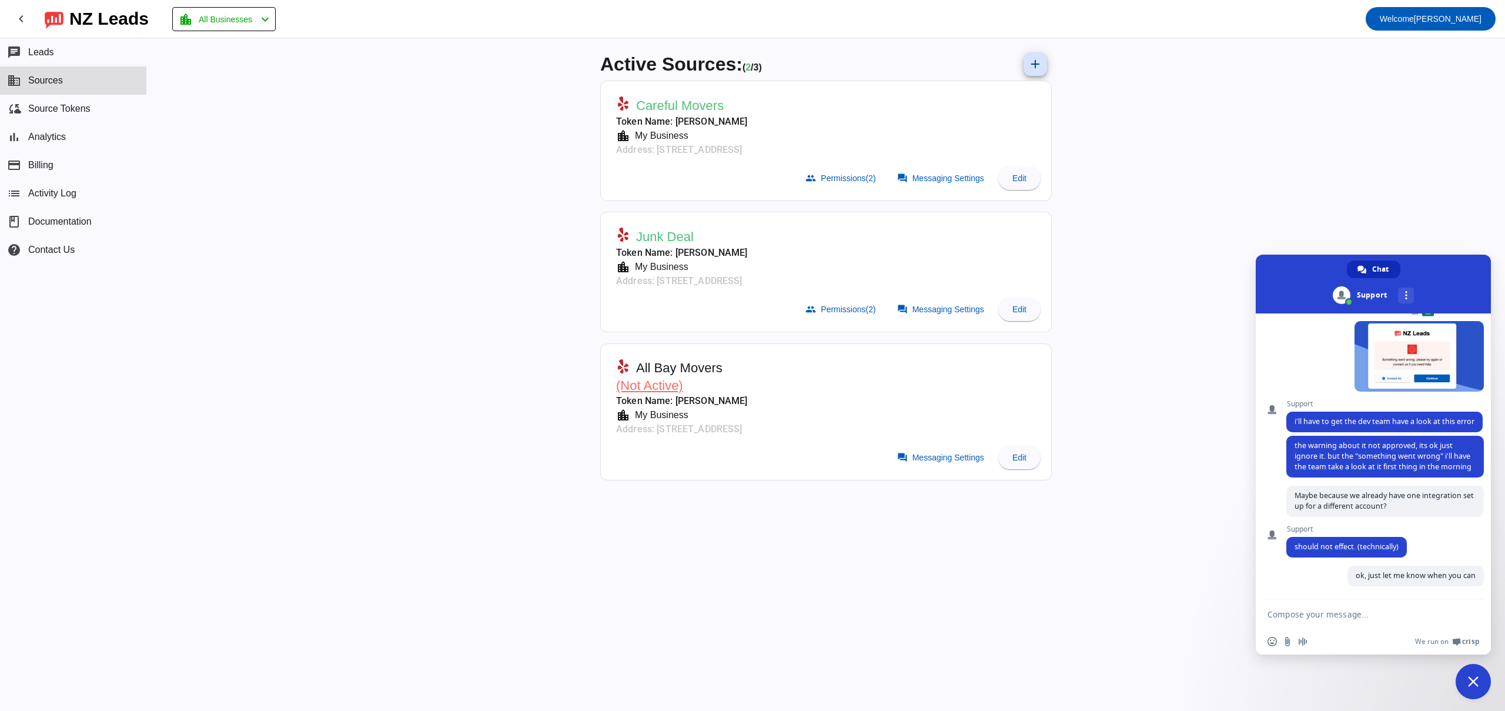
scroll to position [561, 0]
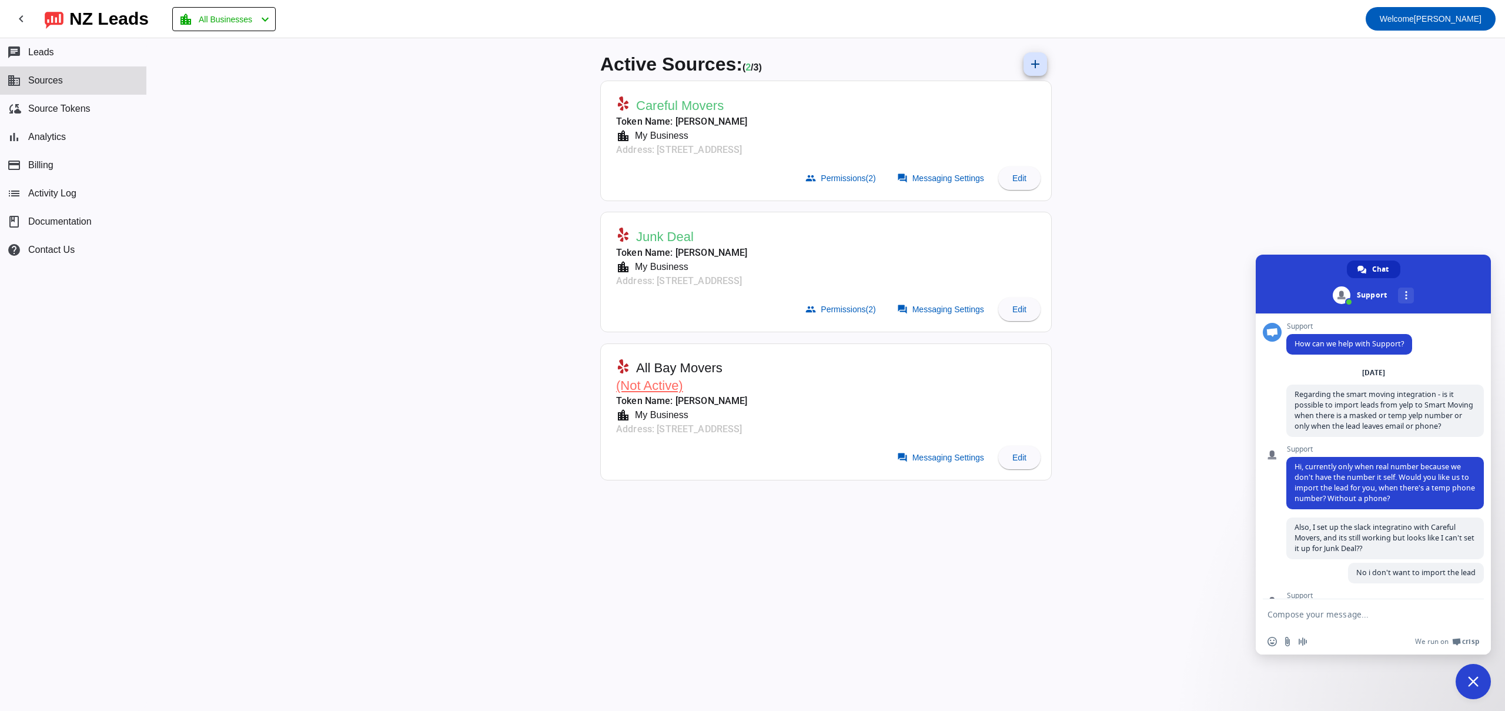
scroll to position [561, 0]
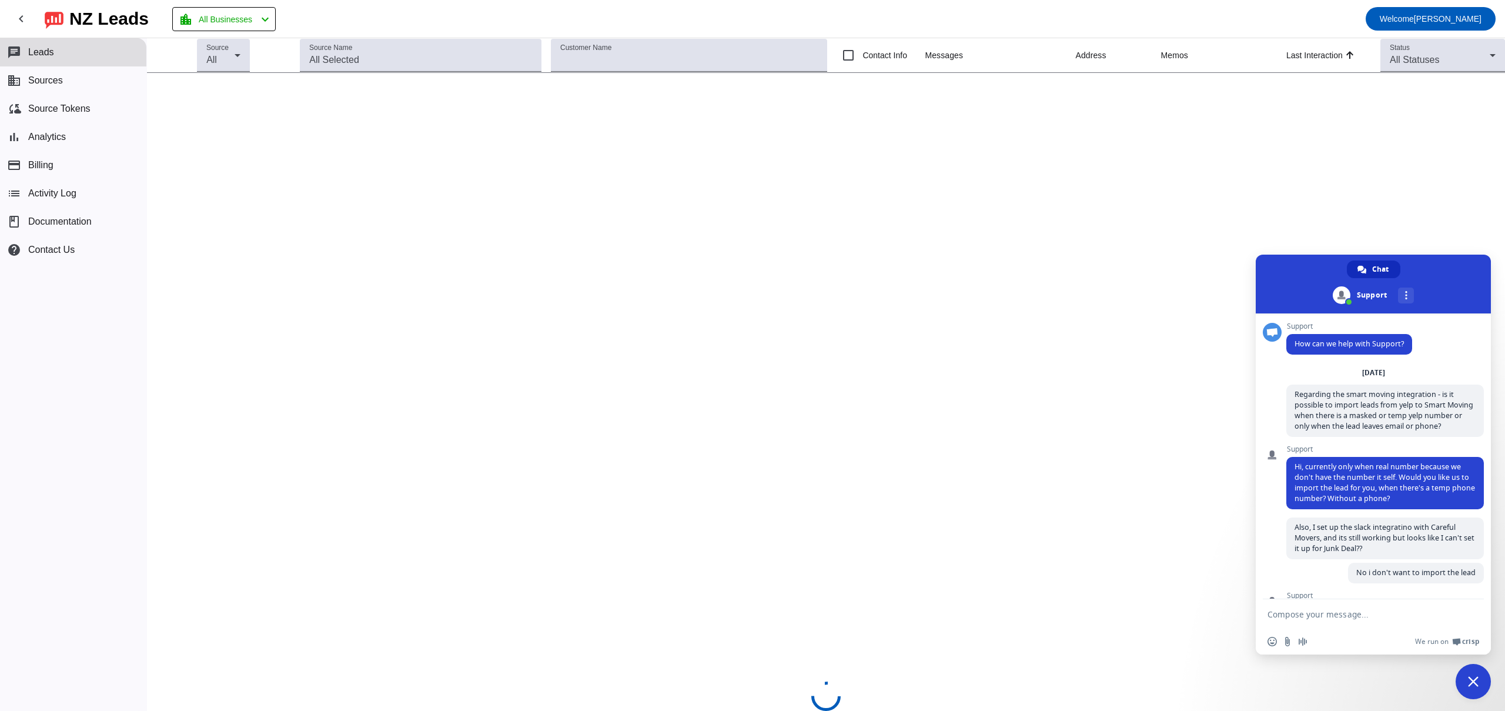
scroll to position [585, 0]
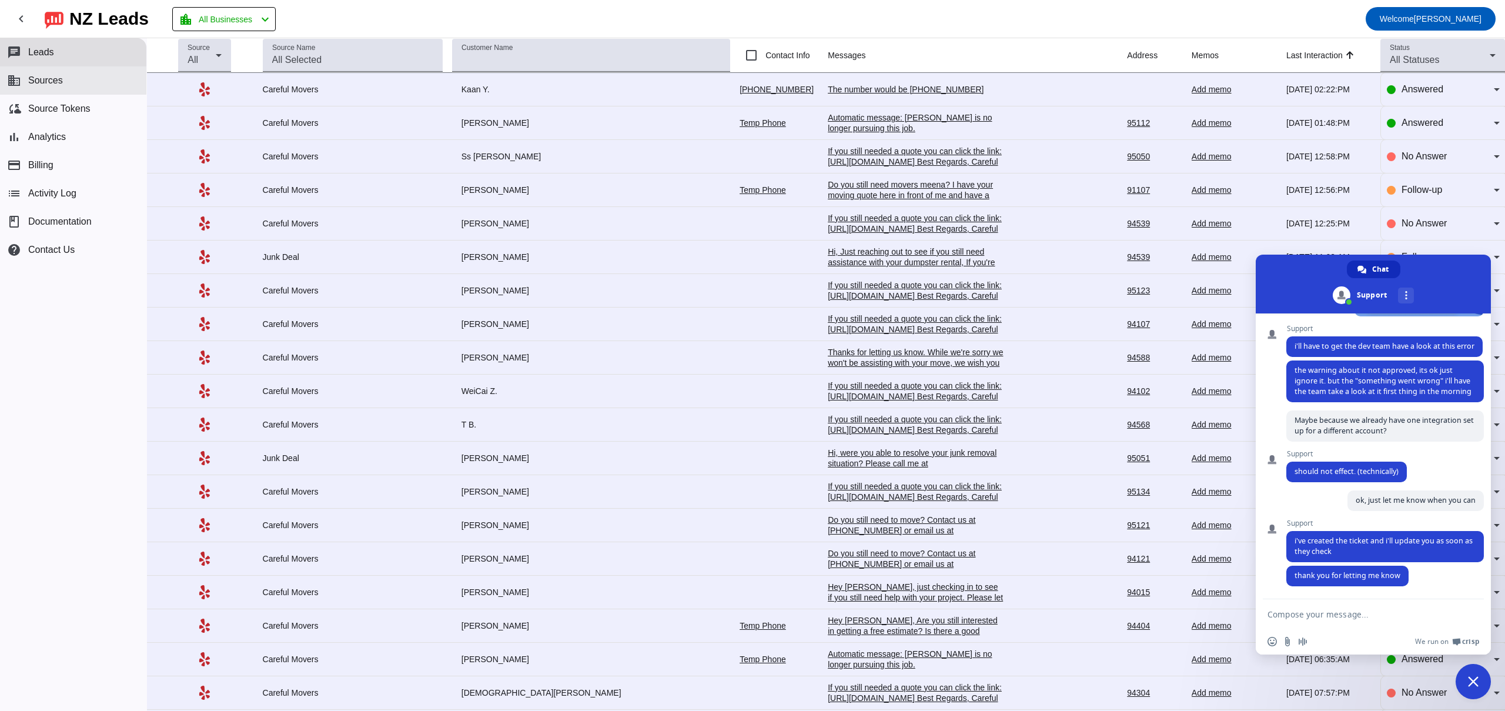
click at [82, 90] on button "business Sources" at bounding box center [73, 80] width 146 height 28
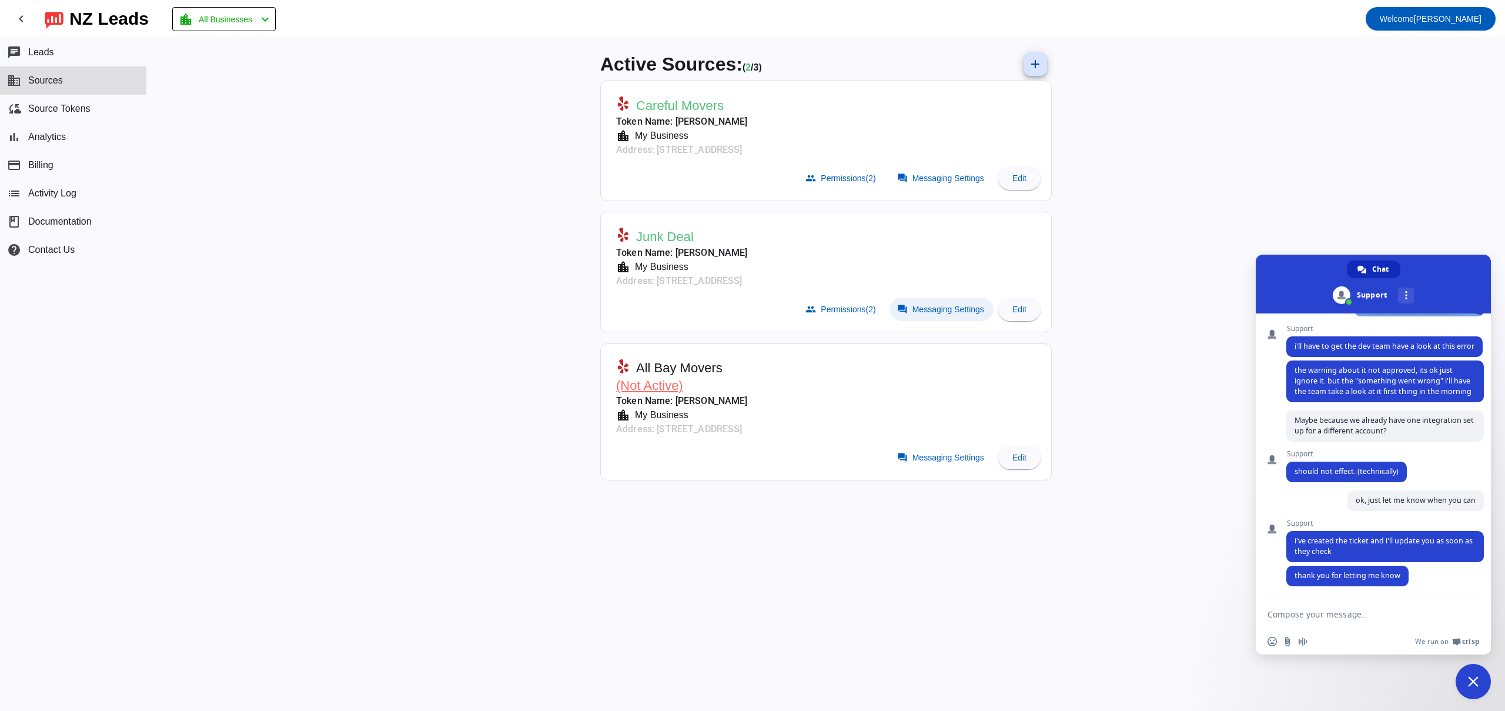
click at [931, 312] on span "Messaging Settings" at bounding box center [948, 308] width 72 height 9
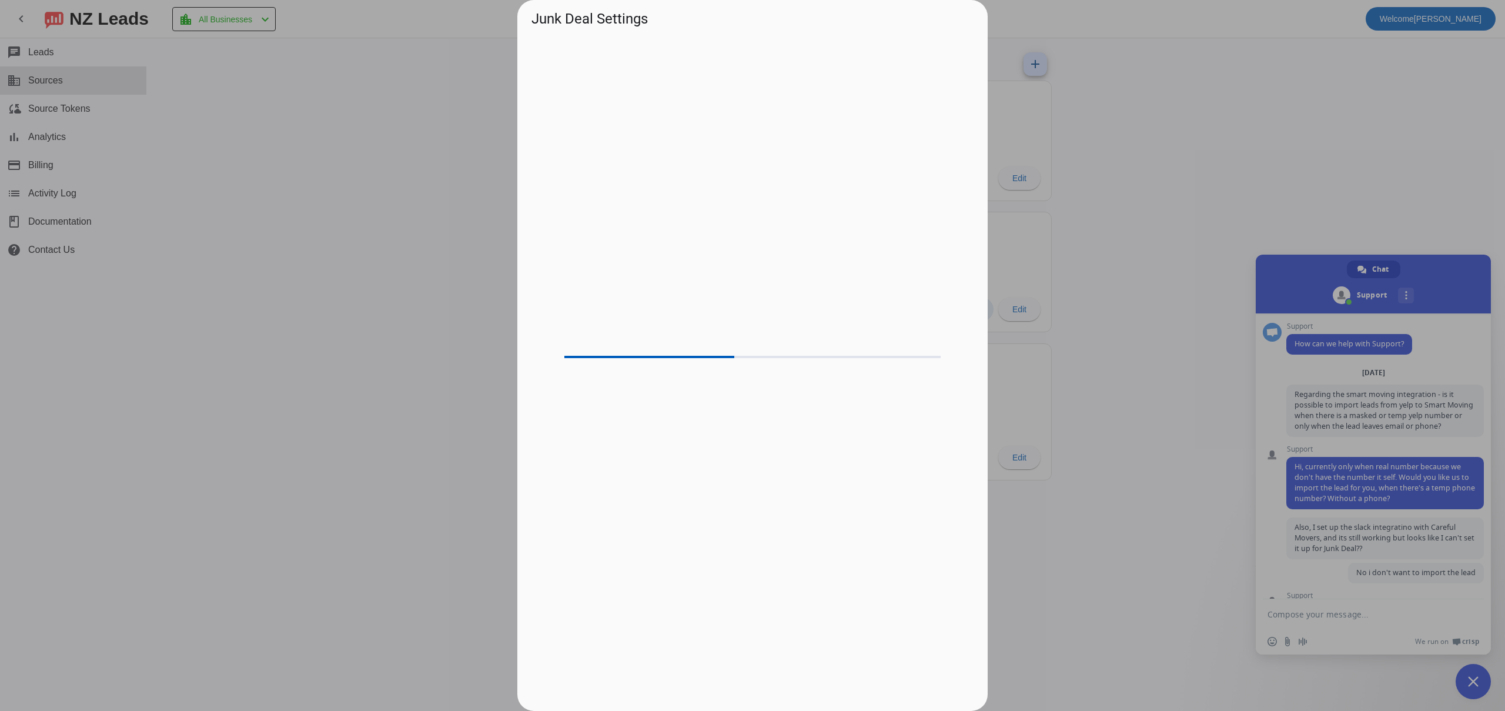
scroll to position [585, 0]
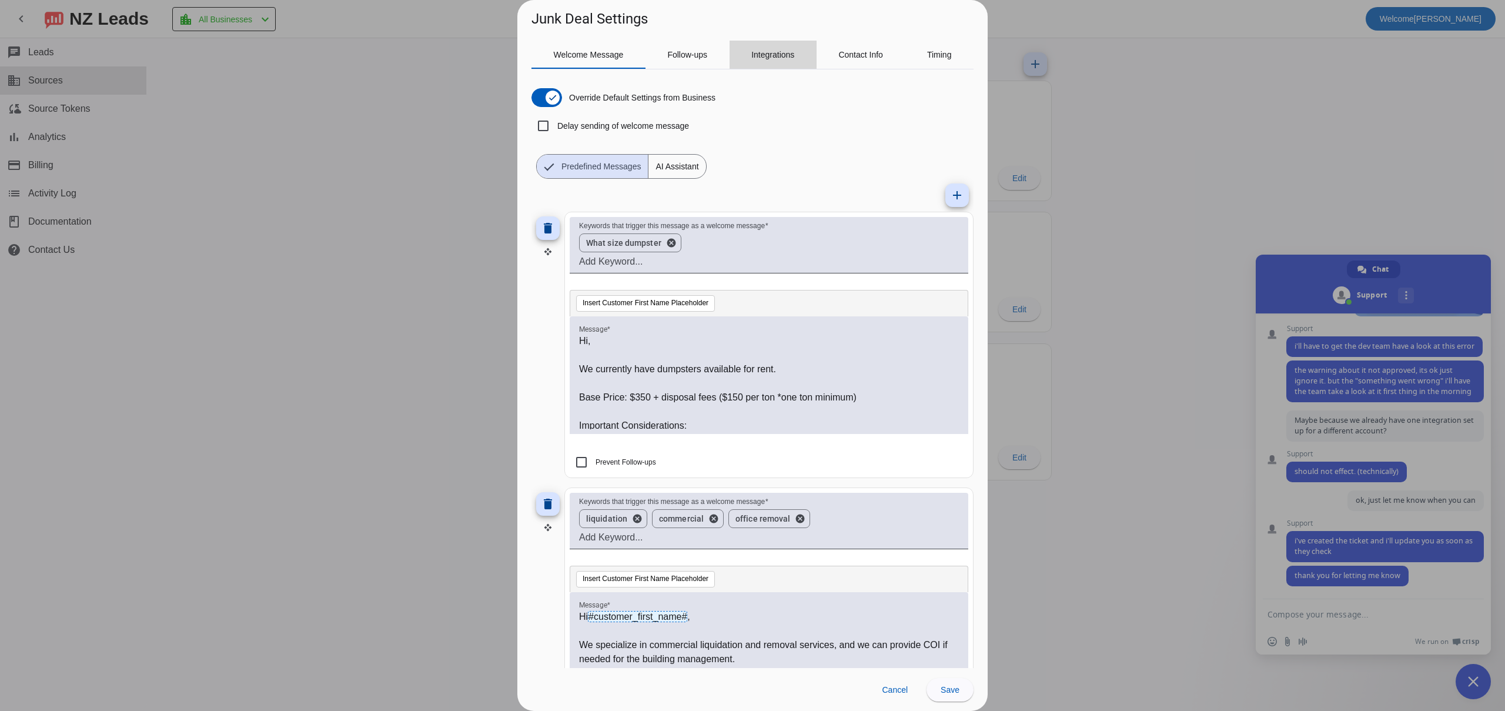
click at [773, 54] on span "Integrations" at bounding box center [772, 55] width 43 height 8
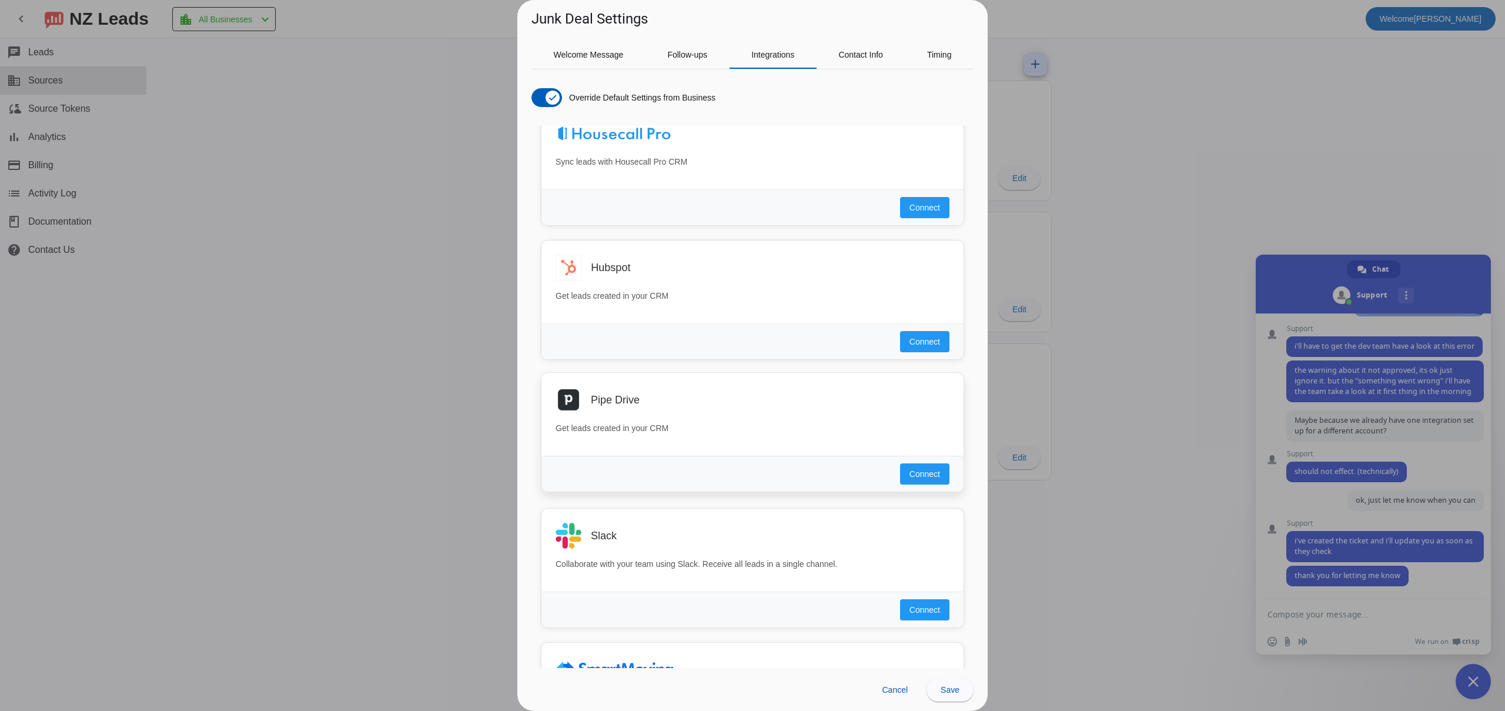
scroll to position [468, 0]
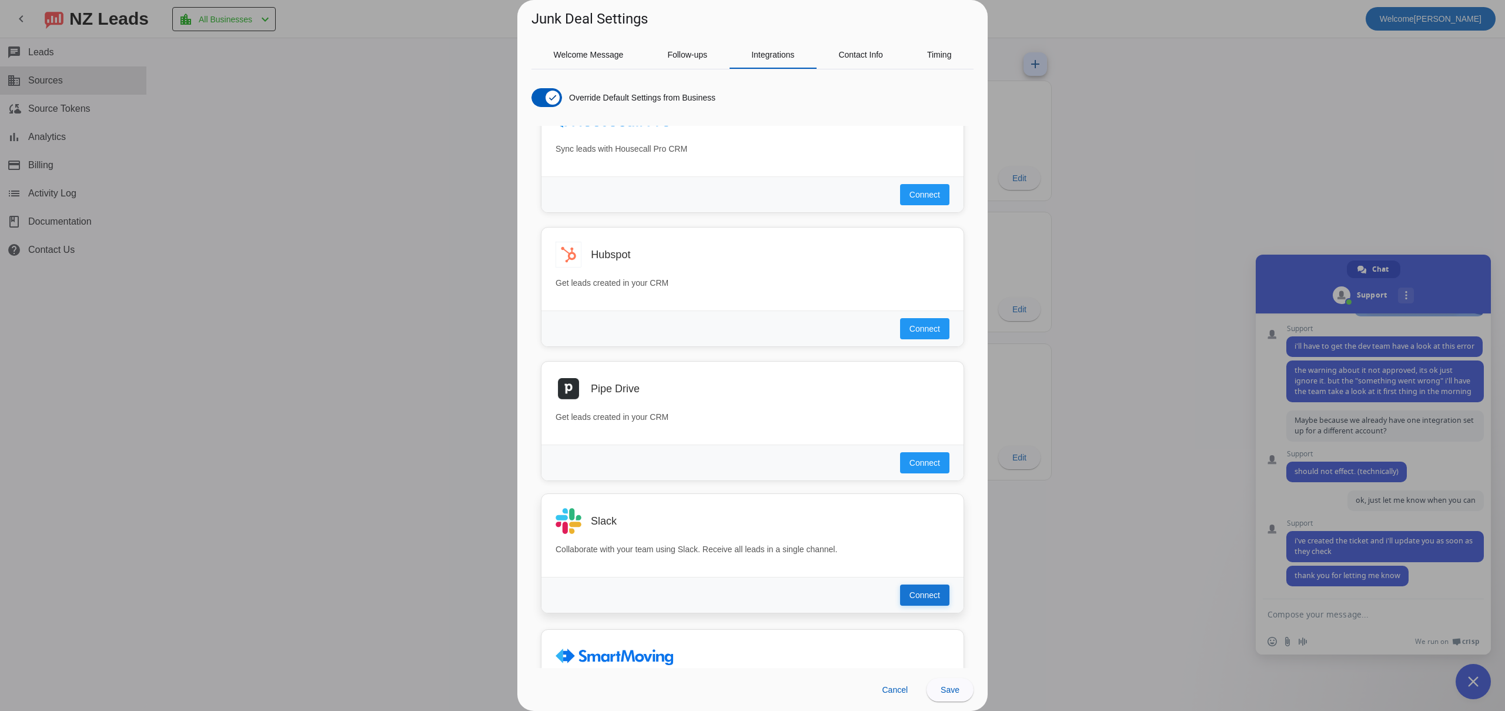
click at [932, 598] on span "Connect" at bounding box center [924, 595] width 31 height 12
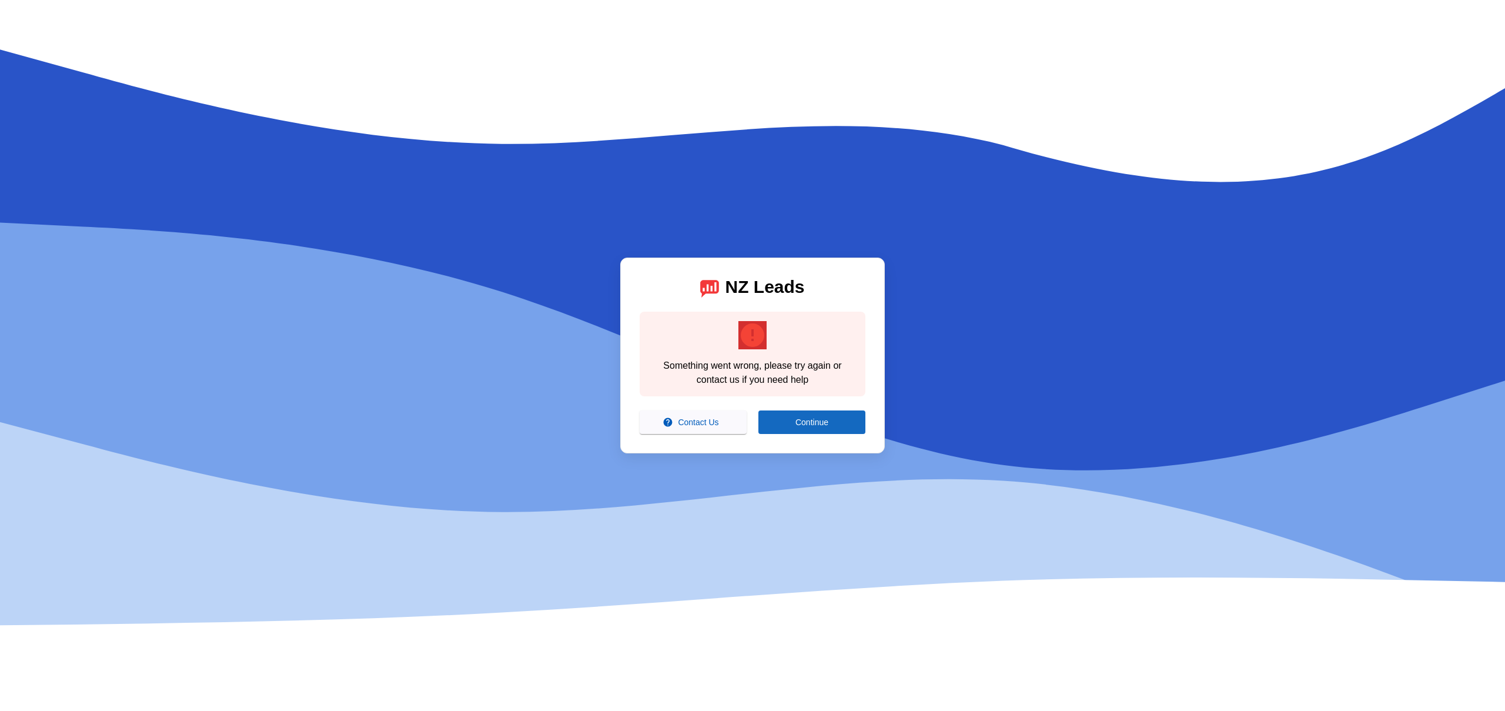
click at [831, 422] on span at bounding box center [811, 422] width 107 height 28
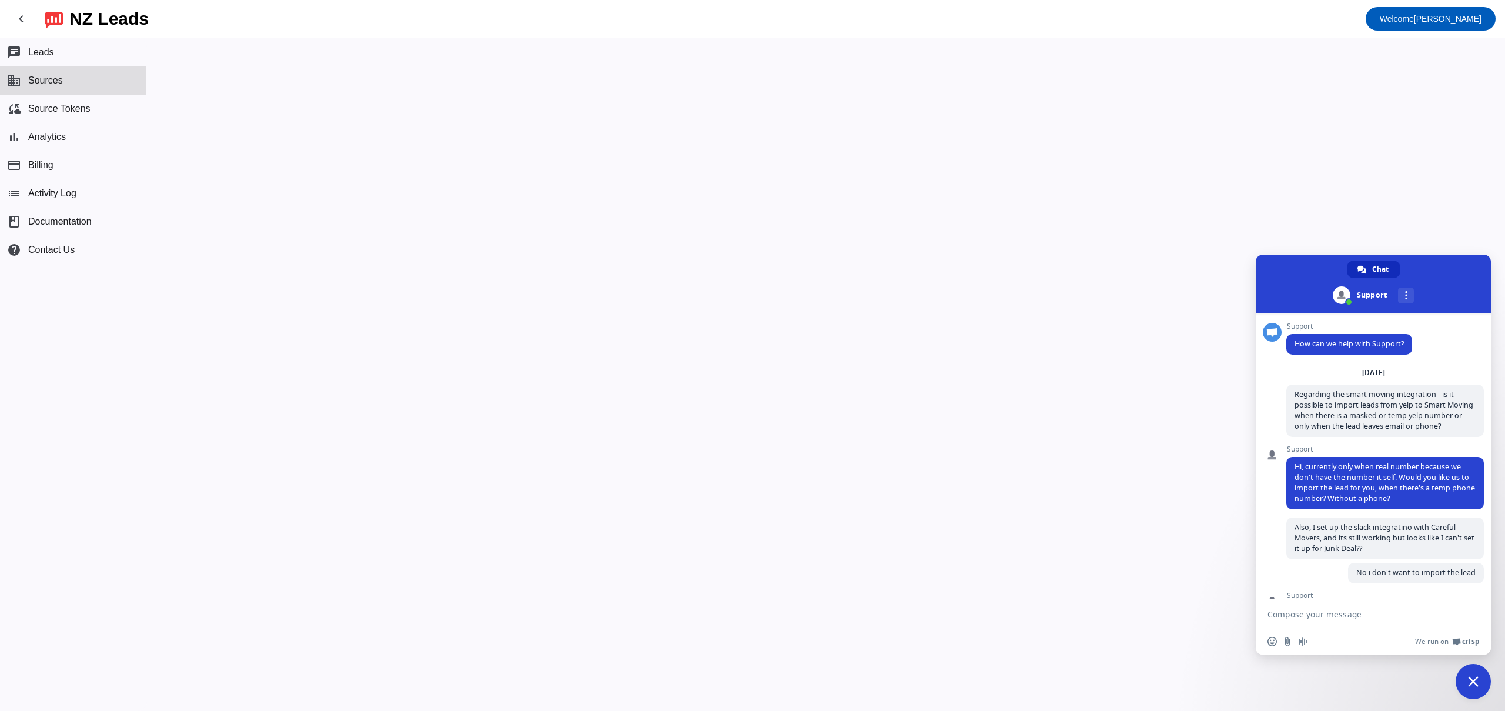
scroll to position [585, 0]
